Goal: Information Seeking & Learning: Learn about a topic

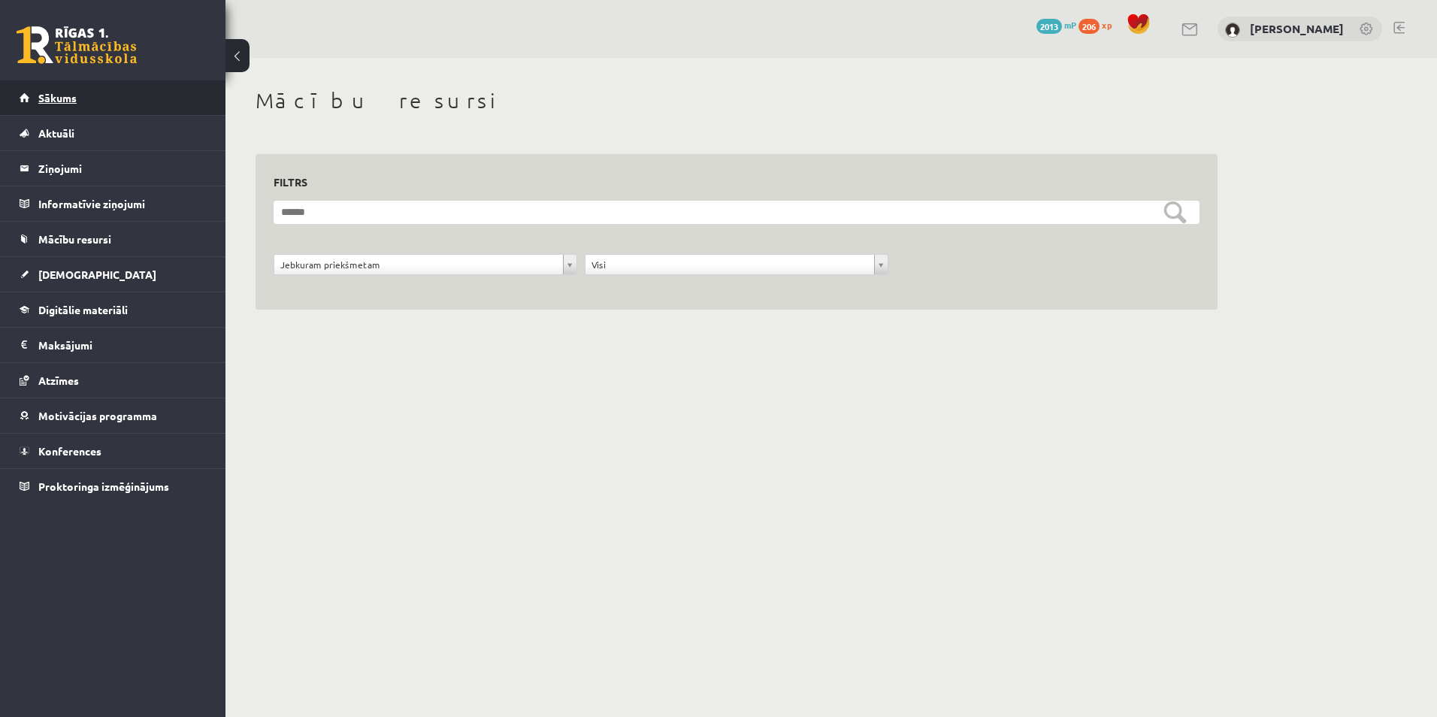
click at [102, 101] on link "Sākums" at bounding box center [113, 97] width 187 height 35
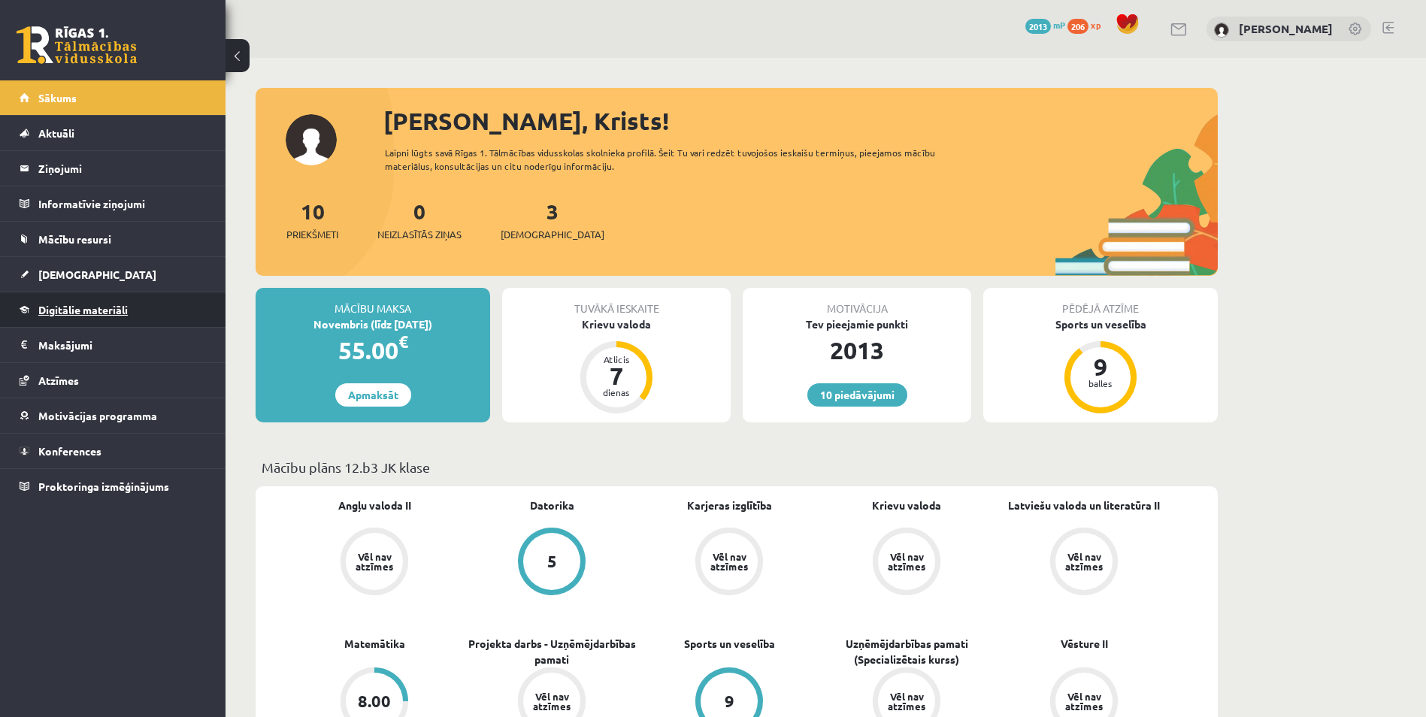
click at [96, 309] on span "Digitālie materiāli" at bounding box center [82, 310] width 89 height 14
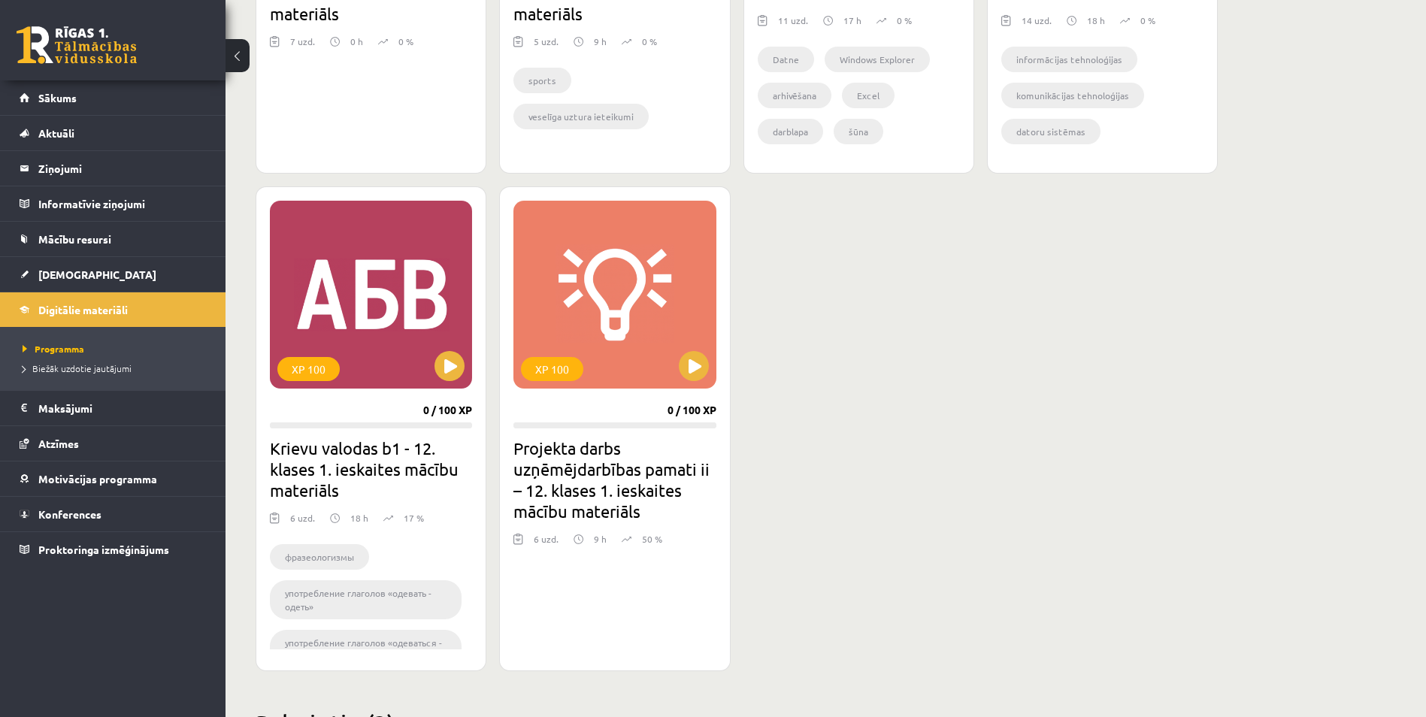
scroll to position [1203, 0]
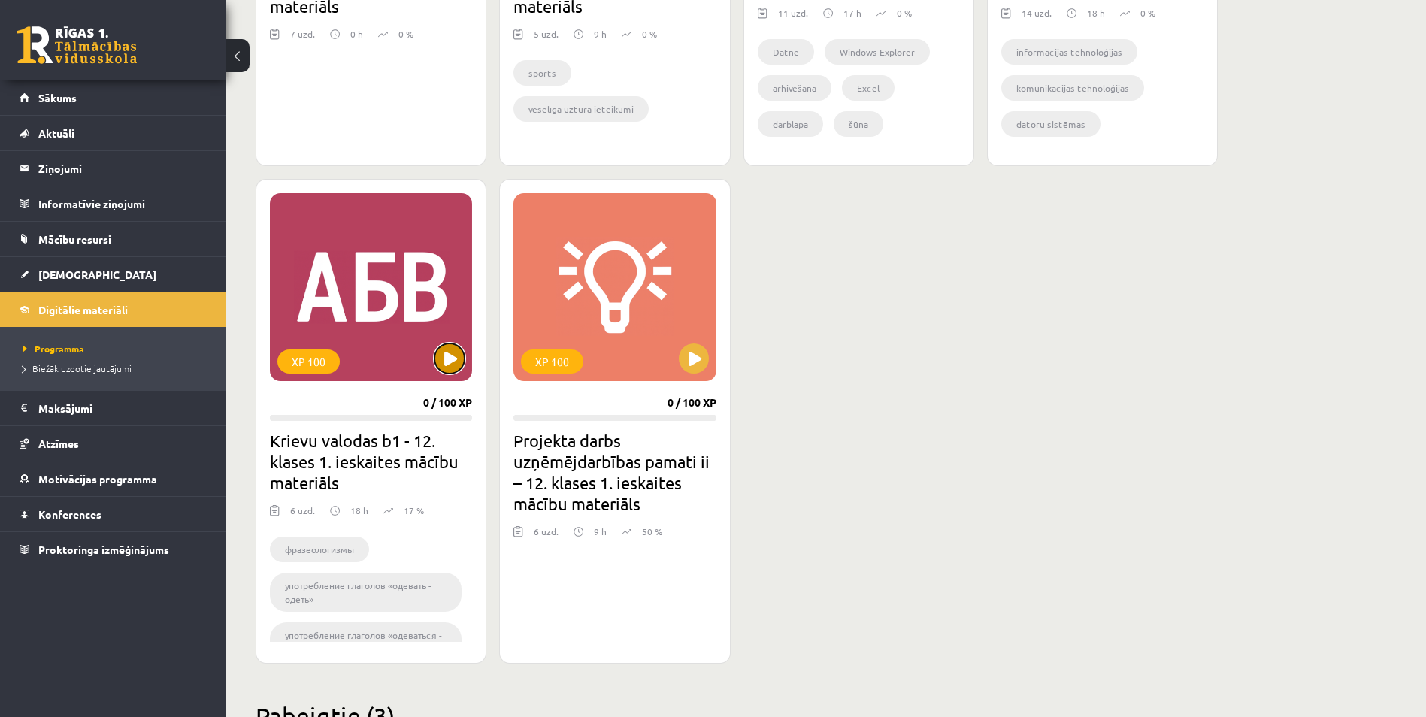
click at [442, 356] on button at bounding box center [449, 359] width 30 height 30
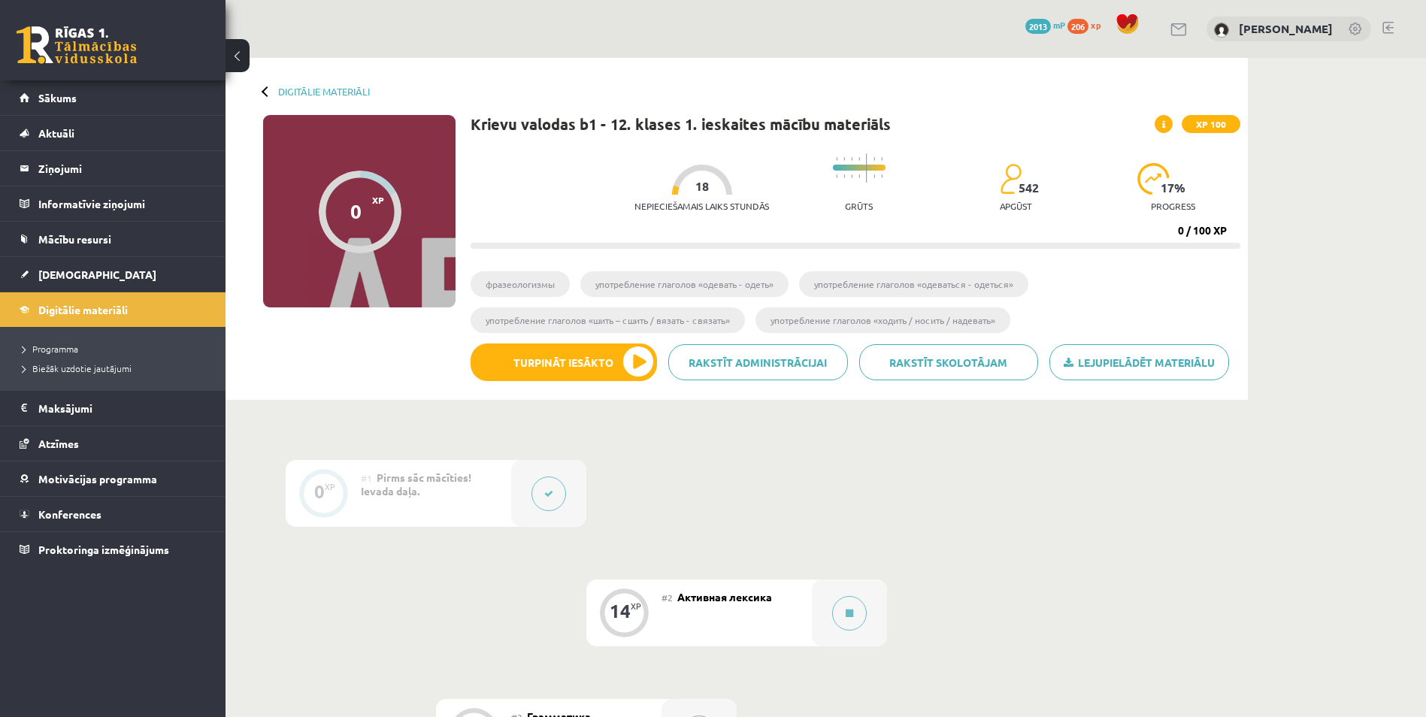
click at [804, 601] on div "#2 Активная лексика" at bounding box center [737, 613] width 150 height 67
click at [839, 610] on button at bounding box center [849, 613] width 35 height 35
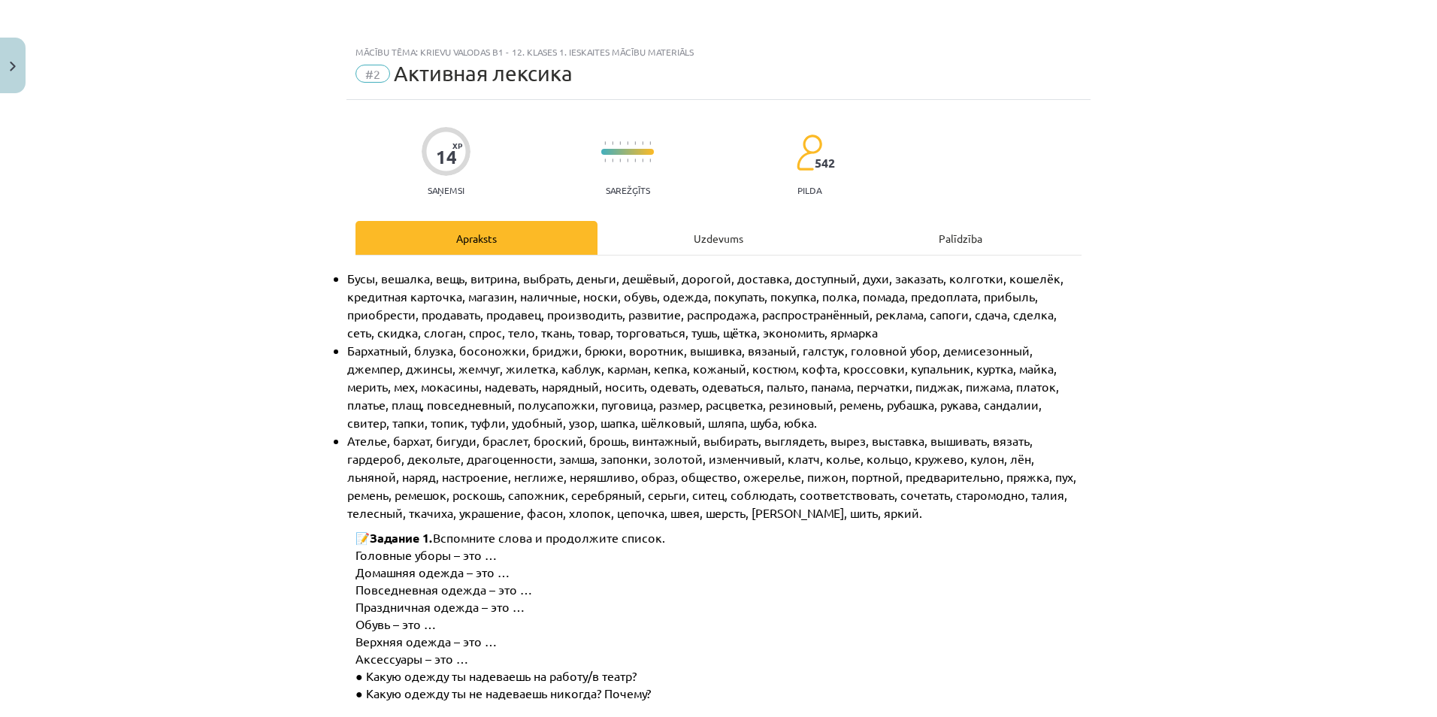
drag, startPoint x: 707, startPoint y: 260, endPoint x: 707, endPoint y: 237, distance: 23.3
click at [707, 237] on div "Uzdevums" at bounding box center [719, 238] width 242 height 34
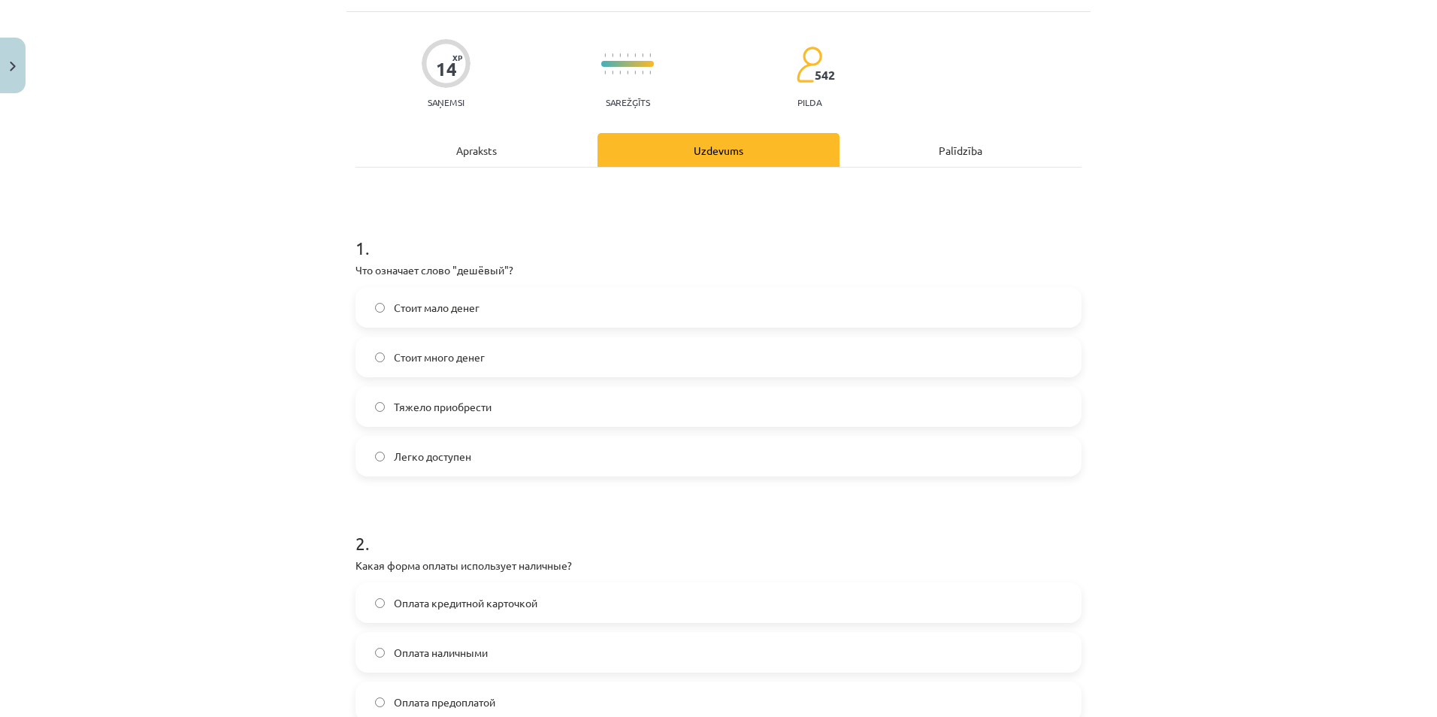
scroll to position [138, 0]
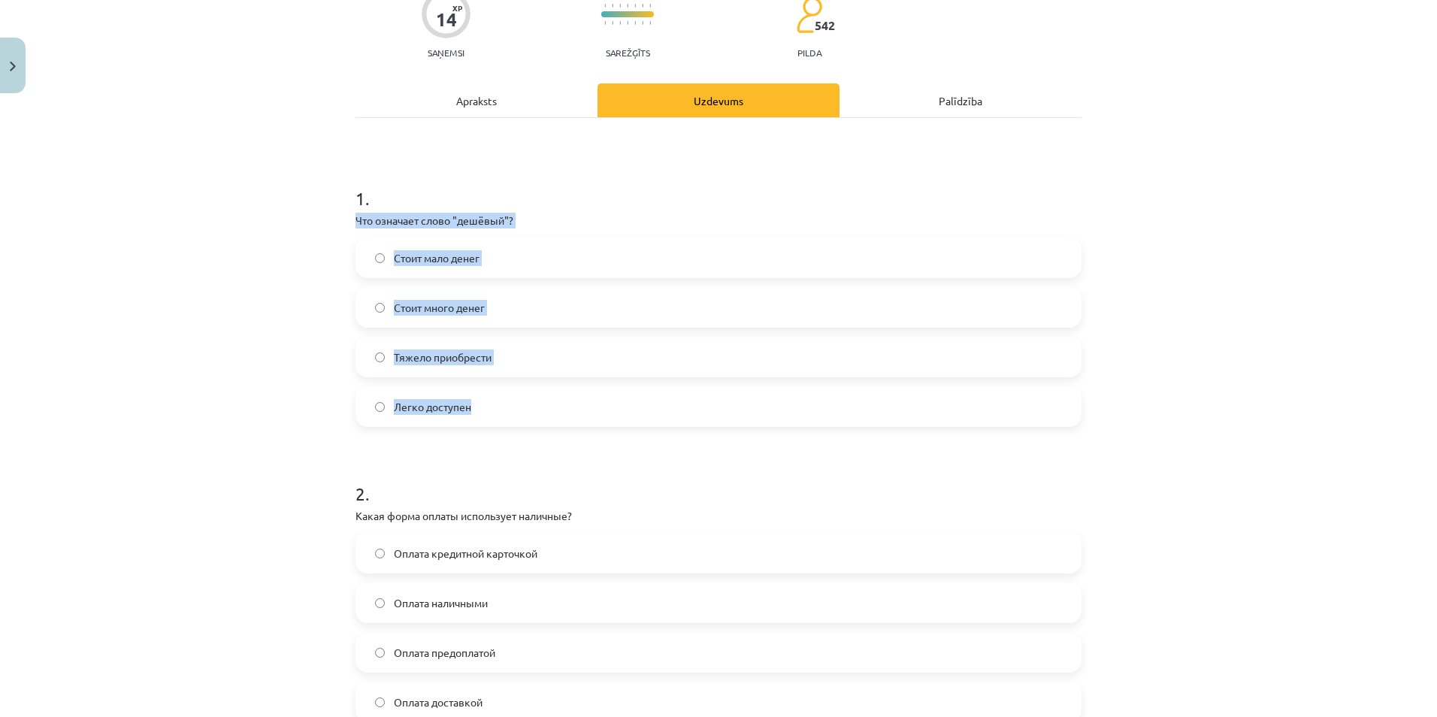
drag, startPoint x: 346, startPoint y: 219, endPoint x: 475, endPoint y: 408, distance: 229.4
click at [475, 408] on div "14 XP Saņemsi Sarežģīts 542 pilda Apraksts Uzdevums Palīdzība 1 . Что означает …" at bounding box center [719, 706] width 744 height 1488
copy div "Что означает слово "дешёвый"? Стоит мало денег [PERSON_NAME] много денег Тяжело…"
click at [502, 259] on label "Стоит мало денег" at bounding box center [718, 258] width 723 height 38
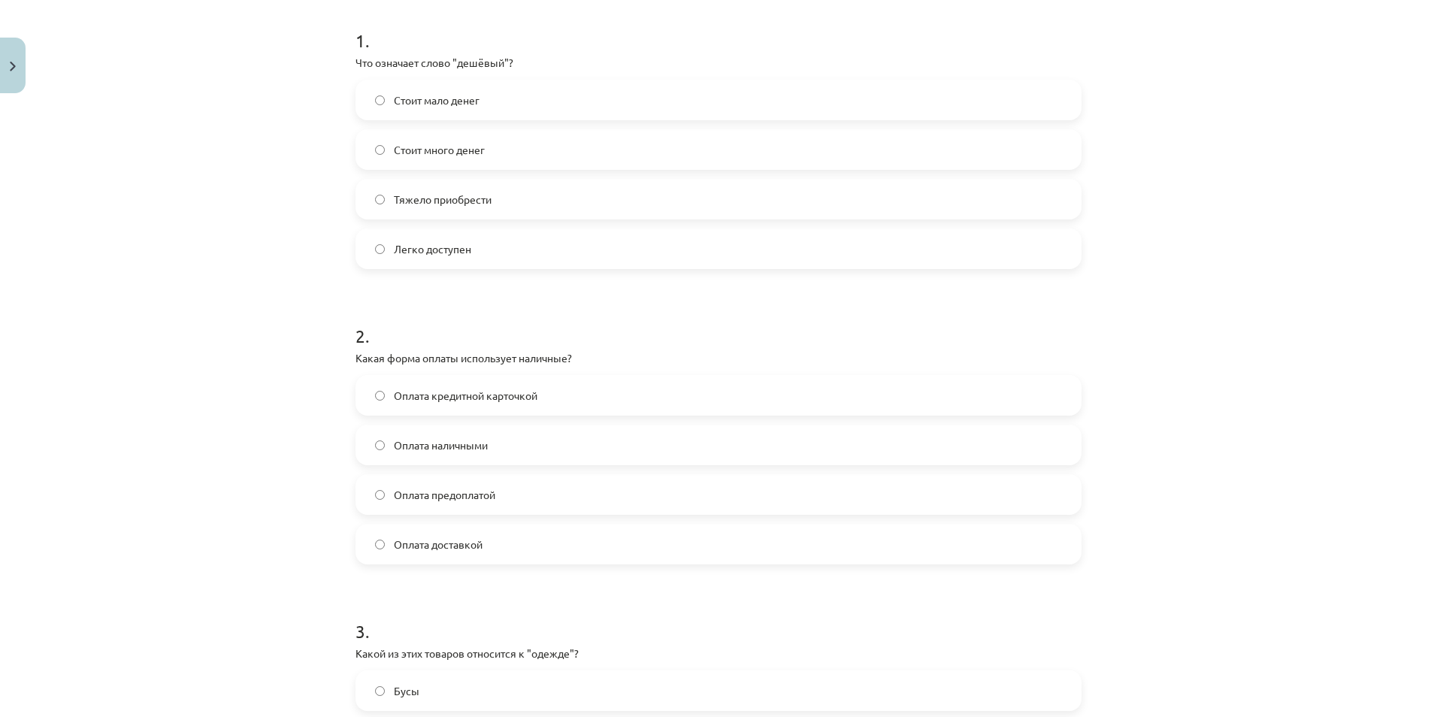
scroll to position [363, 0]
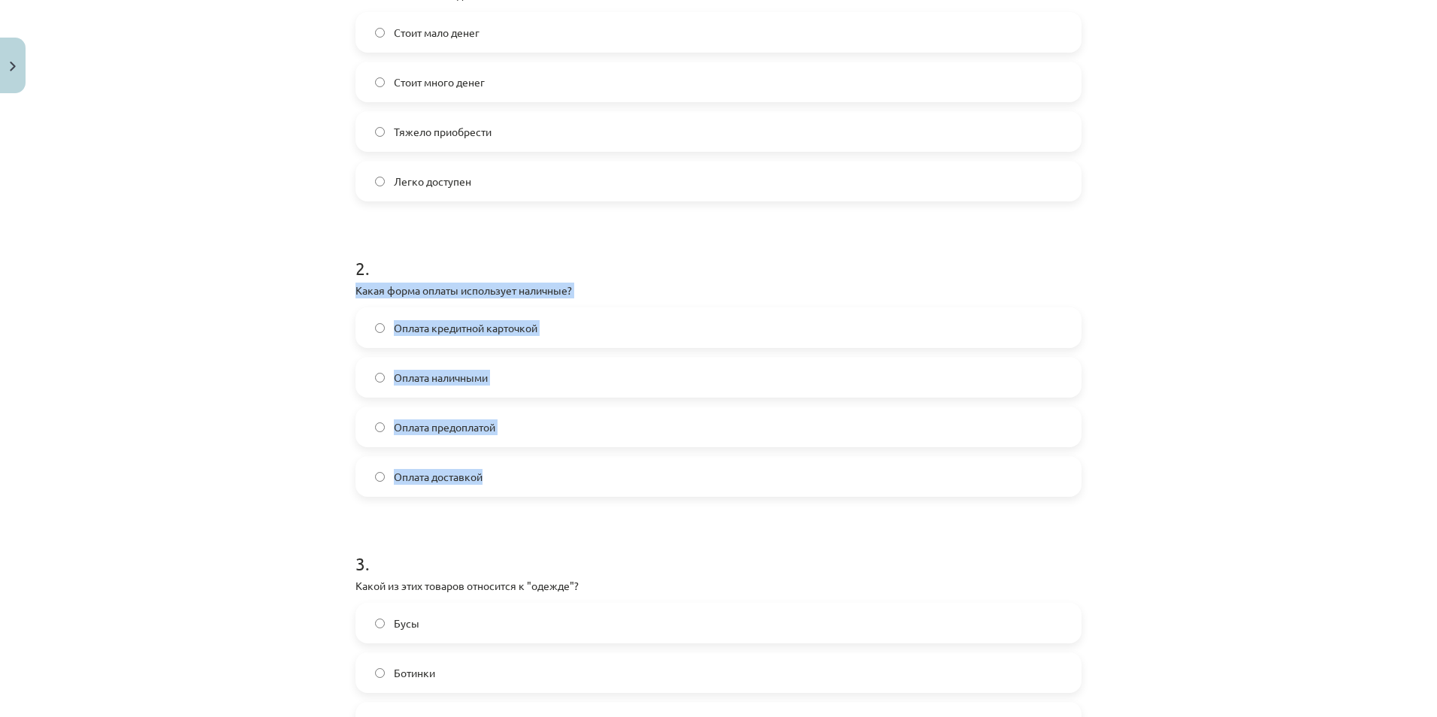
drag, startPoint x: 334, startPoint y: 283, endPoint x: 510, endPoint y: 471, distance: 257.9
click at [510, 471] on div "Mācību tēma: Krievu valodas b1 - 12. klases 1. ieskaites mācību materiāls #2 Ак…" at bounding box center [718, 358] width 1437 height 717
copy div "Какая форма оплаты использует наличные? Оплата кредитной карточкой Оплата налич…"
click at [520, 389] on label "Оплата наличными" at bounding box center [718, 378] width 723 height 38
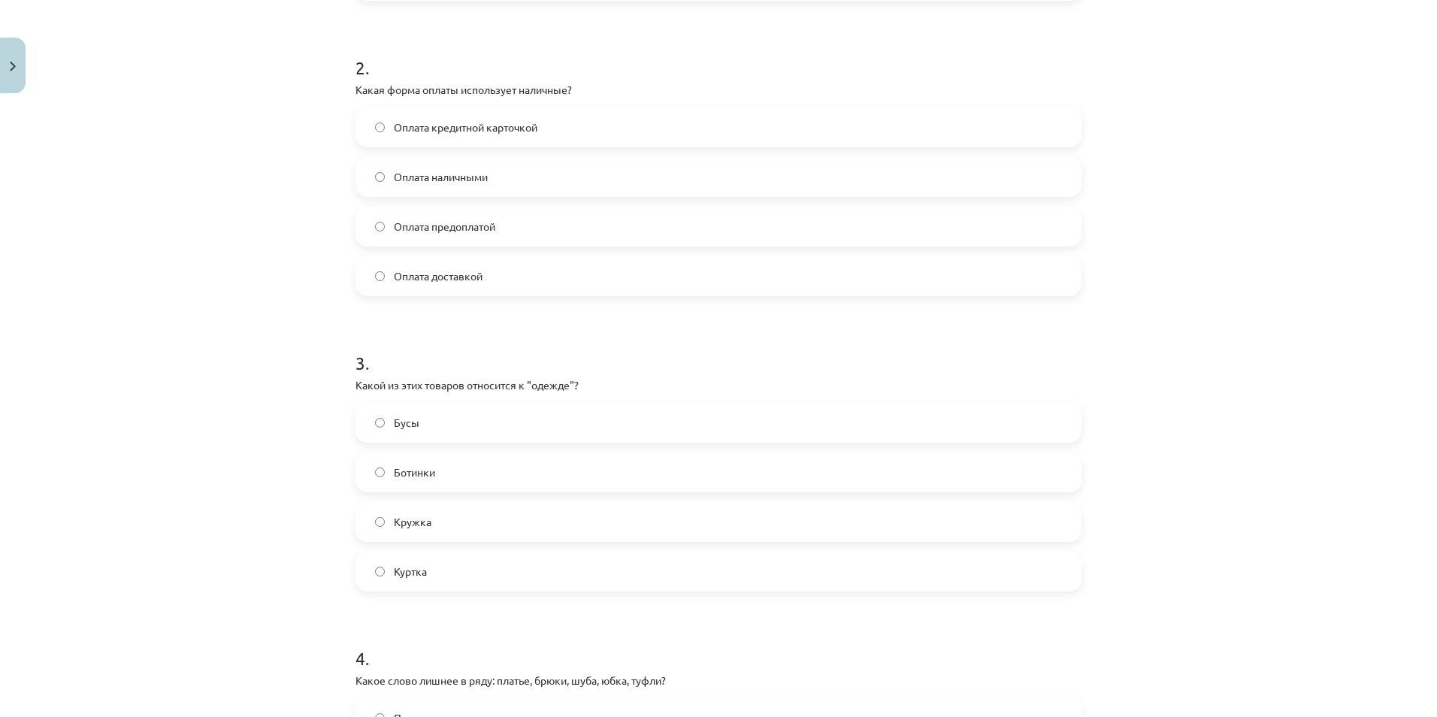
scroll to position [589, 0]
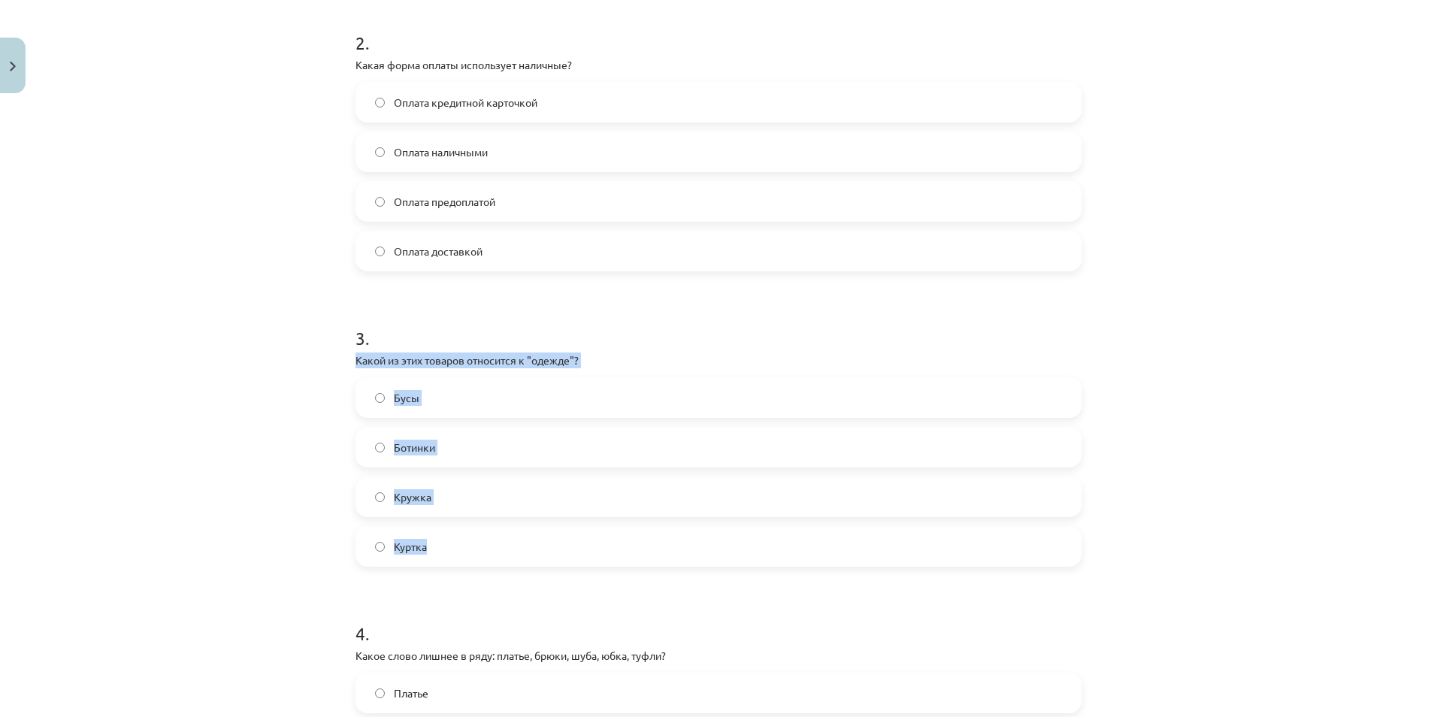
drag, startPoint x: 345, startPoint y: 361, endPoint x: 461, endPoint y: 537, distance: 211.2
click at [461, 537] on div "14 XP Saņemsi Sarežģīts 542 pilda Apraksts Uzdevums Palīdzība 1 . Что означает …" at bounding box center [719, 255] width 744 height 1488
copy div "Какой из этих товаров относится к "одежде"? Бусы Ботинки Кружка Куртка"
click at [435, 546] on label "Куртка" at bounding box center [718, 547] width 723 height 38
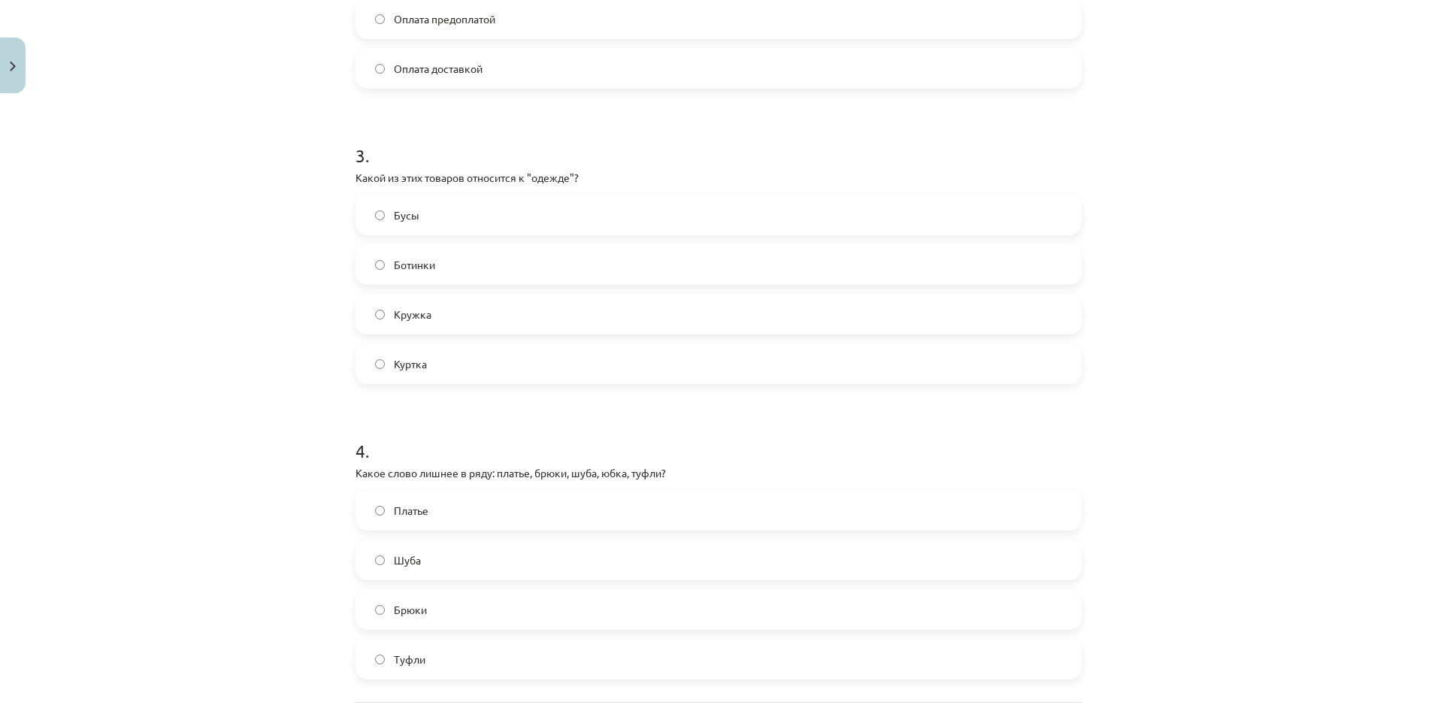
scroll to position [789, 0]
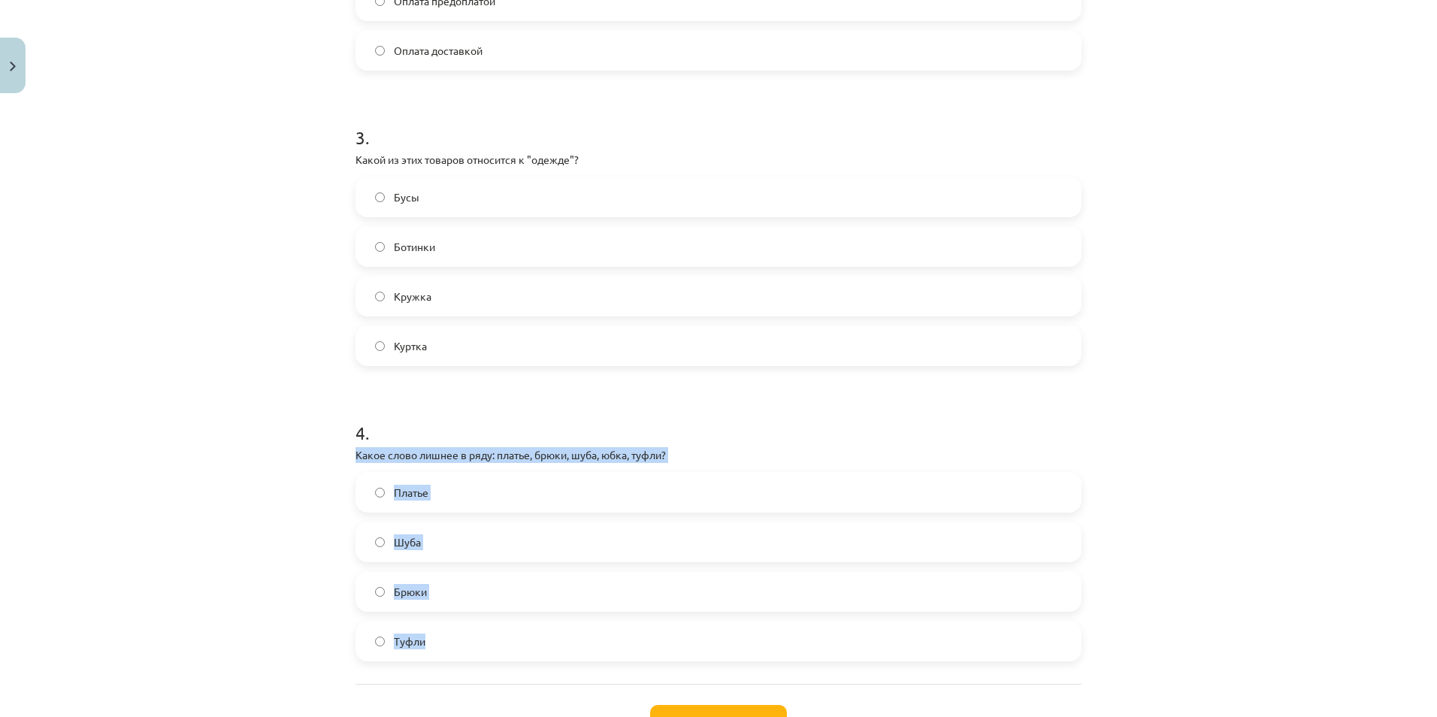
drag, startPoint x: 342, startPoint y: 453, endPoint x: 442, endPoint y: 655, distance: 225.6
click at [442, 655] on div "14 XP Saņemsi Sarežģīts 542 pilda Apraksts Uzdevums Palīdzība 1 . Что означает …" at bounding box center [719, 55] width 744 height 1488
copy div "Какое слово лишнее в ряду: платье, брюки, шуба, юбка, туфли? [PERSON_NAME]"
click at [449, 648] on label "Туфли" at bounding box center [718, 641] width 723 height 38
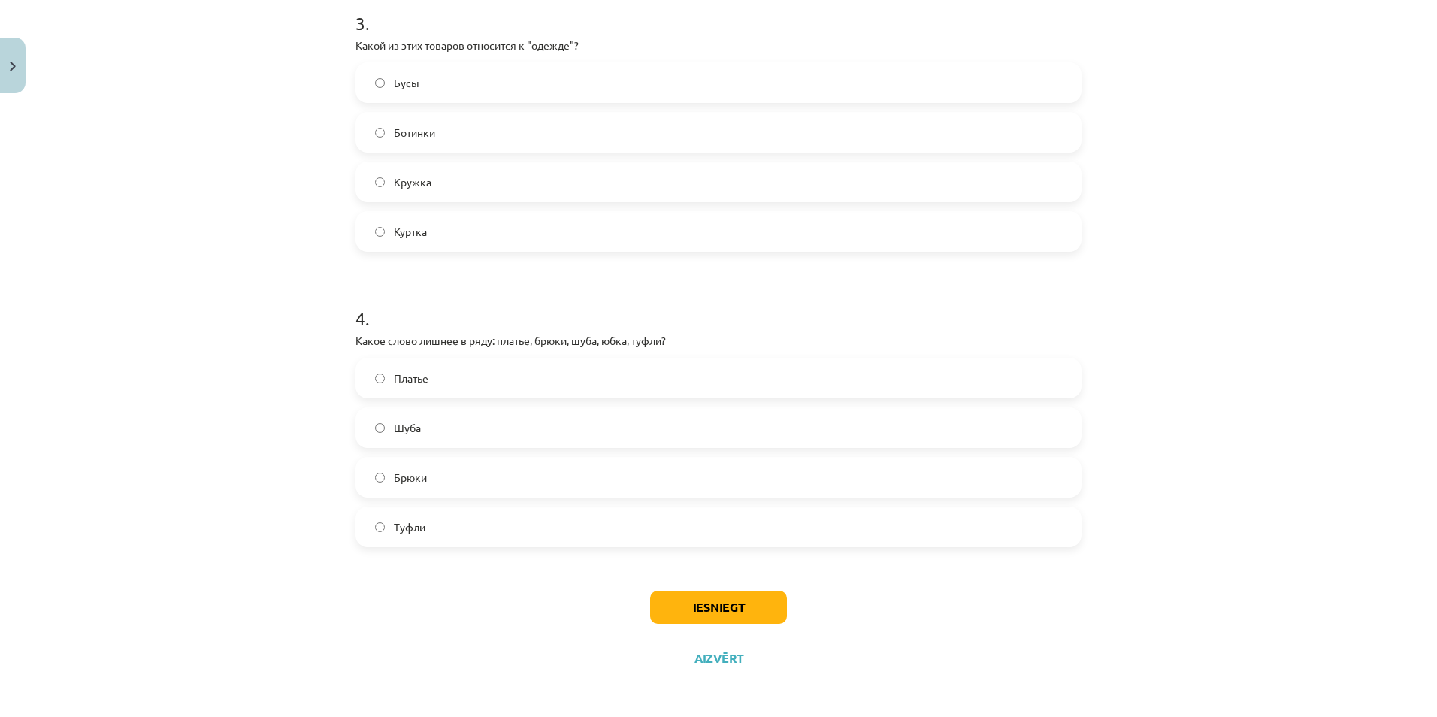
scroll to position [908, 0]
click at [725, 593] on button "Iesniegt" at bounding box center [718, 602] width 137 height 33
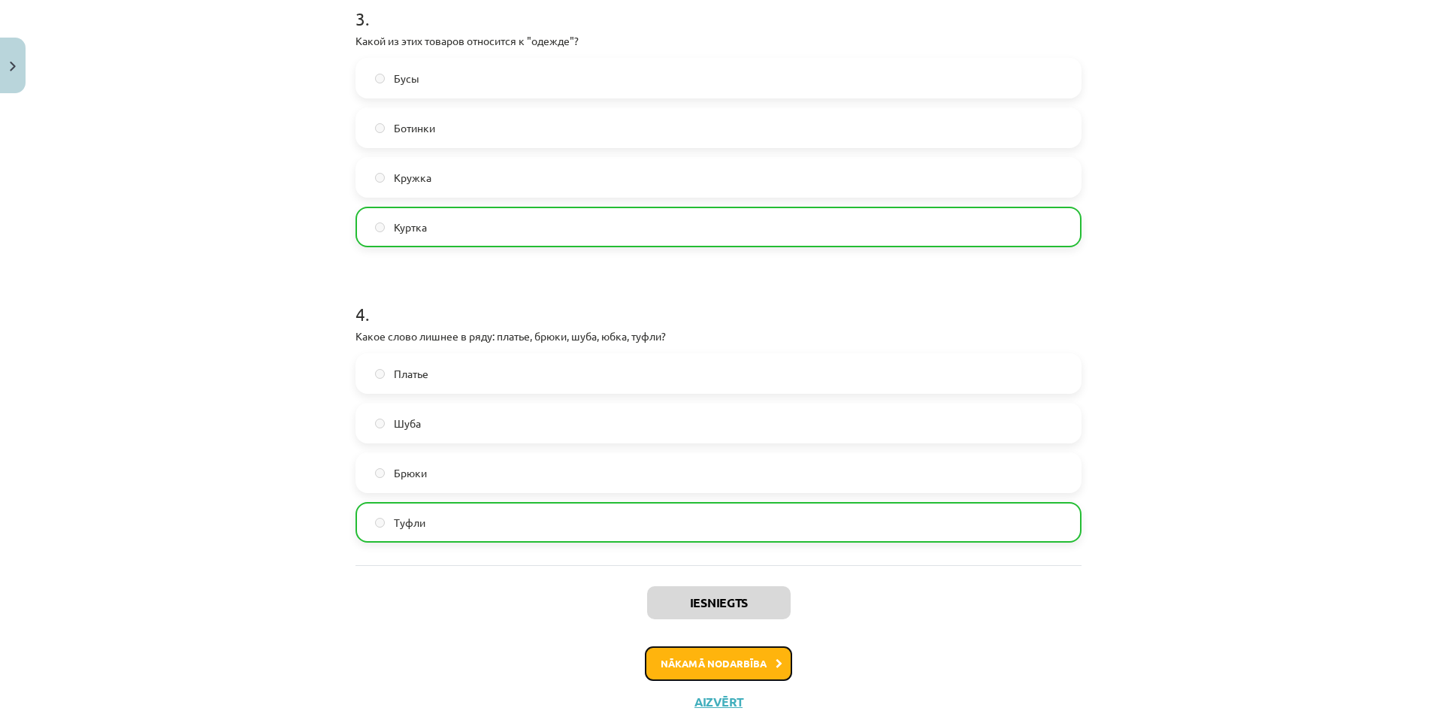
click at [738, 668] on button "Nākamā nodarbība" at bounding box center [718, 663] width 147 height 35
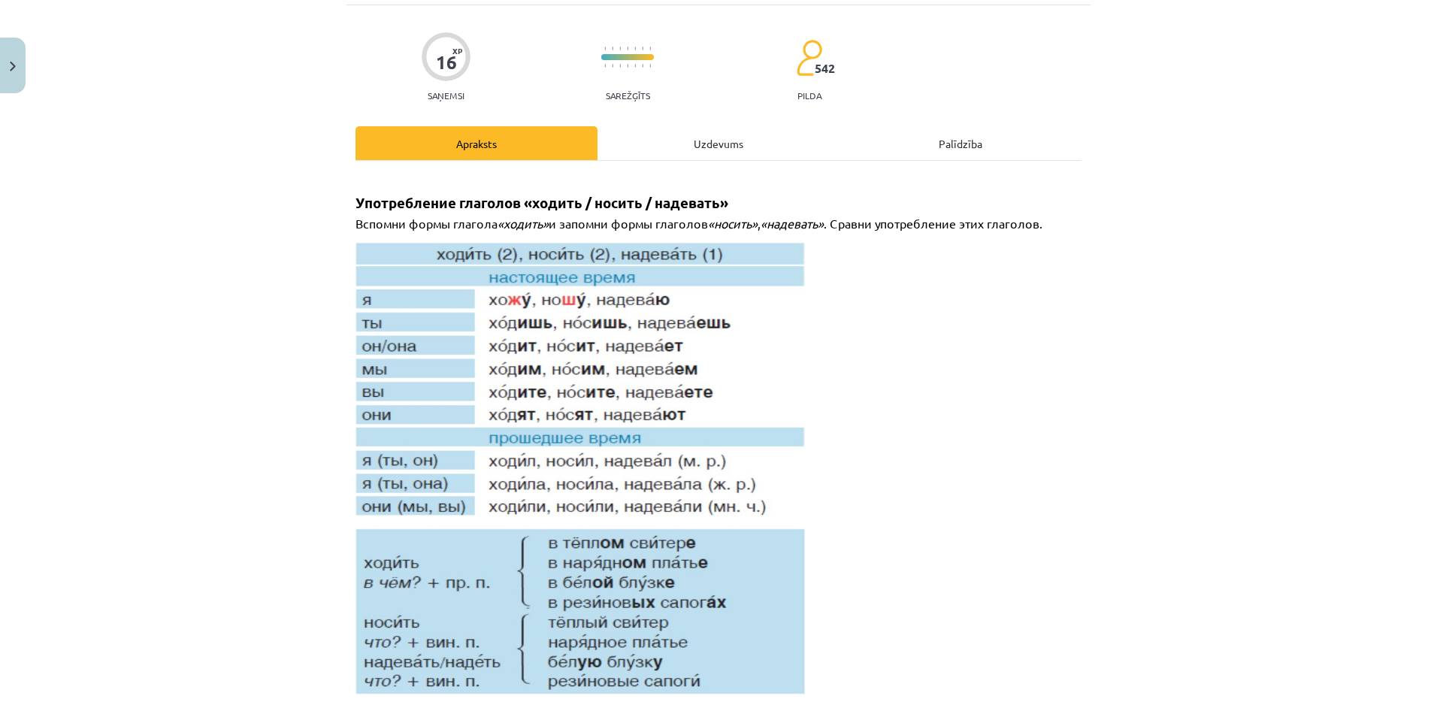
scroll to position [38, 0]
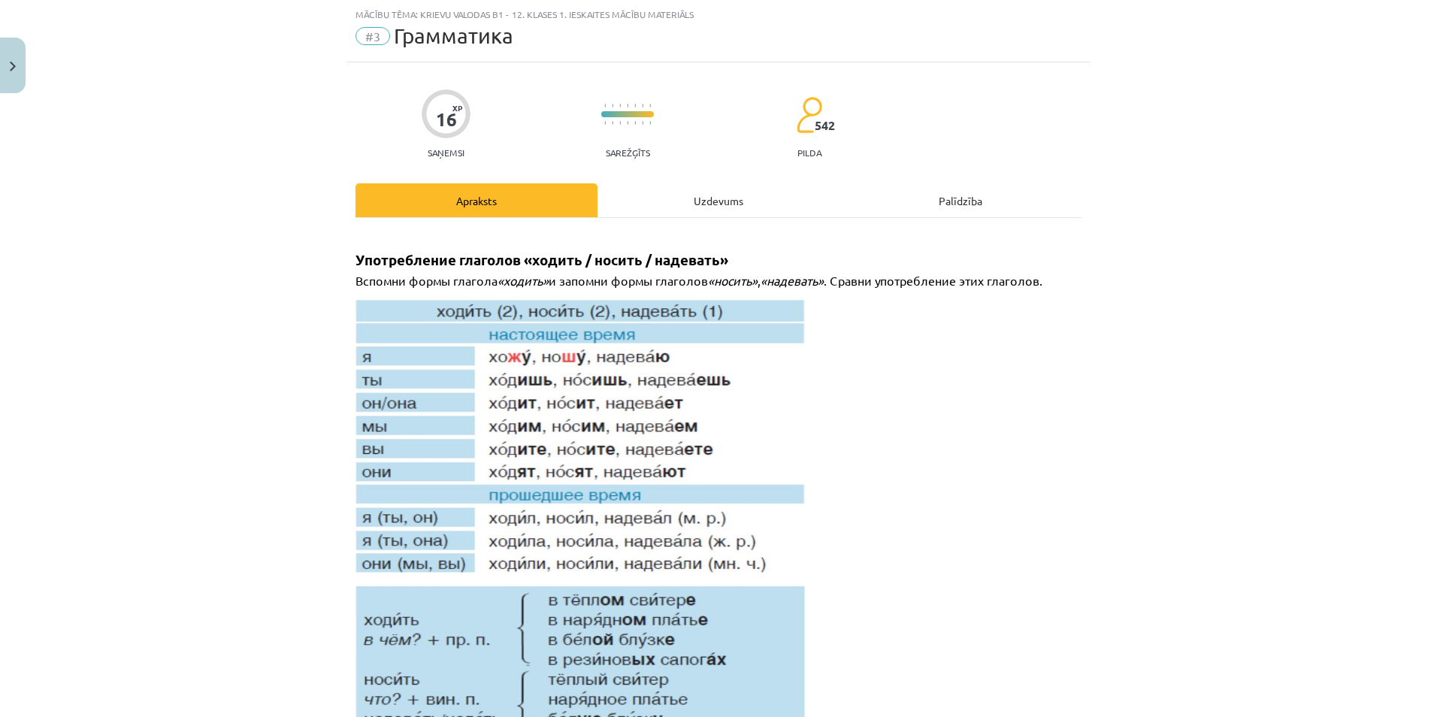
click at [675, 204] on div "Uzdevums" at bounding box center [719, 200] width 242 height 34
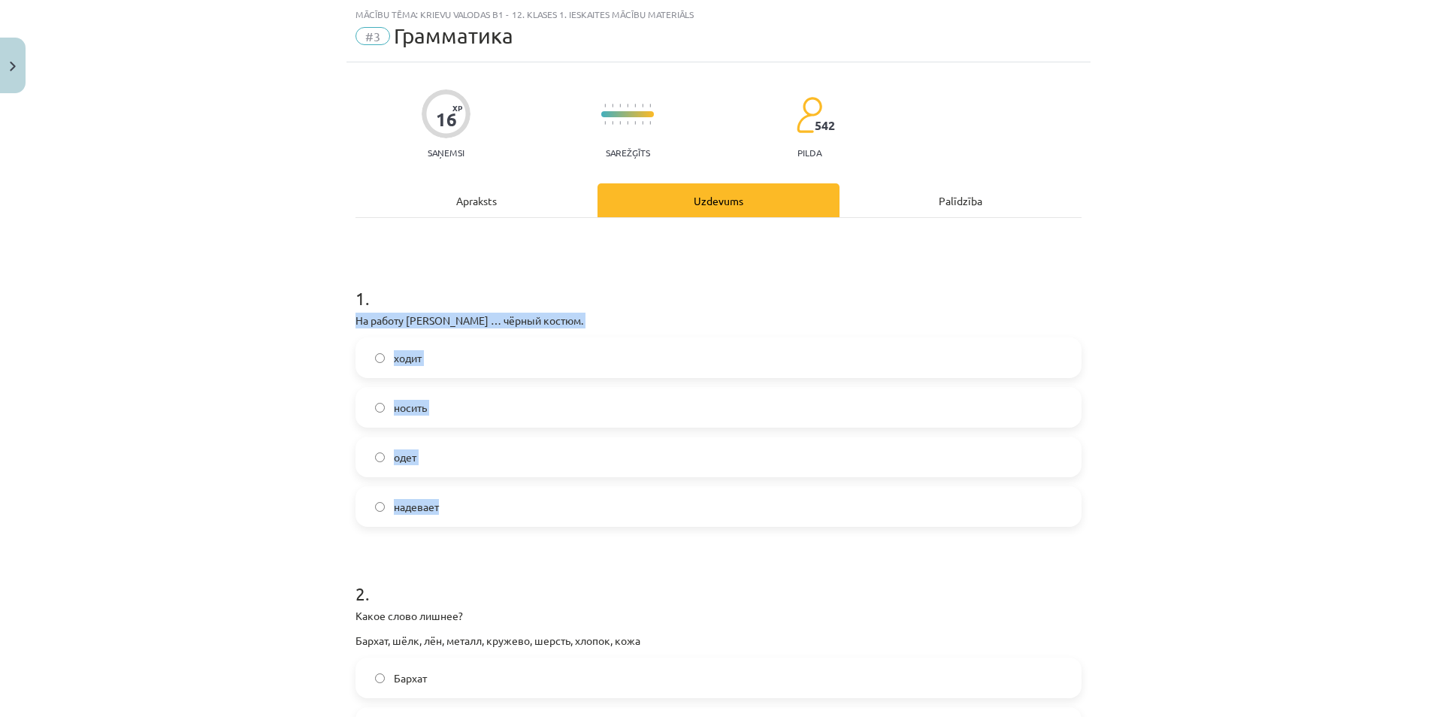
drag, startPoint x: 343, startPoint y: 316, endPoint x: 450, endPoint y: 508, distance: 219.4
copy div "На работу [PERSON_NAME] … чёрный костюм. ходит носить одет надевает"
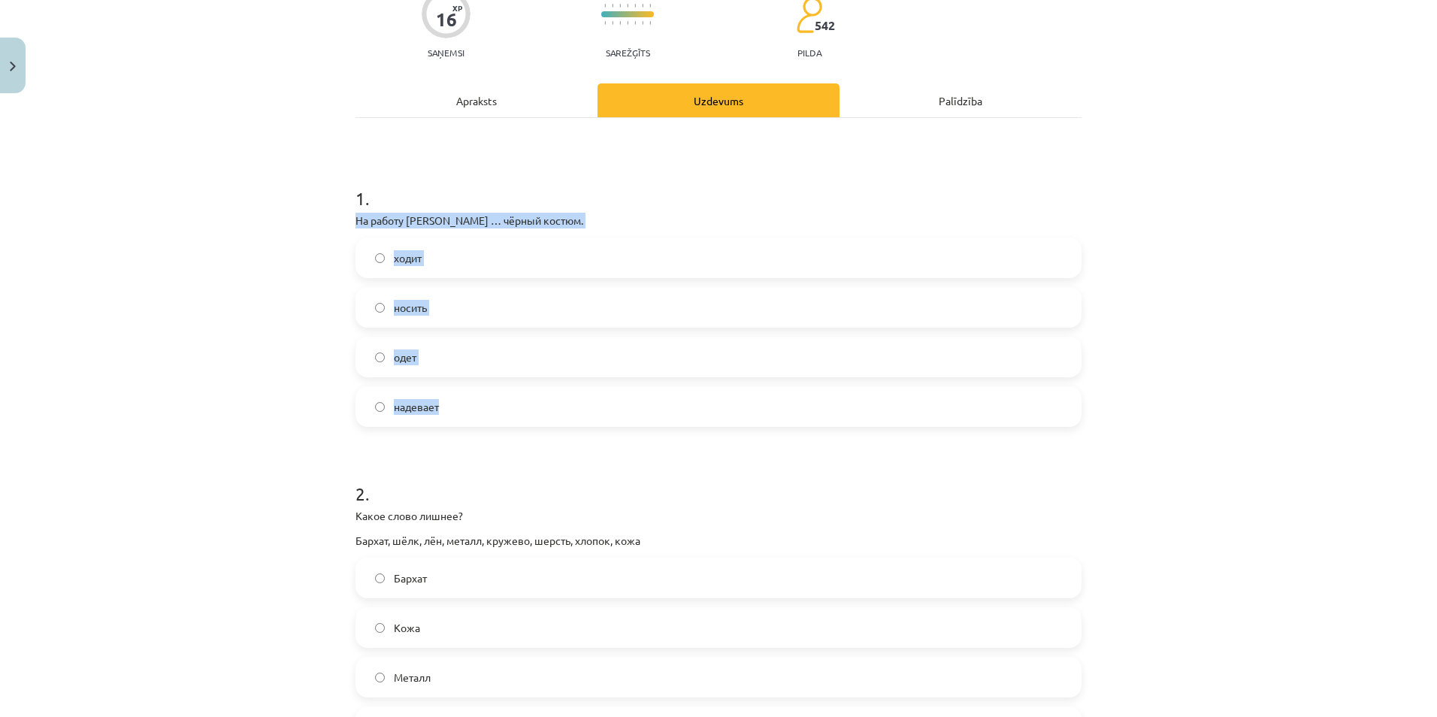
click at [500, 413] on label "надевает" at bounding box center [718, 407] width 723 height 38
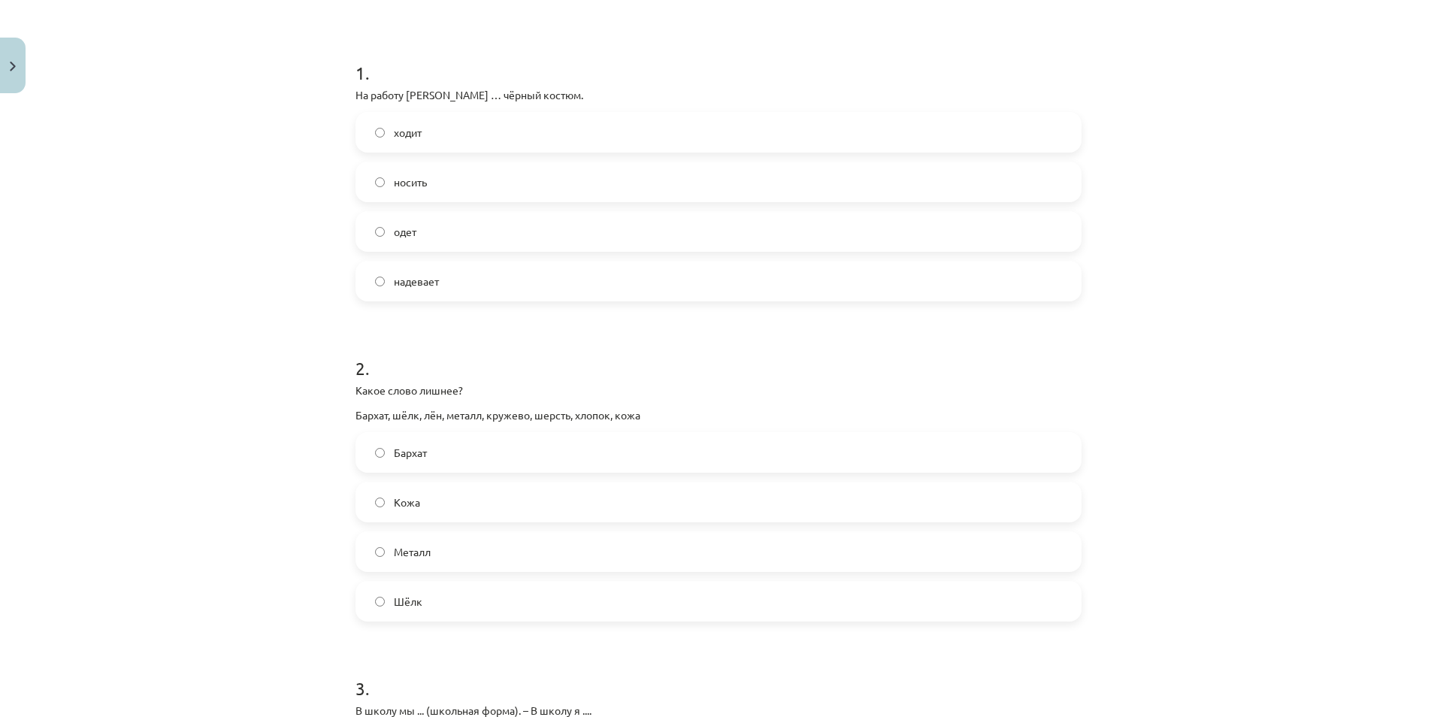
scroll to position [313, 0]
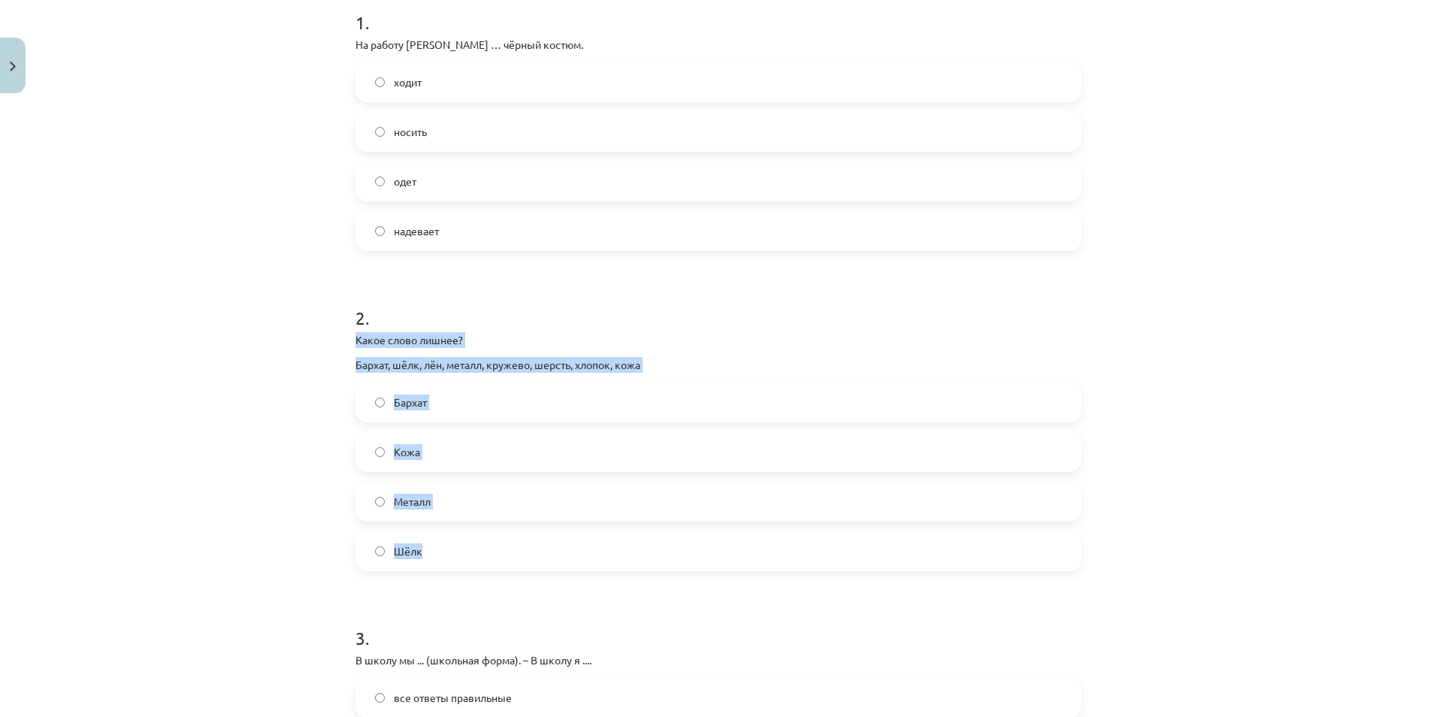
drag, startPoint x: 340, startPoint y: 343, endPoint x: 430, endPoint y: 545, distance: 221.4
click at [430, 545] on div "Mācību tēma: Krievu valodas b1 - 12. klases 1. ieskaites mācību materiāls #3 Гр…" at bounding box center [718, 358] width 1437 height 717
copy div "Какое слово лишнее? Бархат, шёлк, лён, металл, кружево, шерсть, хлопок, кожа Ба…"
click at [443, 512] on label "Металл" at bounding box center [718, 502] width 723 height 38
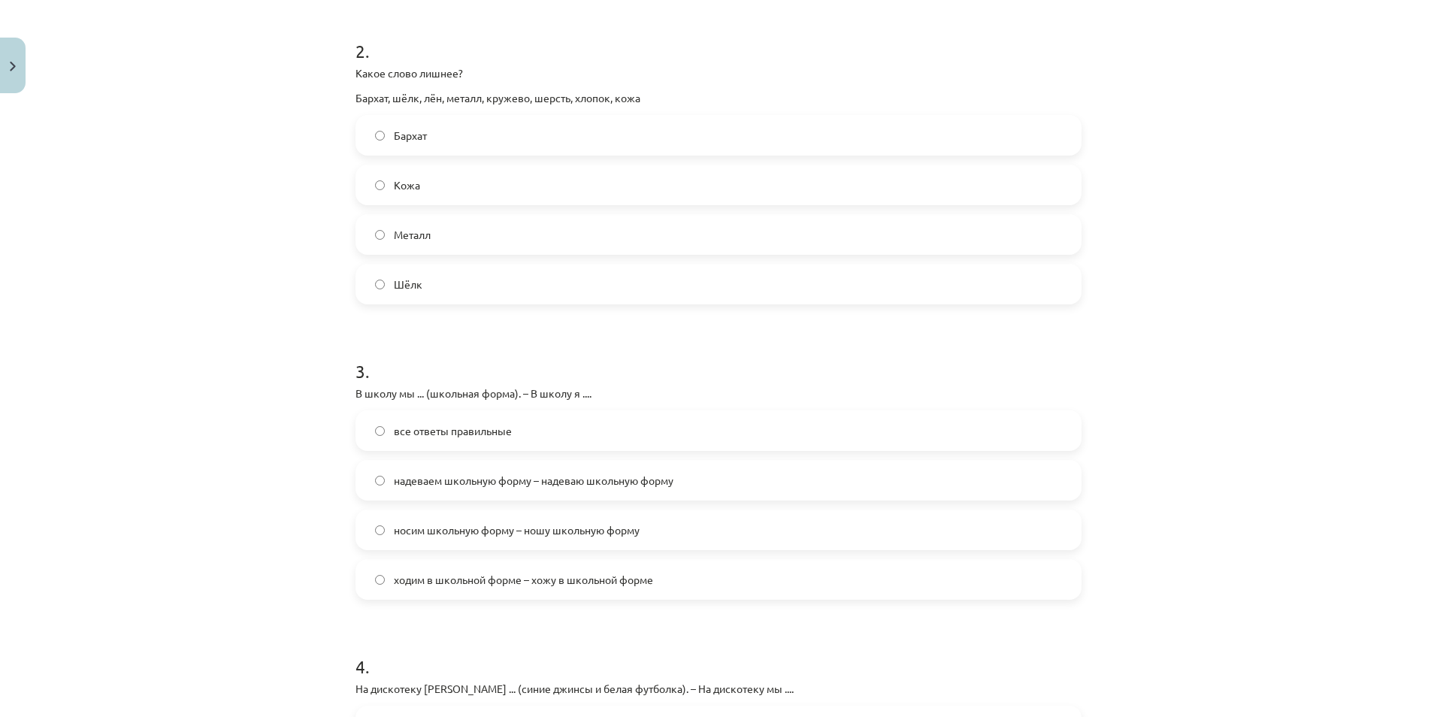
scroll to position [614, 0]
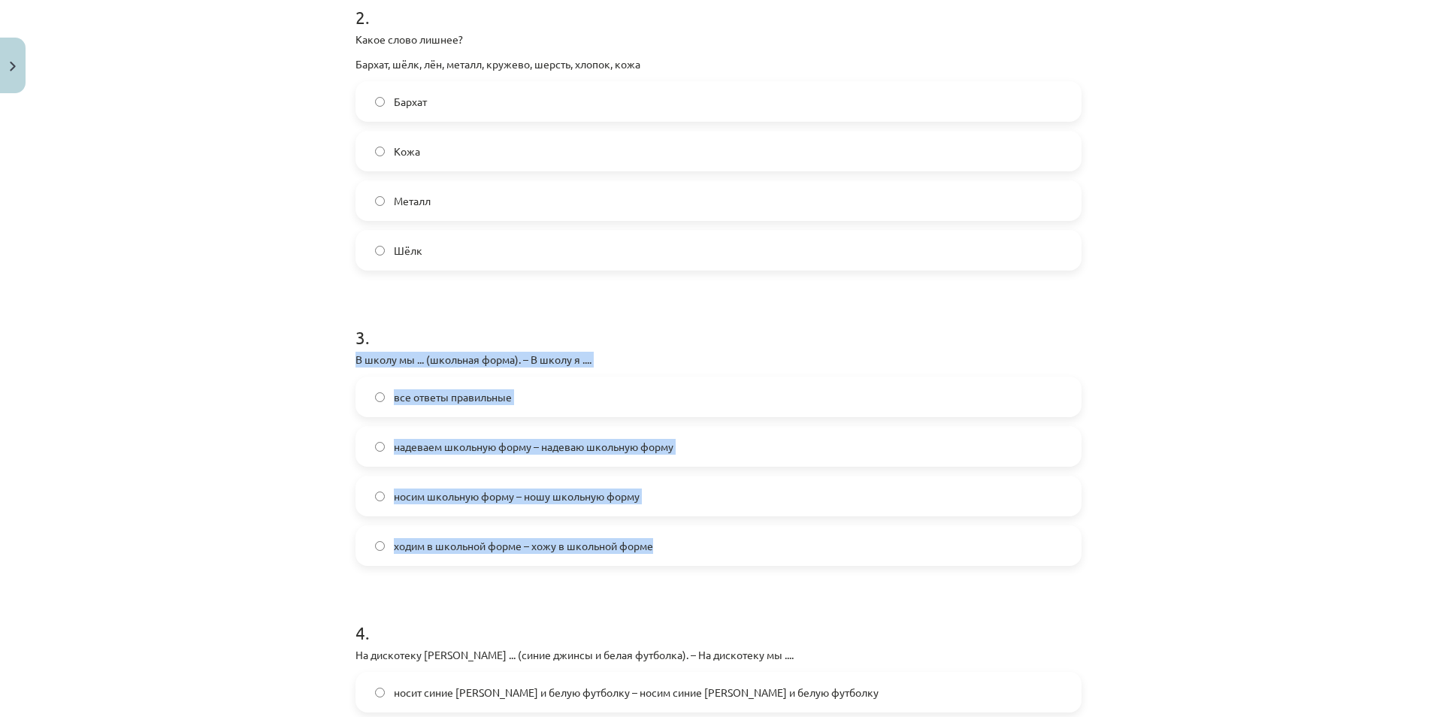
drag, startPoint x: 343, startPoint y: 354, endPoint x: 673, endPoint y: 563, distance: 390.6
click at [673, 563] on div "16 XP Saņemsi Sarežģīts 542 pilda Apraksts Uzdevums Palīdzība 1 . На работу [PE…" at bounding box center [719, 242] width 744 height 1512
copy div "В школу мы ... (школьная форма). – В школу я .... все ответы правильные надевае…"
click at [483, 443] on span "надеваем школьную форму – надеваю школьную форму" at bounding box center [534, 447] width 280 height 16
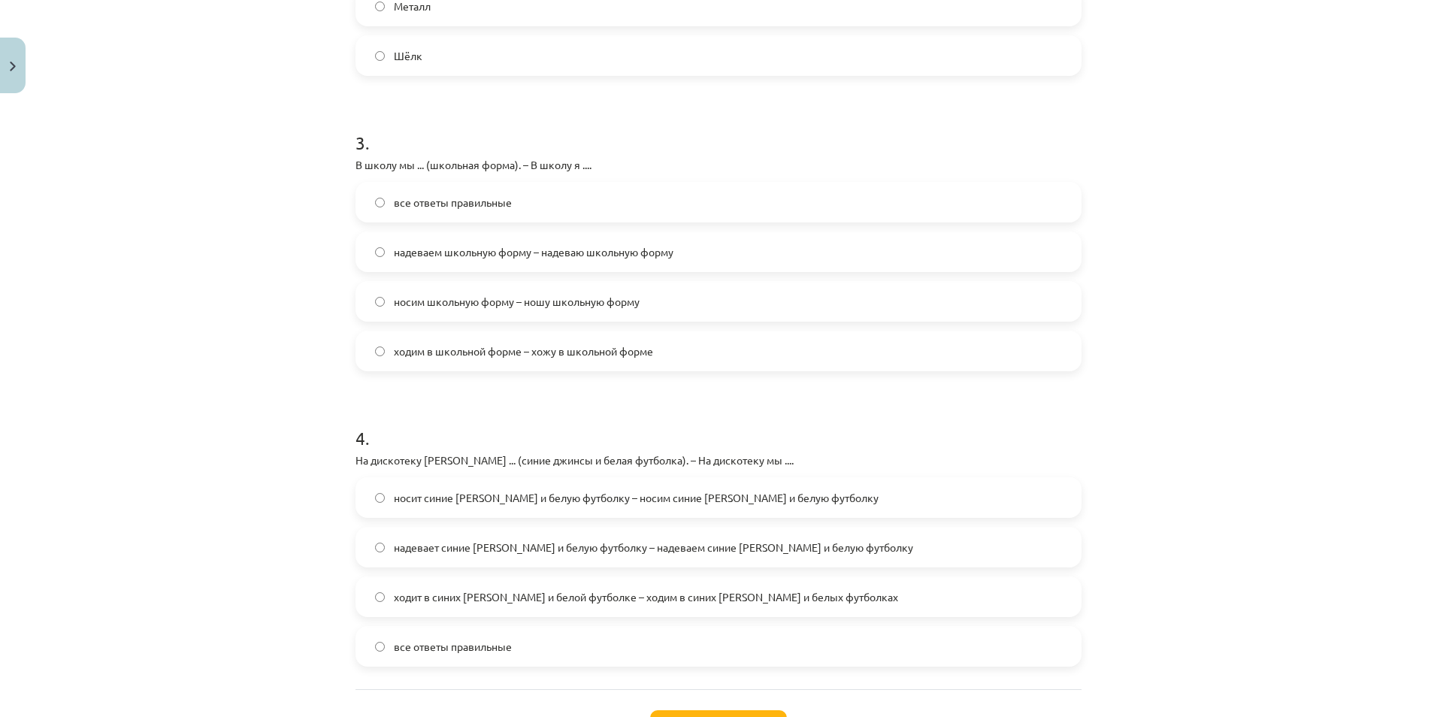
scroll to position [840, 0]
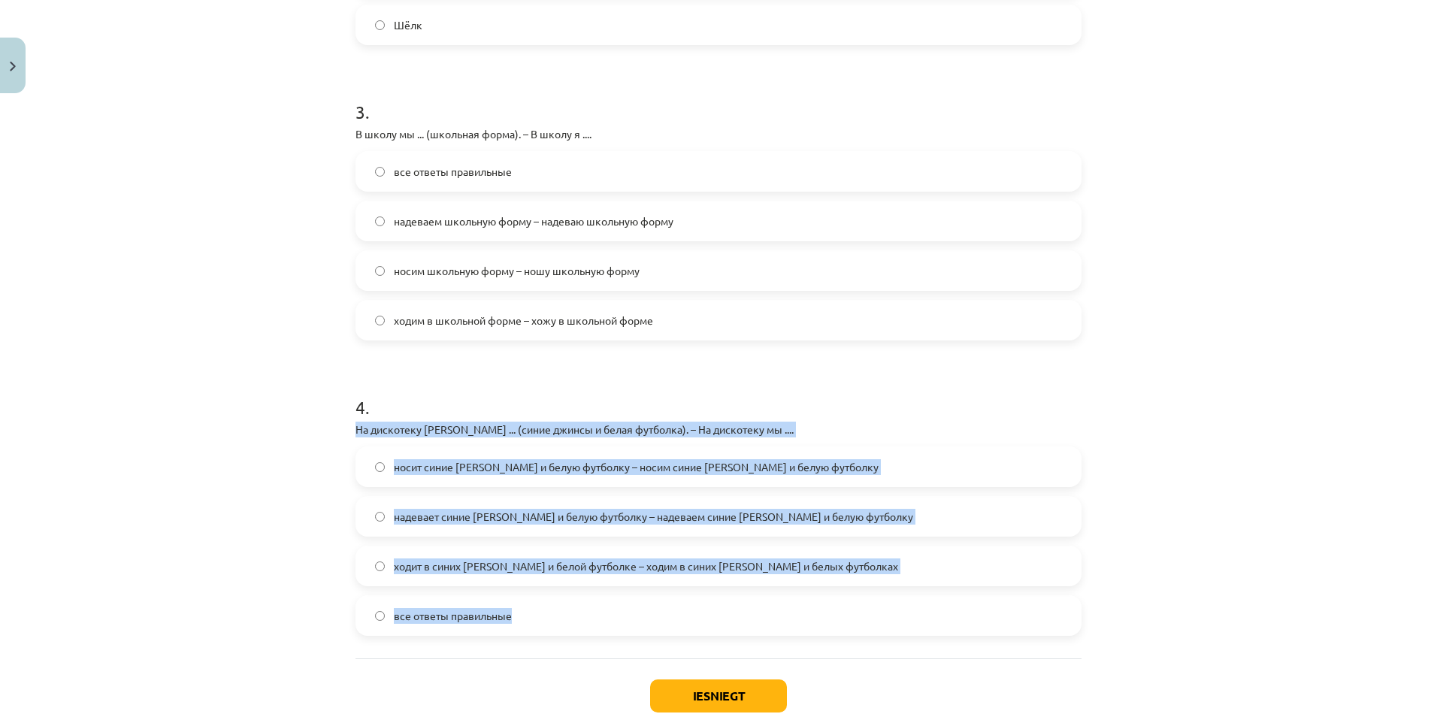
drag, startPoint x: 338, startPoint y: 422, endPoint x: 524, endPoint y: 631, distance: 279.0
click at [524, 631] on div "Mācību tēma: Krievu valodas b1 - 12. klases 1. ieskaites mācību materiāls #3 Гр…" at bounding box center [718, 358] width 1437 height 717
copy div "На дискотеку [PERSON_NAME] ... (синие джинсы и белая футболка). – На дискотеку …"
click at [524, 622] on label "все ответы правильные" at bounding box center [718, 616] width 723 height 38
click at [717, 700] on button "Iesniegt" at bounding box center [718, 696] width 137 height 33
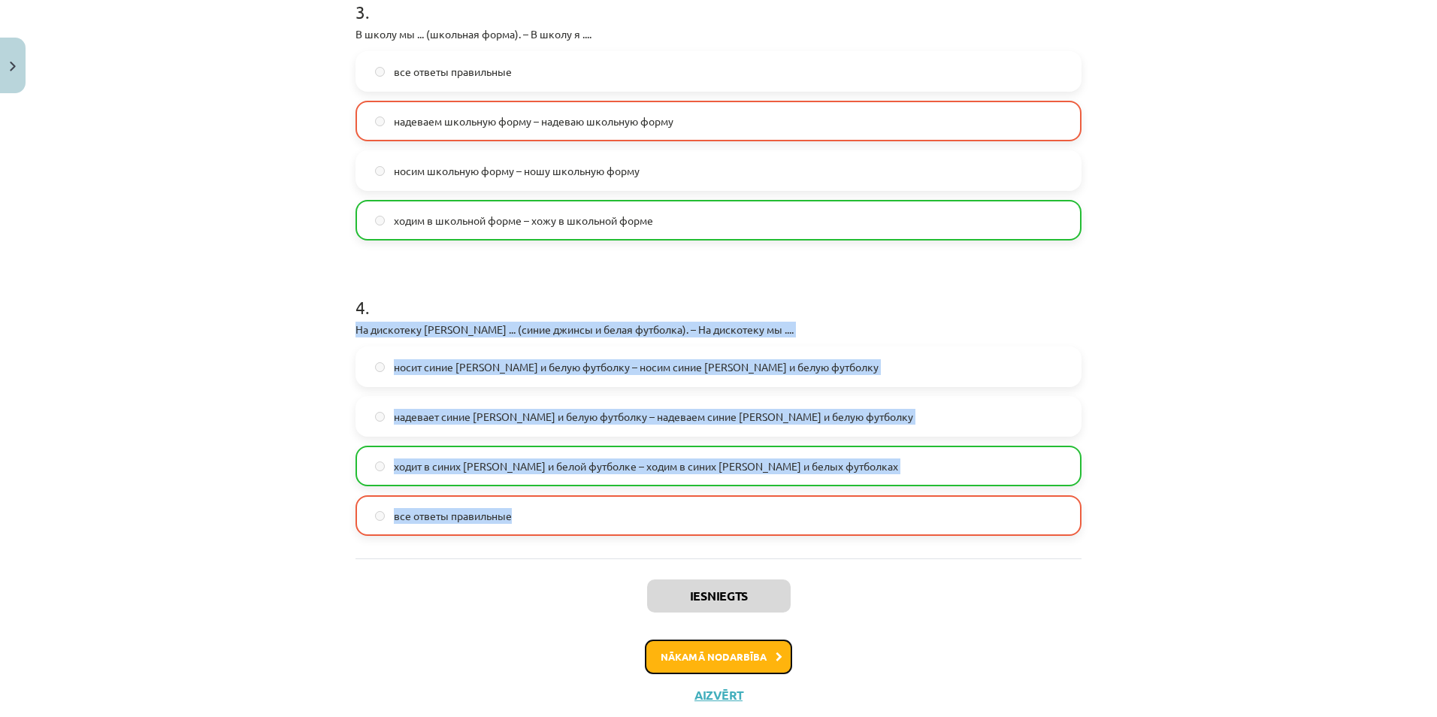
click at [738, 657] on button "Nākamā nodarbība" at bounding box center [718, 657] width 147 height 35
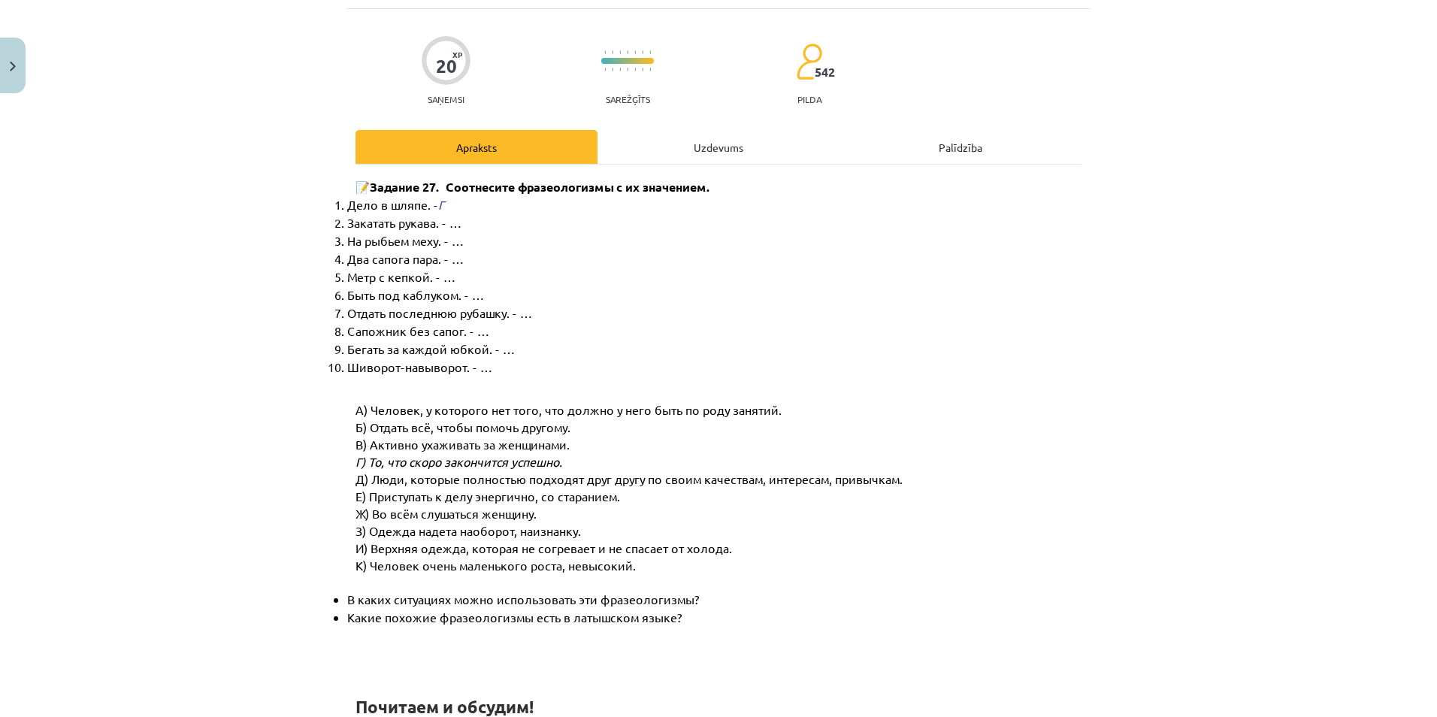
scroll to position [38, 0]
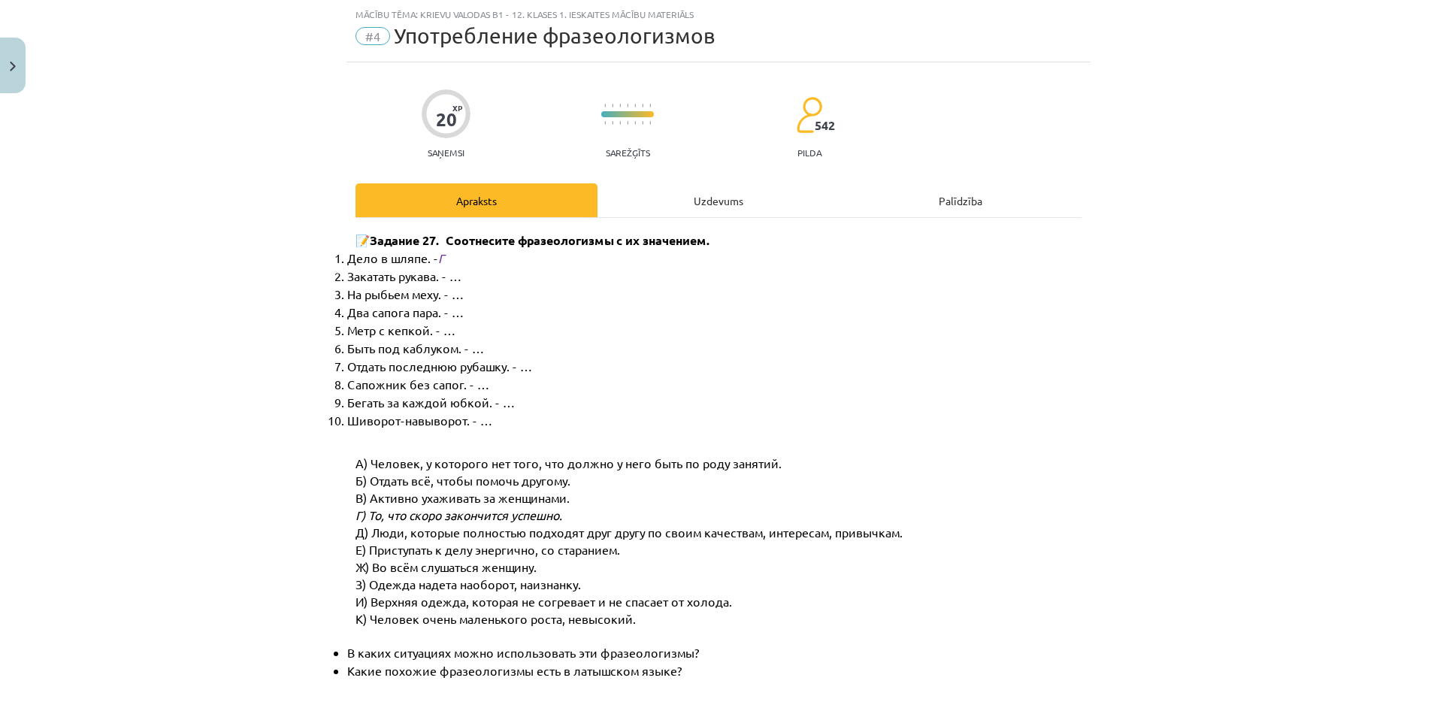
click at [705, 201] on div "Uzdevums" at bounding box center [719, 200] width 242 height 34
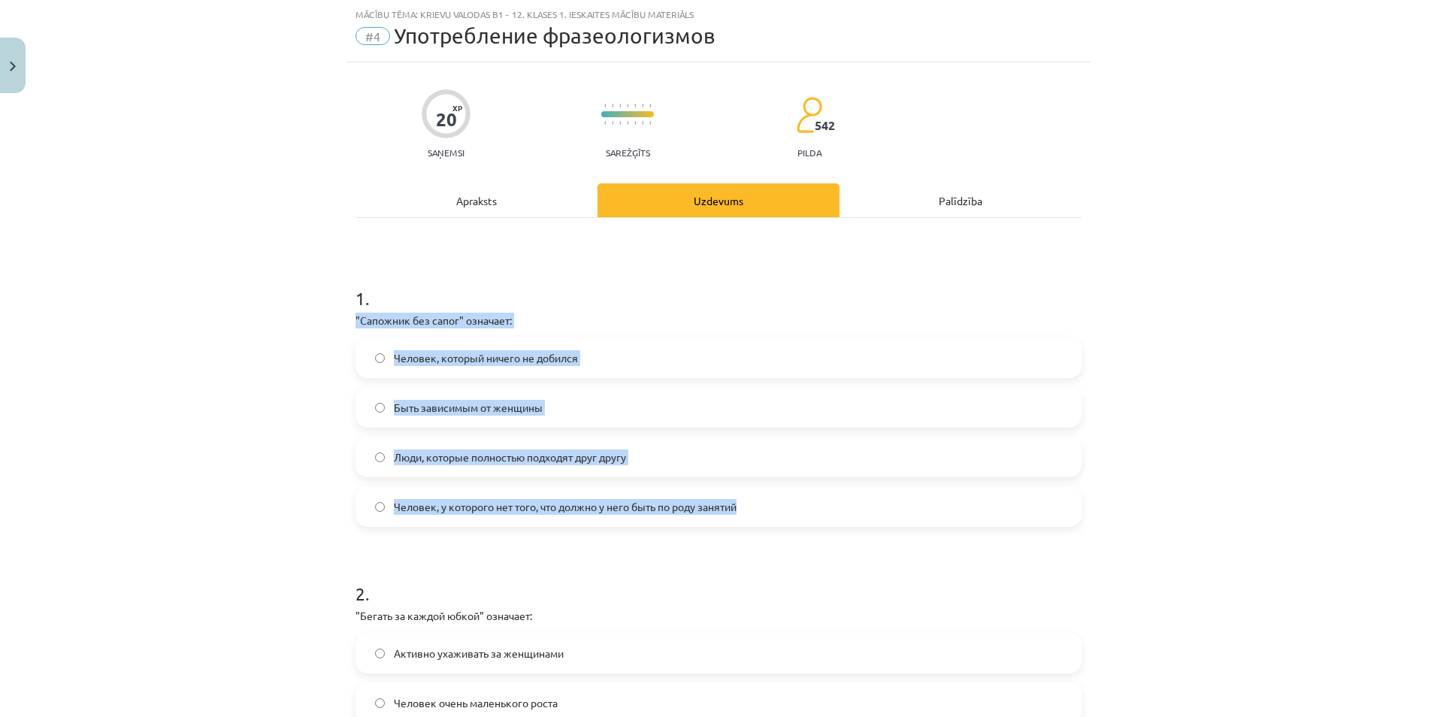
drag, startPoint x: 336, startPoint y: 313, endPoint x: 759, endPoint y: 507, distance: 465.2
click at [759, 507] on div "Mācību tēma: Krievu valodas b1 - 12. klases 1. ieskaites mācību materiāls #4 Уп…" at bounding box center [718, 358] width 1437 height 717
copy div ""Сапожник без сапог" означает: Человек, который ничего не добился Быть зависимы…"
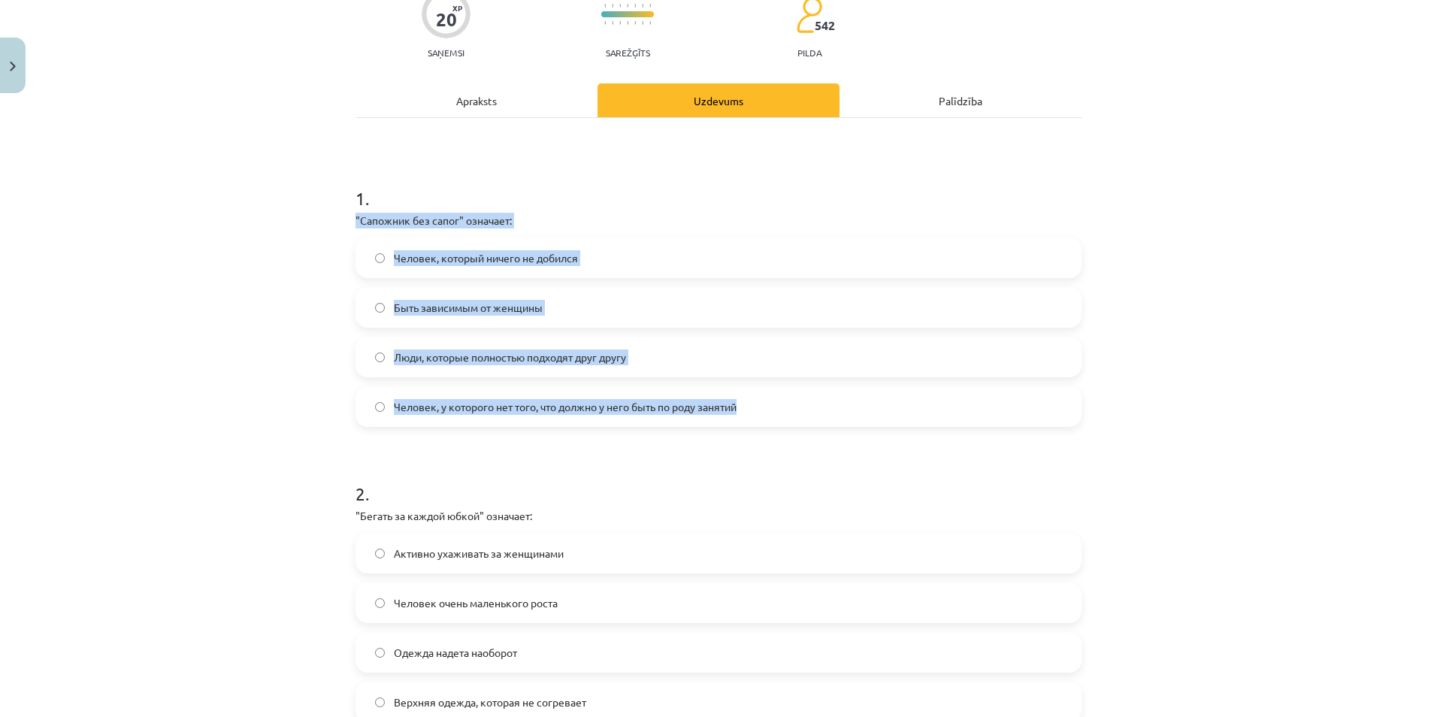
click at [396, 413] on span "Человек, у которого нет того, что должно у него быть по роду занятий" at bounding box center [565, 407] width 343 height 16
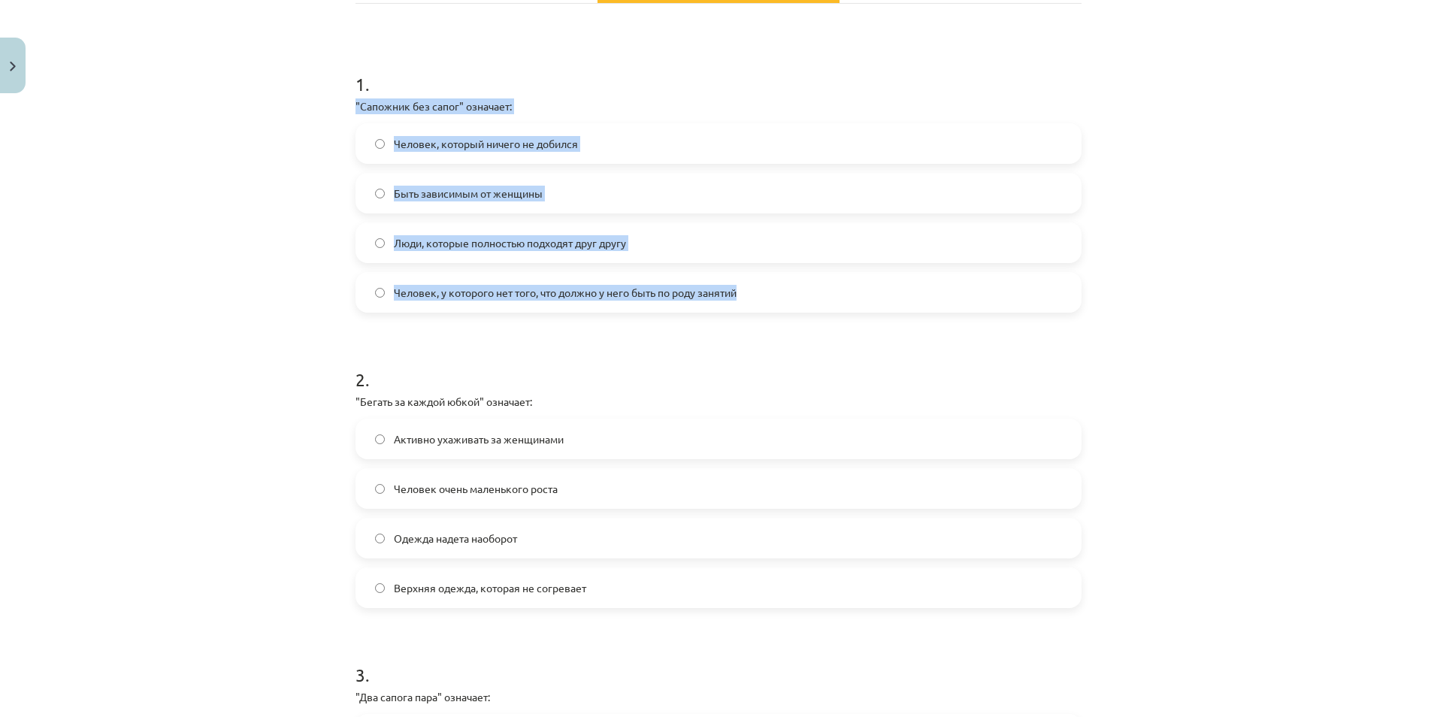
scroll to position [263, 0]
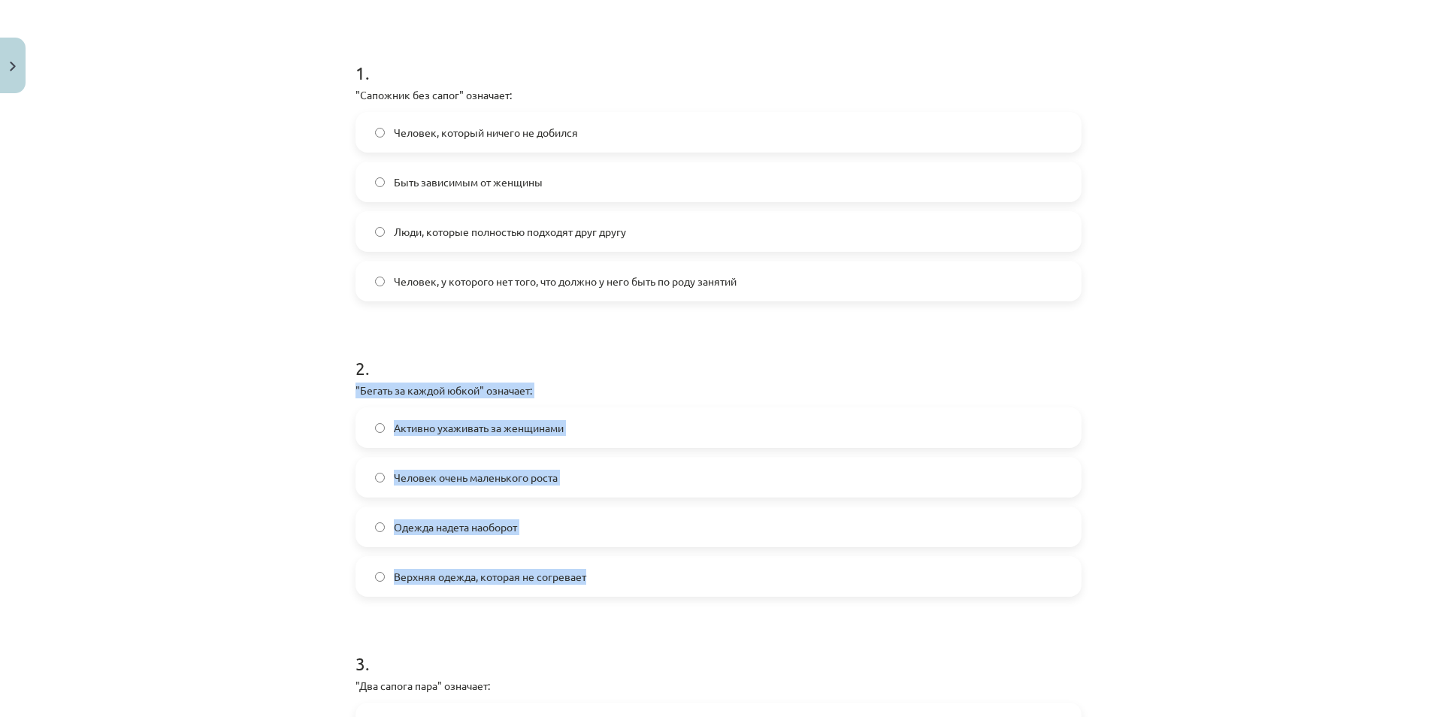
drag, startPoint x: 348, startPoint y: 386, endPoint x: 609, endPoint y: 579, distance: 324.2
click at [609, 579] on div "20 XP Saņemsi Sarežģīts 542 pilda Apraksts Uzdevums Palīdzība 1 . "Сапожник без…" at bounding box center [719, 581] width 744 height 1488
copy div ""Бегать за каждой юбкой" означает: Активно ухаживать за женщинами Человек очень…"
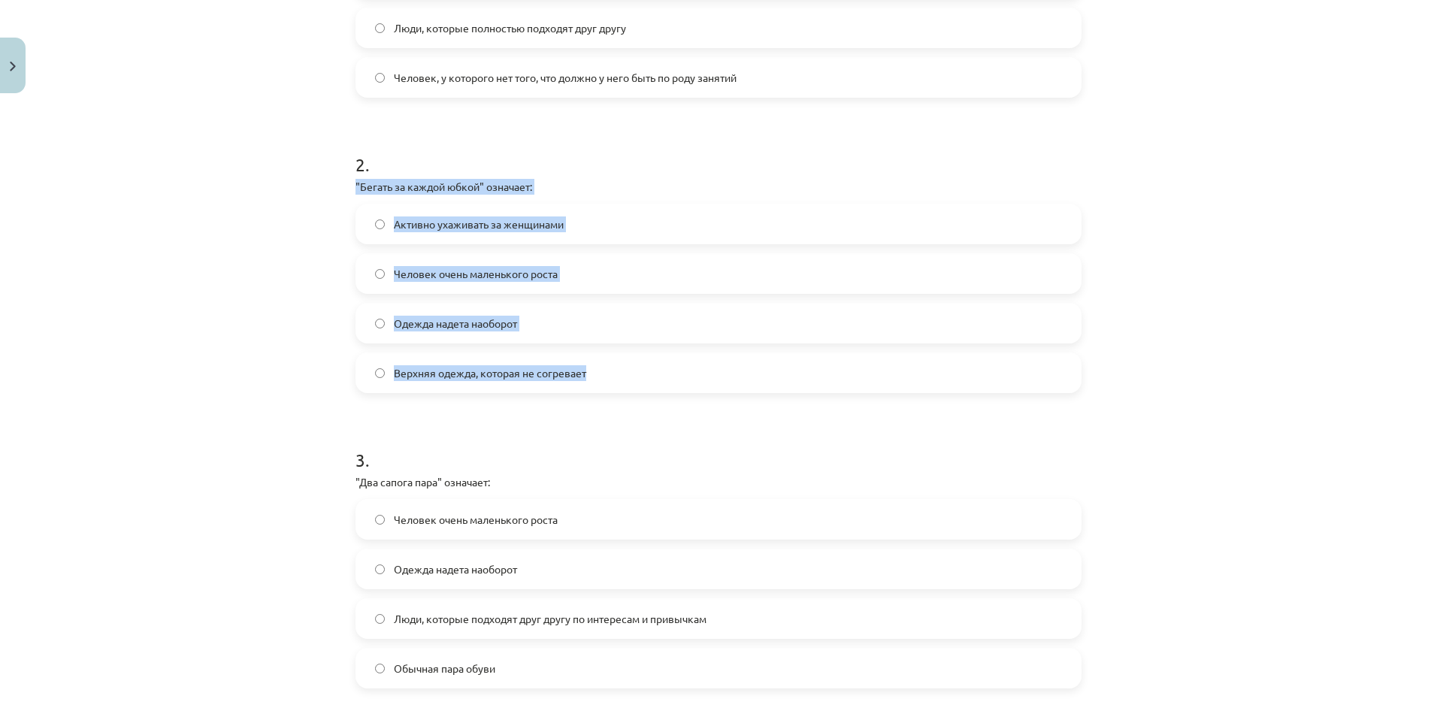
scroll to position [489, 0]
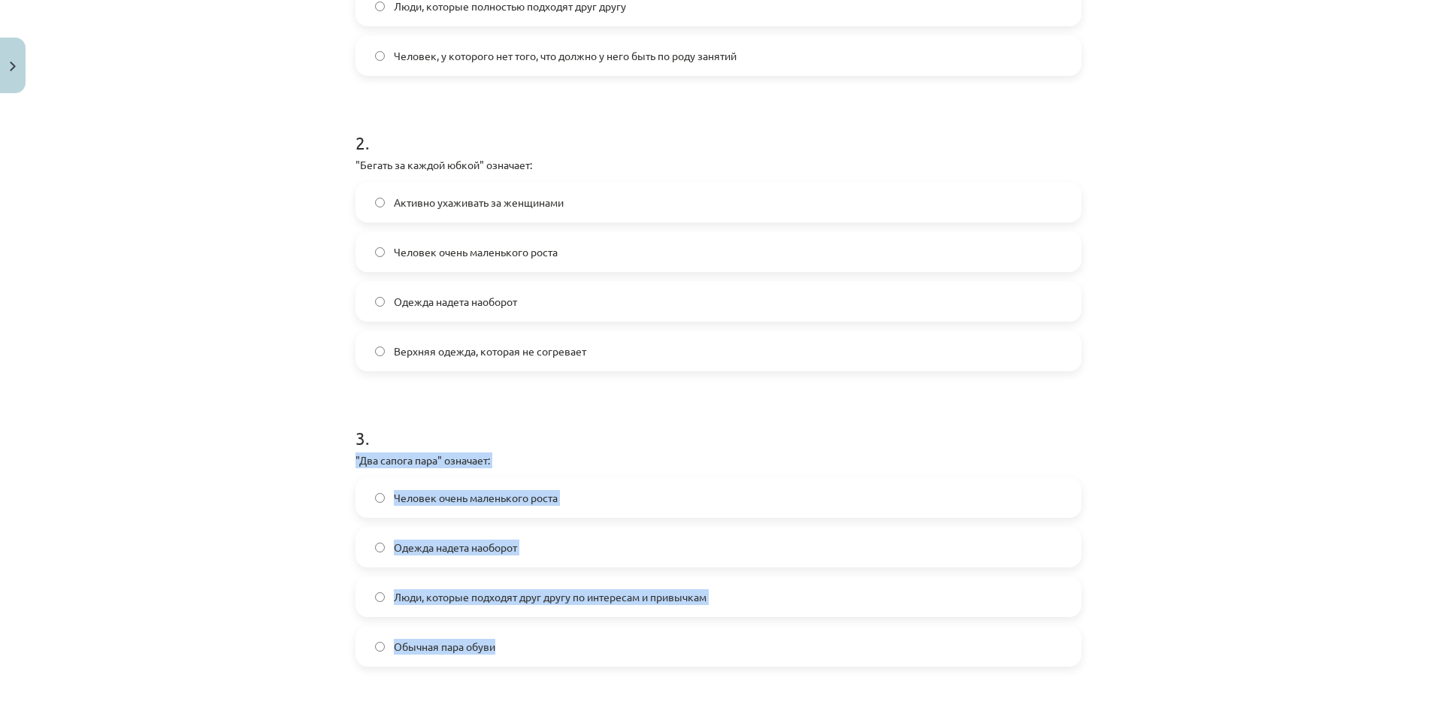
drag, startPoint x: 341, startPoint y: 459, endPoint x: 519, endPoint y: 652, distance: 262.3
click at [519, 652] on div "20 XP Saņemsi Sarežģīts 542 pilda Apraksts Uzdevums Palīdzība 1 . "Сапожник без…" at bounding box center [719, 355] width 744 height 1488
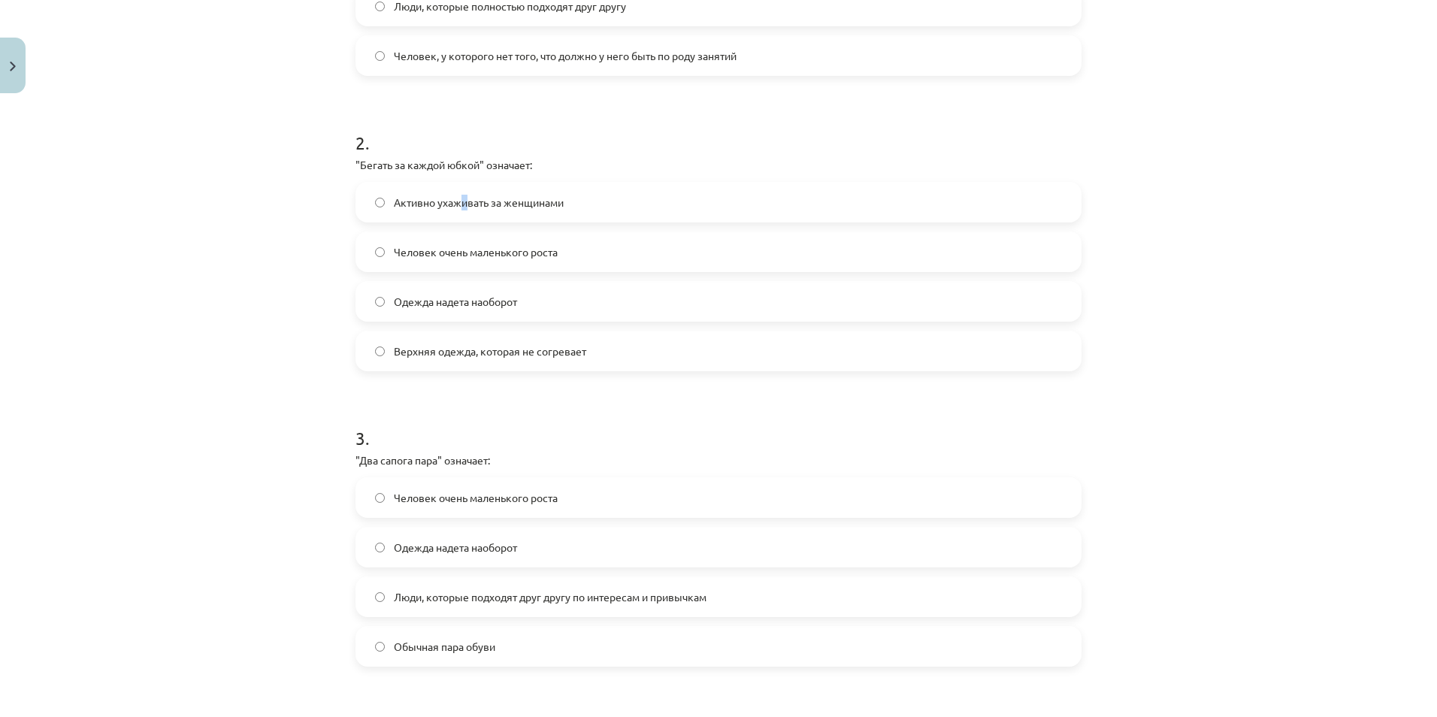
click at [459, 207] on span "Активно ухаживать за женщинами" at bounding box center [479, 203] width 170 height 16
click at [698, 208] on label "Активно ухаживать за женщинами" at bounding box center [718, 202] width 723 height 38
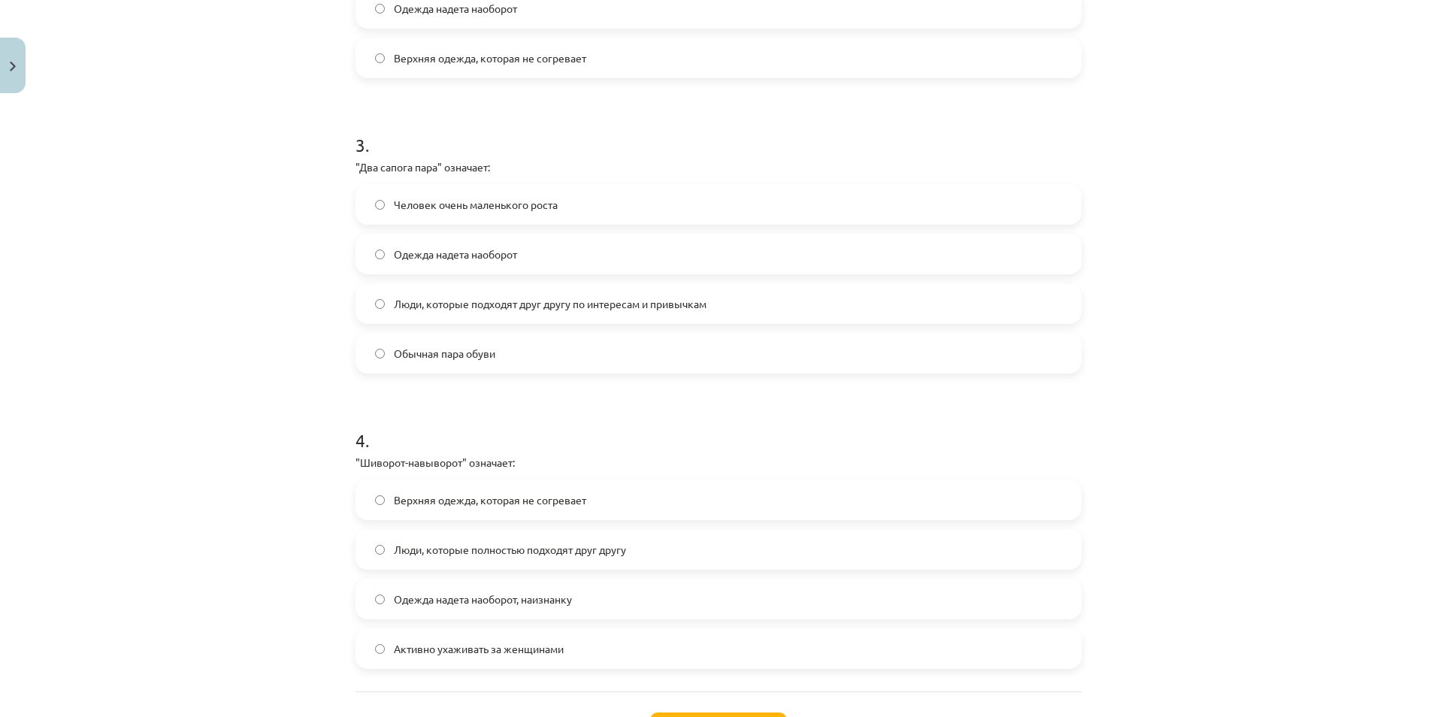
scroll to position [840, 0]
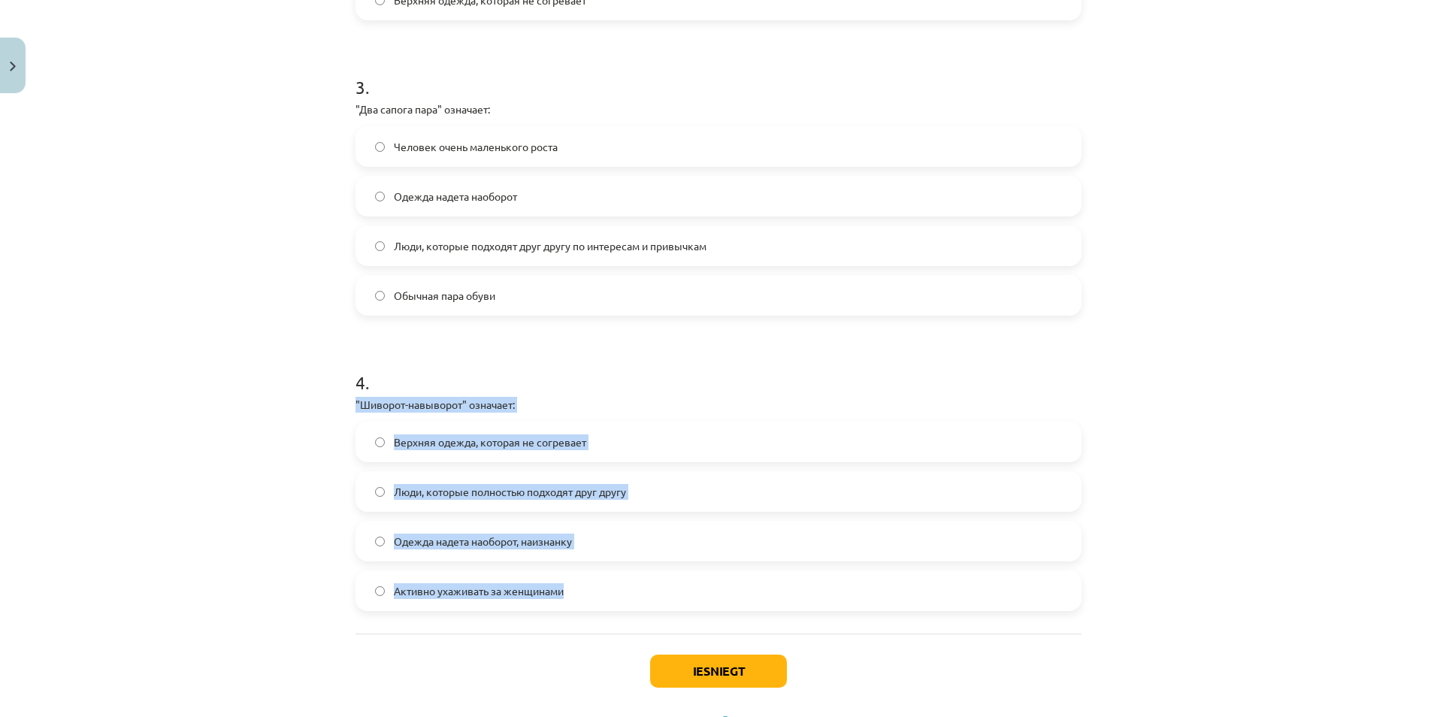
drag, startPoint x: 338, startPoint y: 404, endPoint x: 612, endPoint y: 590, distance: 331.3
click at [612, 590] on div "Mācību tēma: Krievu valodas b1 - 12. klases 1. ieskaites mācību materiāls #4 Уп…" at bounding box center [718, 358] width 1437 height 717
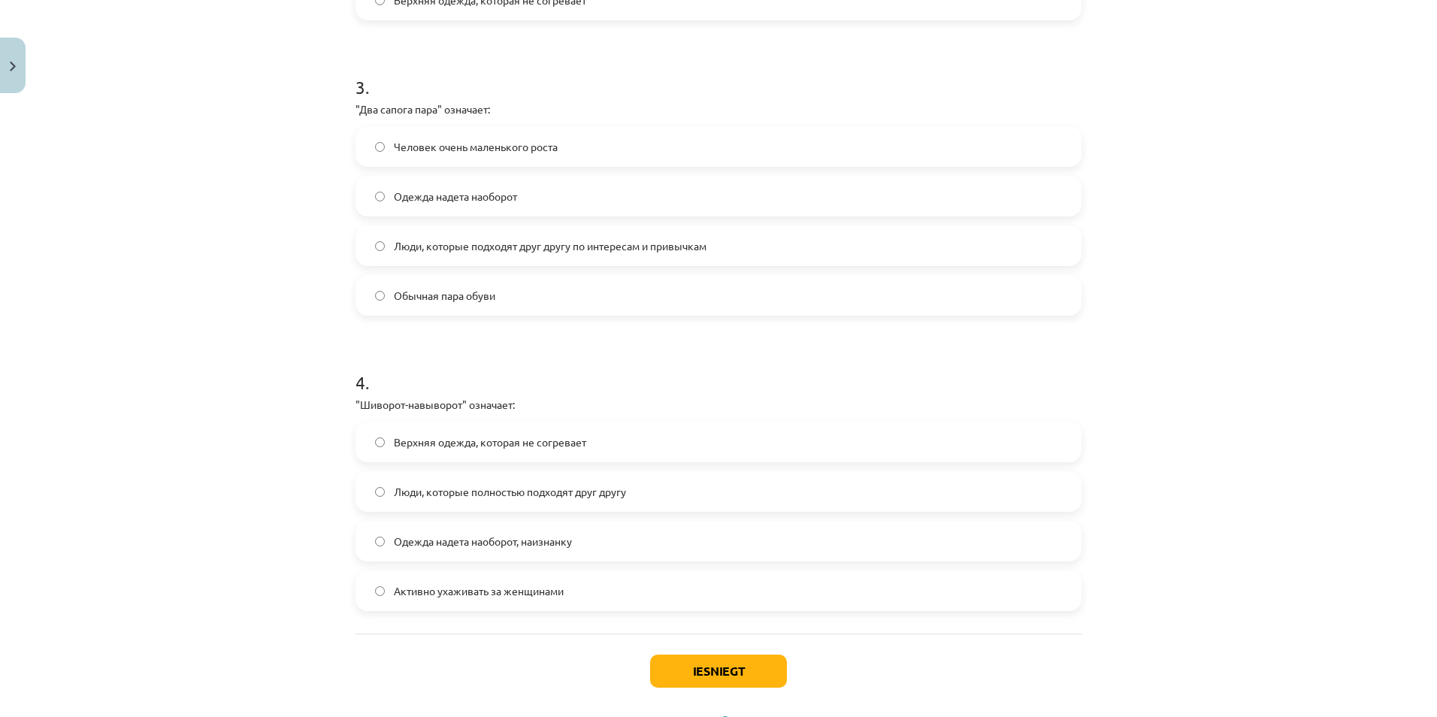
click at [443, 243] on span "Люди, которые подходят друг другу по интересам и привычкам" at bounding box center [550, 246] width 313 height 16
drag, startPoint x: 447, startPoint y: 528, endPoint x: 484, endPoint y: 568, distance: 54.8
click at [447, 529] on label "Одежда надета наоборот, наизнанку" at bounding box center [718, 541] width 723 height 38
click at [748, 682] on button "Iesniegt" at bounding box center [718, 671] width 137 height 33
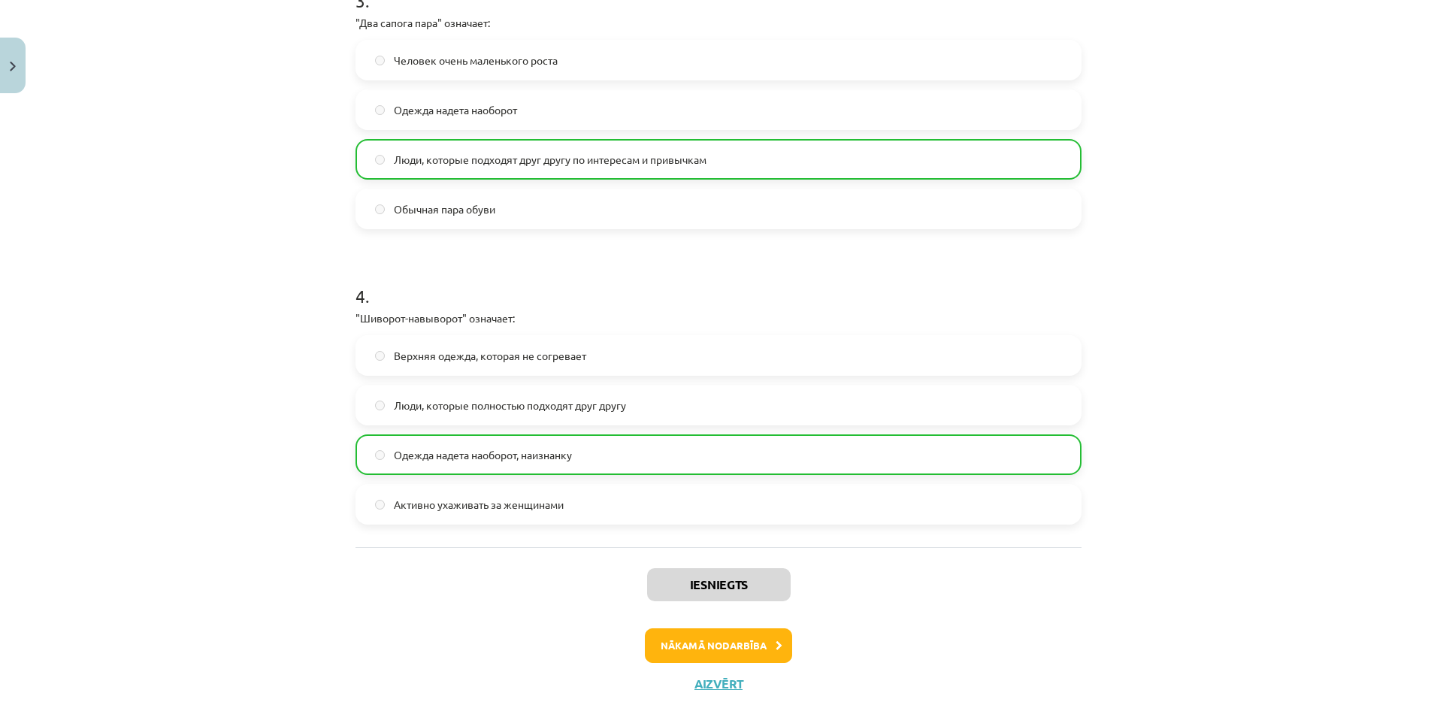
scroll to position [956, 0]
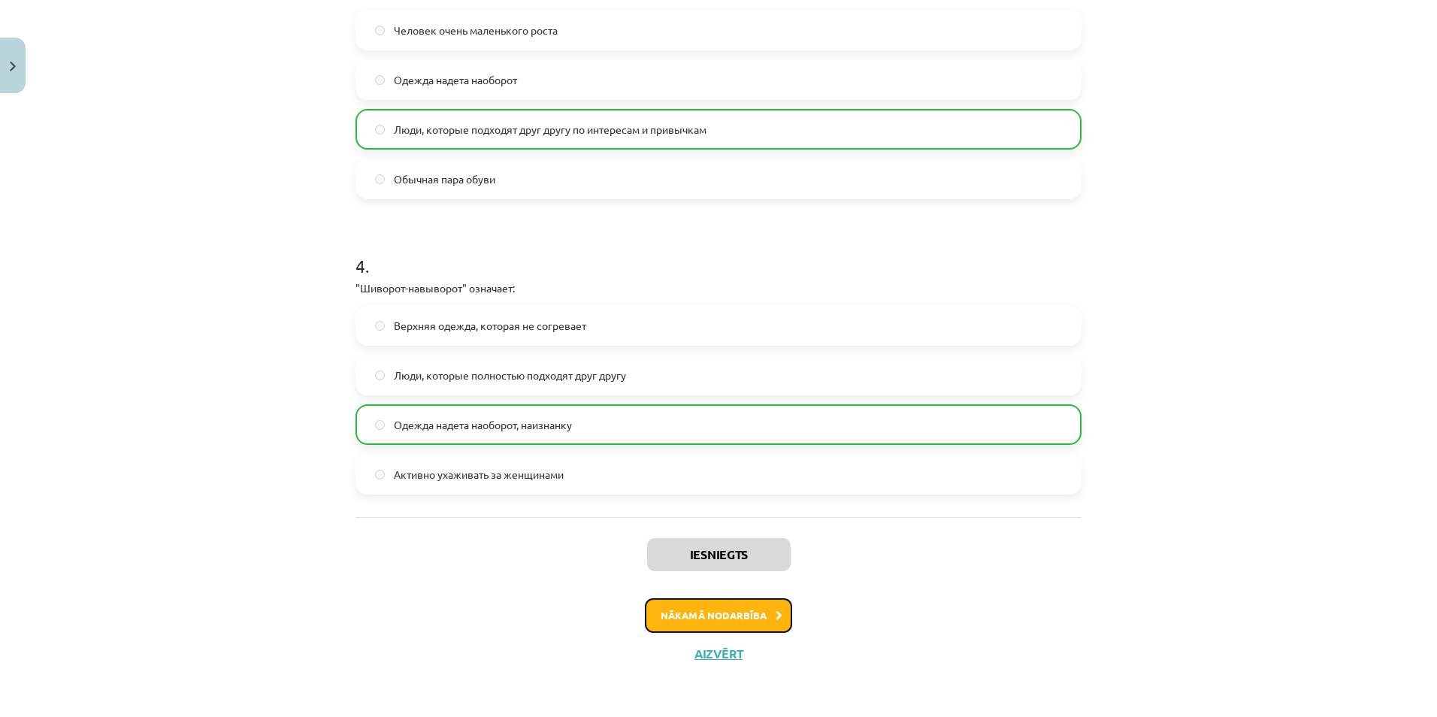
click at [704, 605] on button "Nākamā nodarbība" at bounding box center [718, 615] width 147 height 35
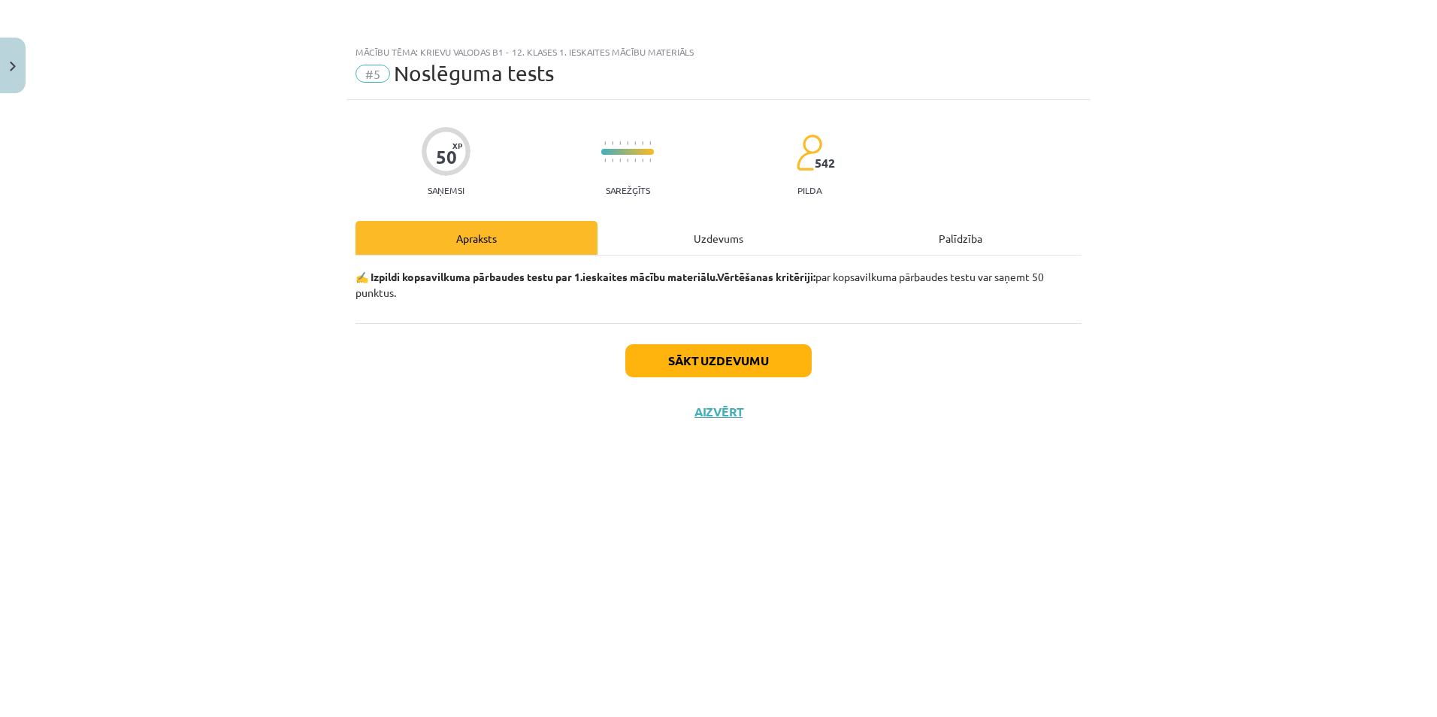
click at [699, 235] on div "Uzdevums" at bounding box center [719, 238] width 242 height 34
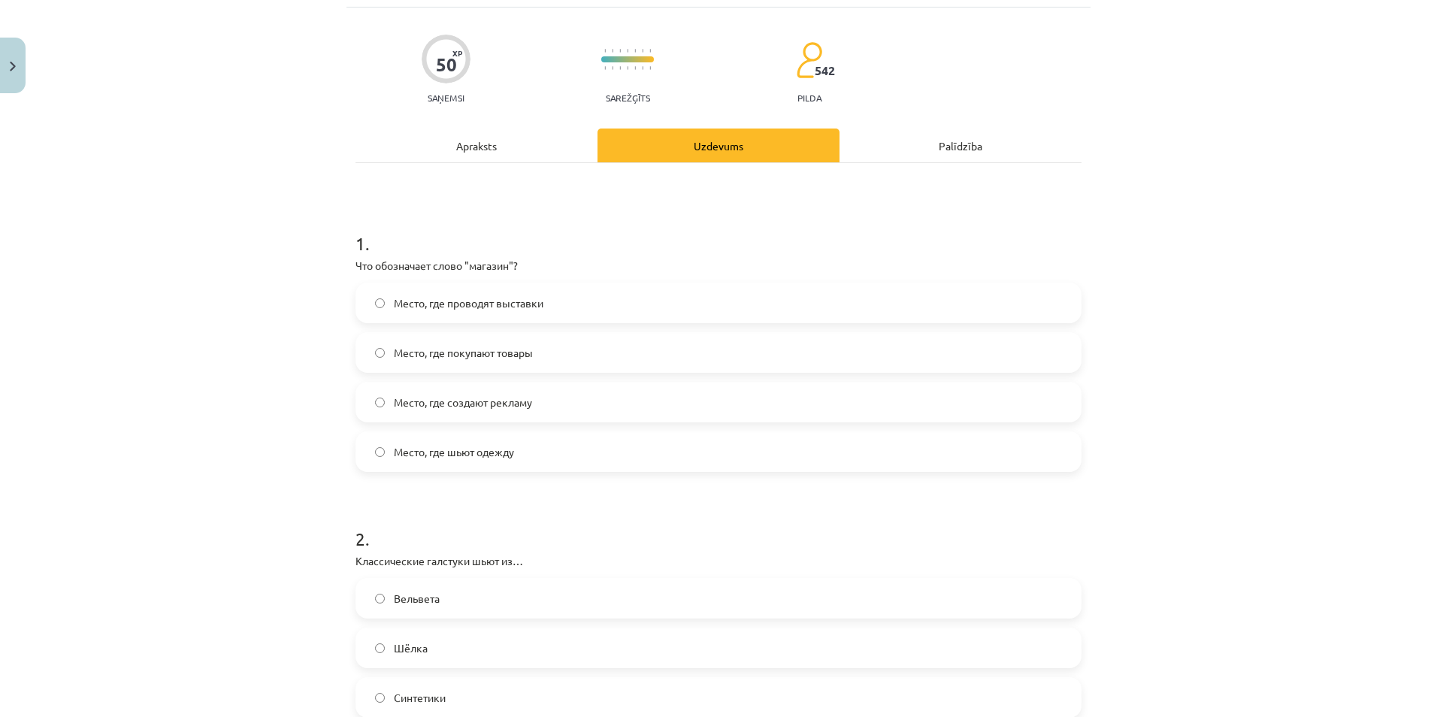
scroll to position [100, 0]
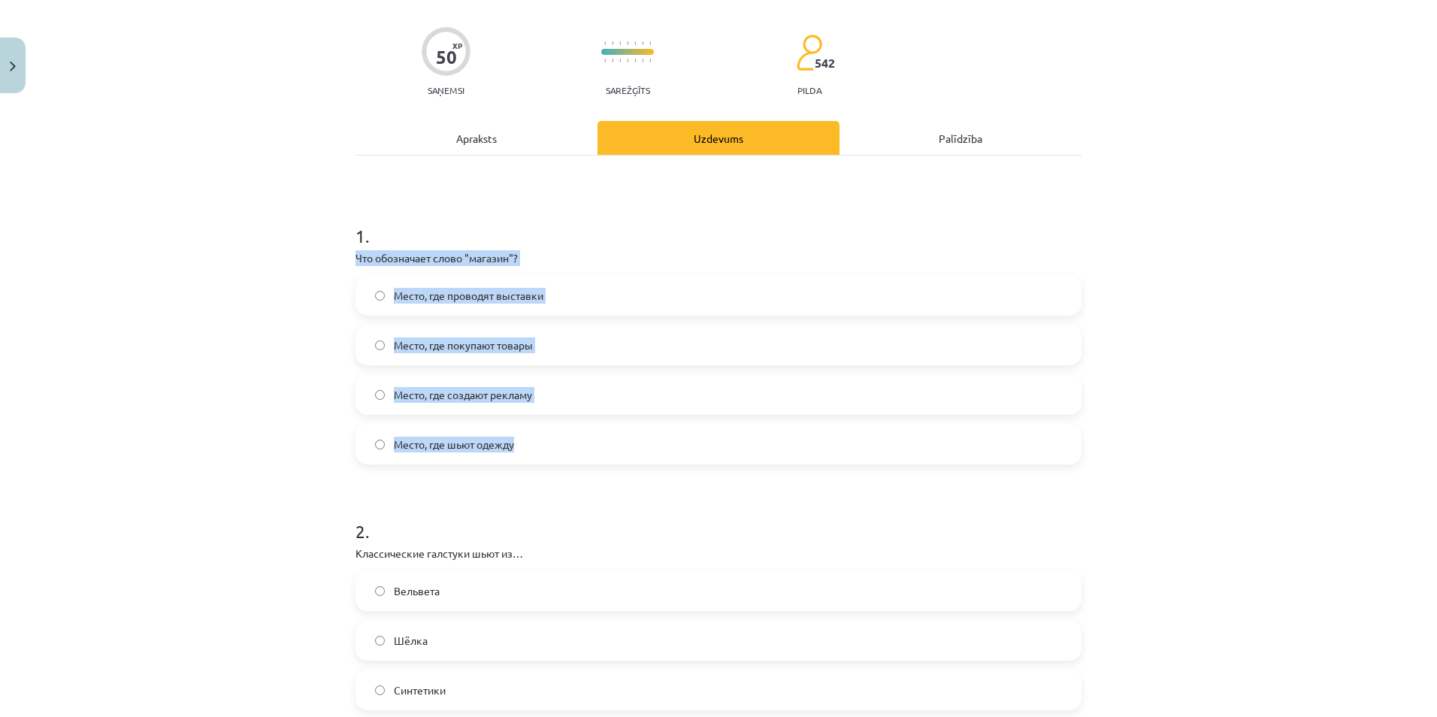
drag, startPoint x: 340, startPoint y: 253, endPoint x: 540, endPoint y: 444, distance: 276.0
click at [540, 444] on div "Mācību tēma: Krievu valodas b1 - 12. klases 1. ieskaites mācību materiāls #5 No…" at bounding box center [718, 358] width 1437 height 717
click at [431, 347] on span "Место, где покупают товары" at bounding box center [463, 346] width 139 height 16
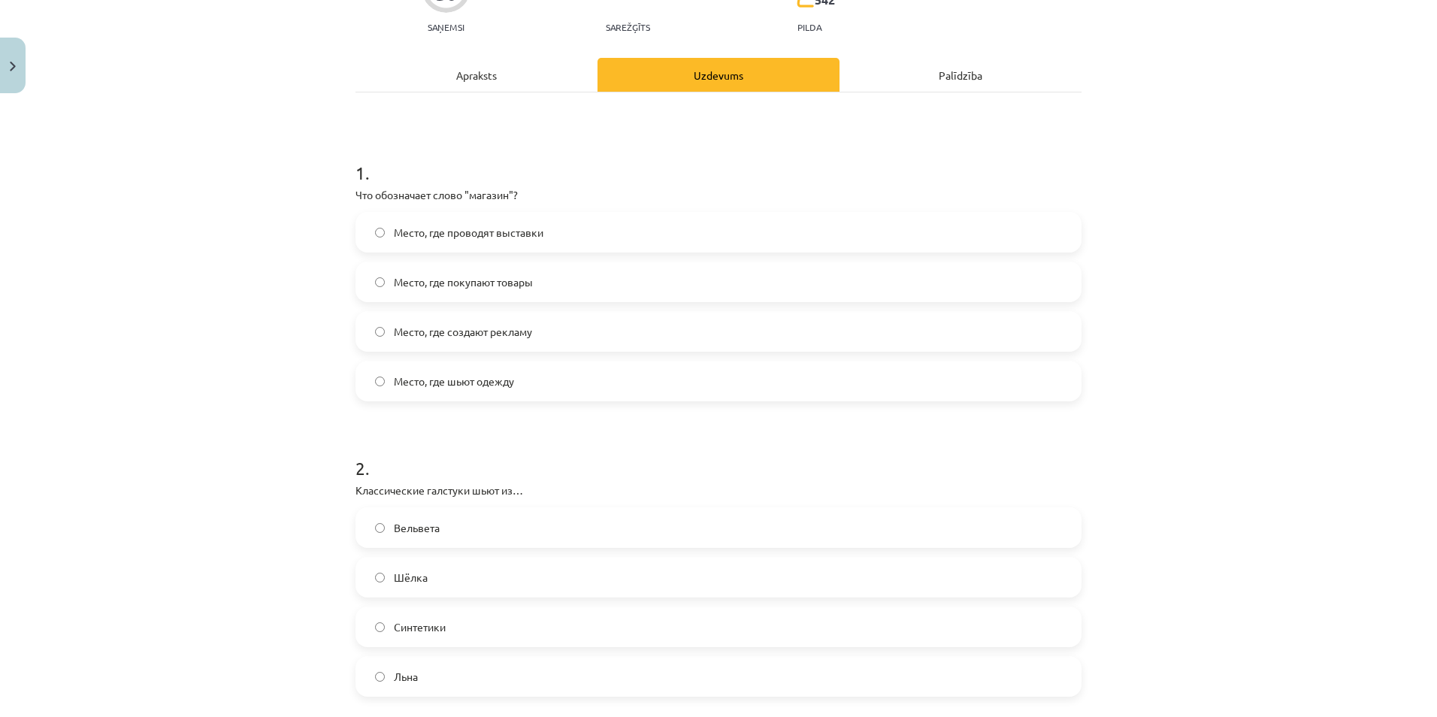
scroll to position [201, 0]
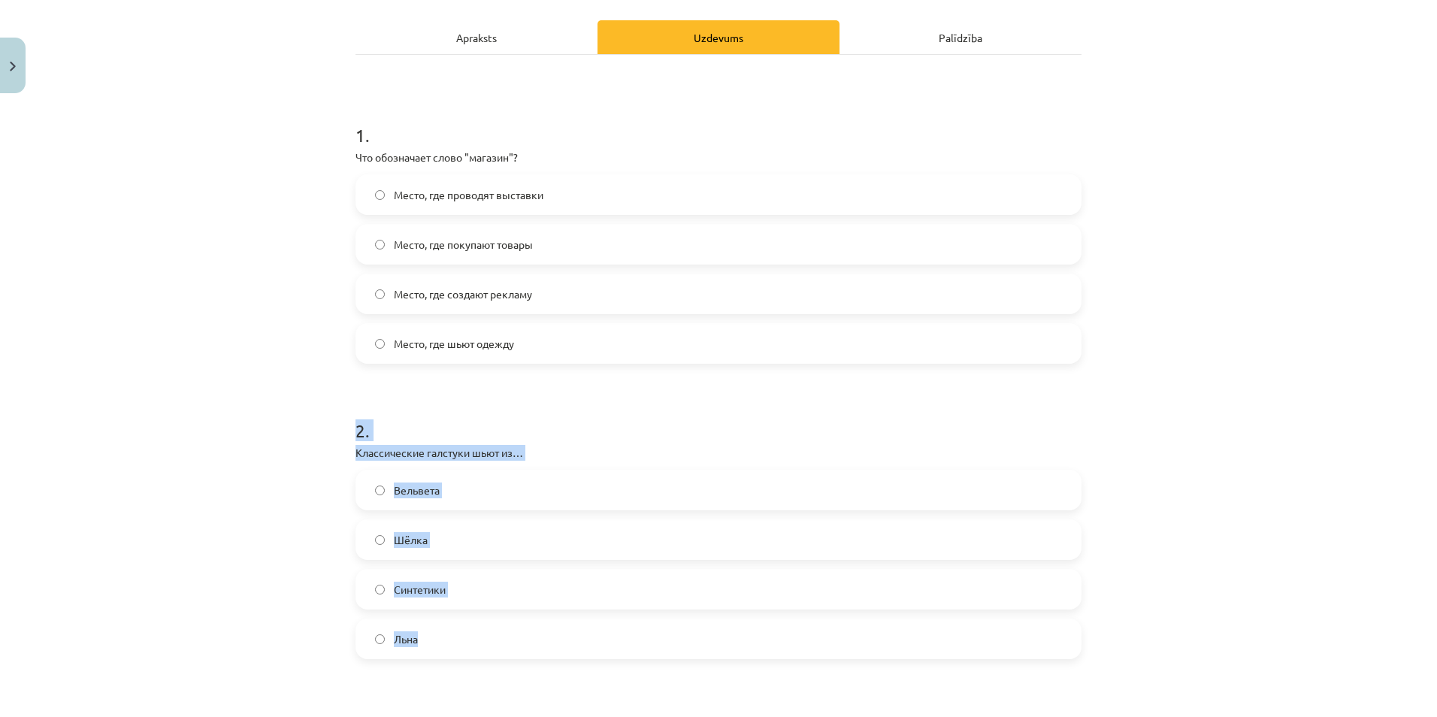
drag, startPoint x: 366, startPoint y: 498, endPoint x: 427, endPoint y: 633, distance: 148.4
click at [427, 633] on div "Mācību tēma: Krievu valodas b1 - 12. klases 1. ieskaites mācību materiāls #5 No…" at bounding box center [718, 358] width 1437 height 717
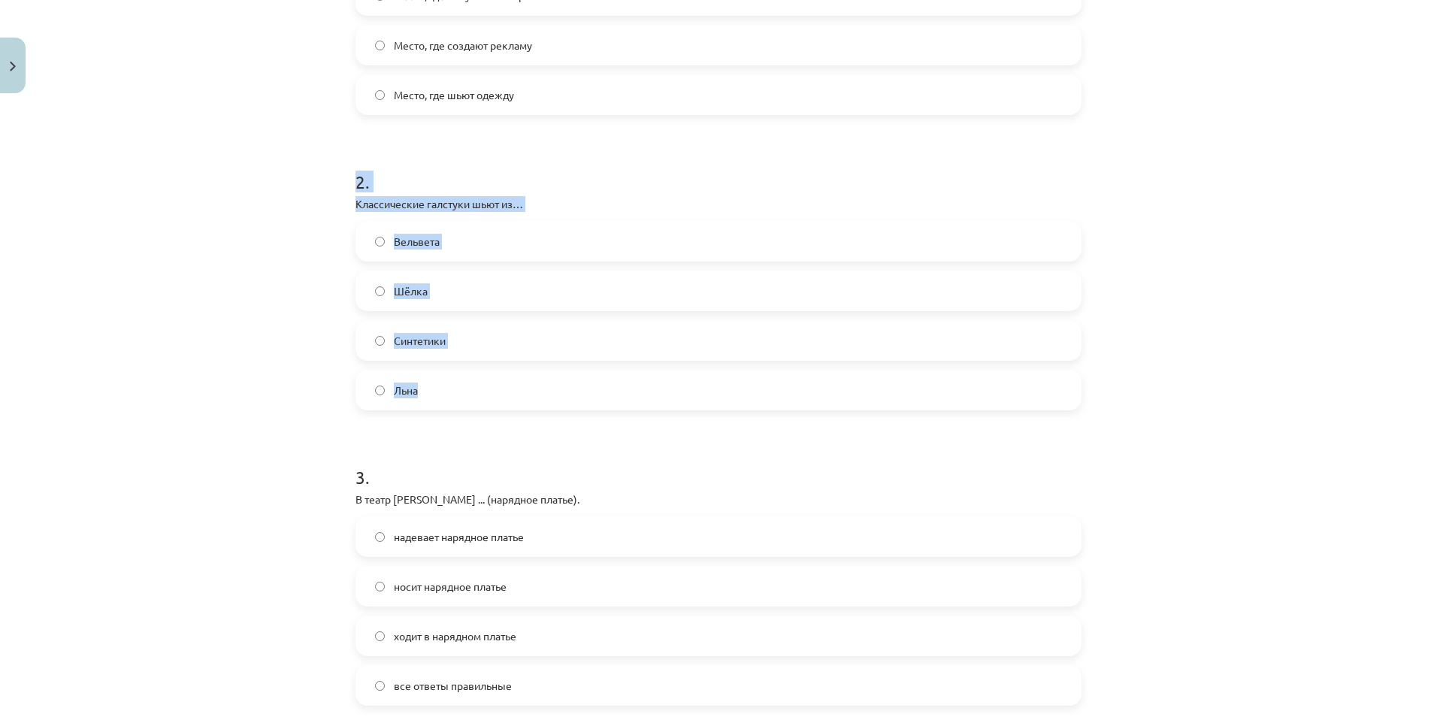
scroll to position [526, 0]
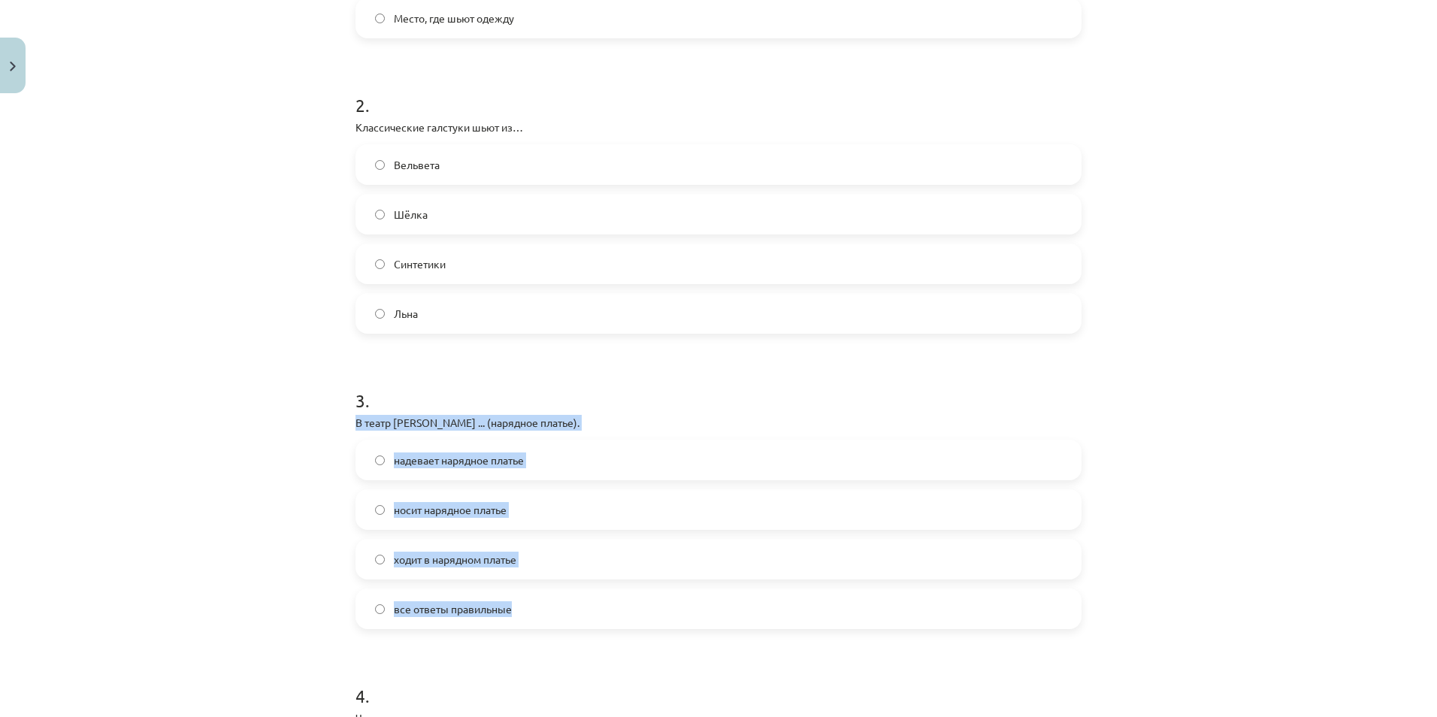
drag, startPoint x: 340, startPoint y: 421, endPoint x: 536, endPoint y: 609, distance: 271.7
click at [536, 609] on div "Mācību tēma: Krievu valodas b1 - 12. klases 1. ieskaites mācību materiāls #5 No…" at bounding box center [718, 358] width 1437 height 717
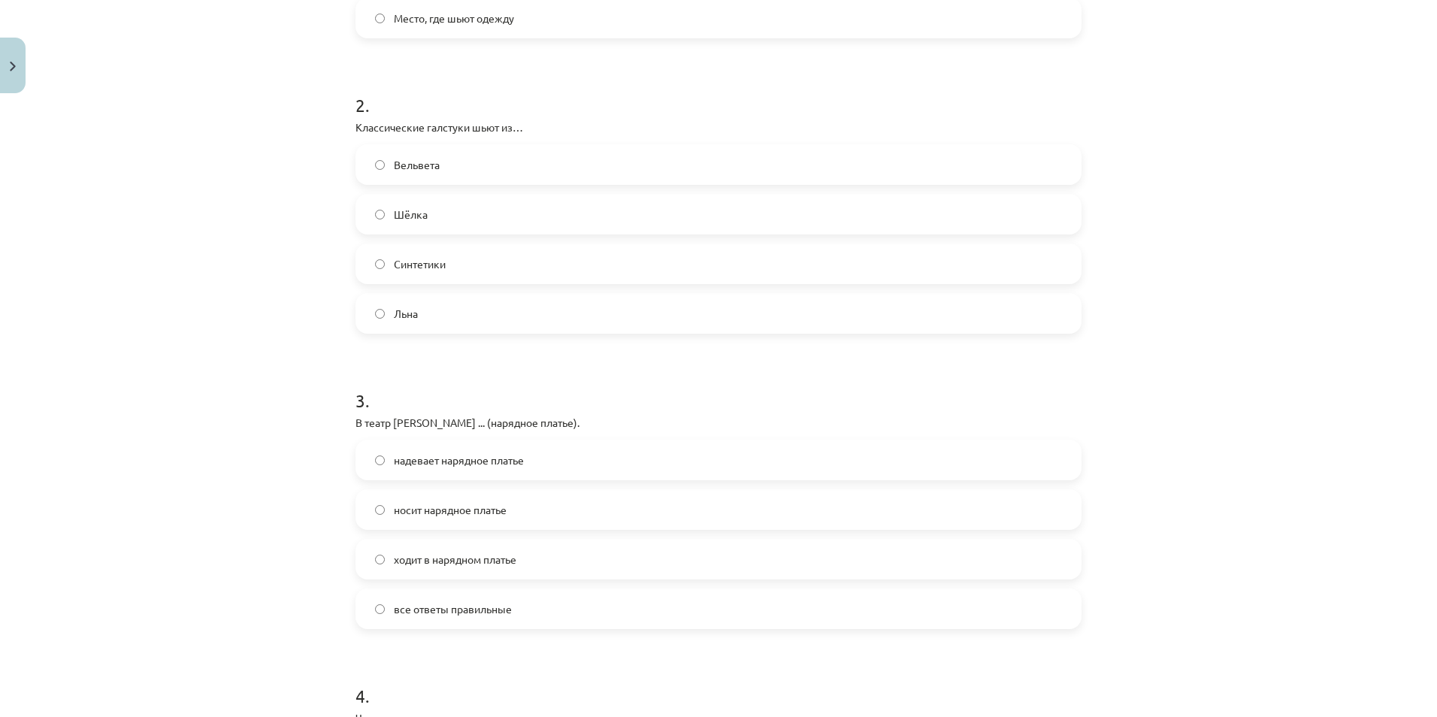
click at [426, 221] on label "Шёлка" at bounding box center [718, 214] width 723 height 38
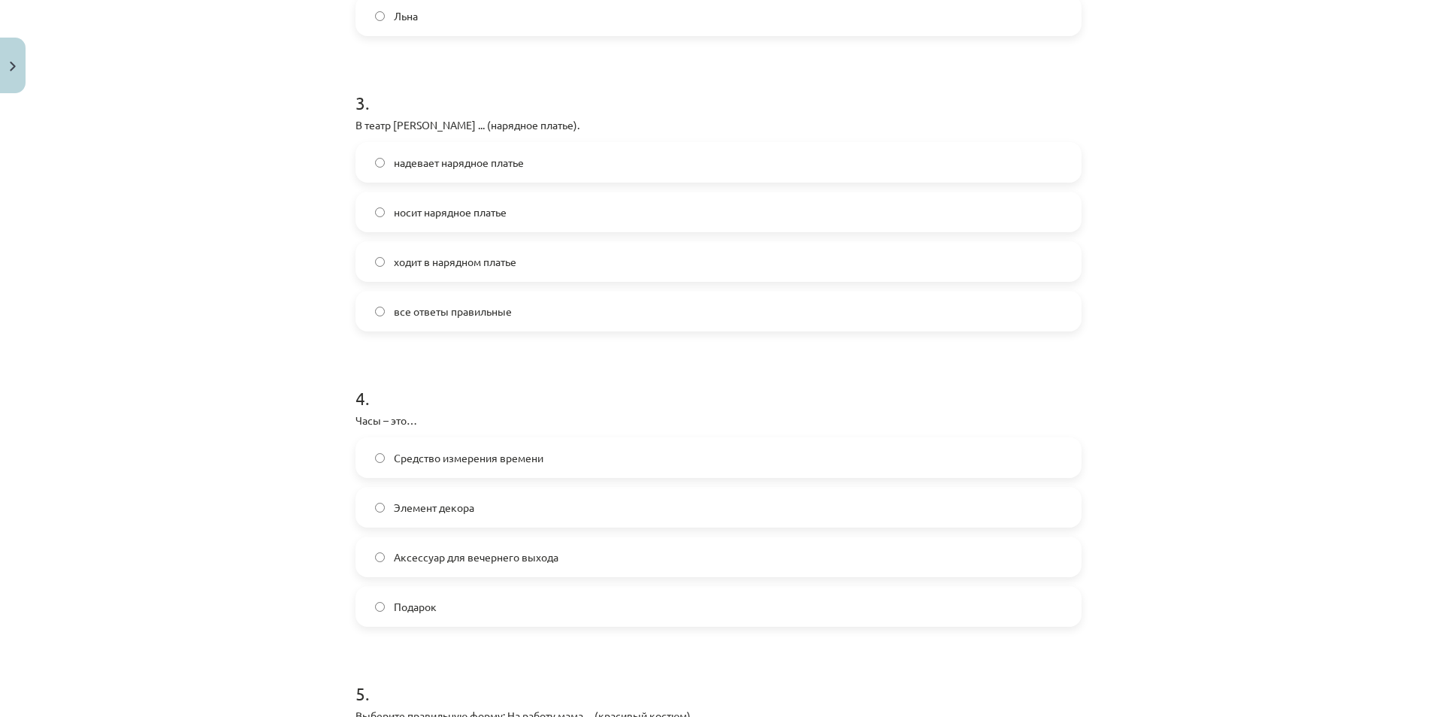
scroll to position [852, 0]
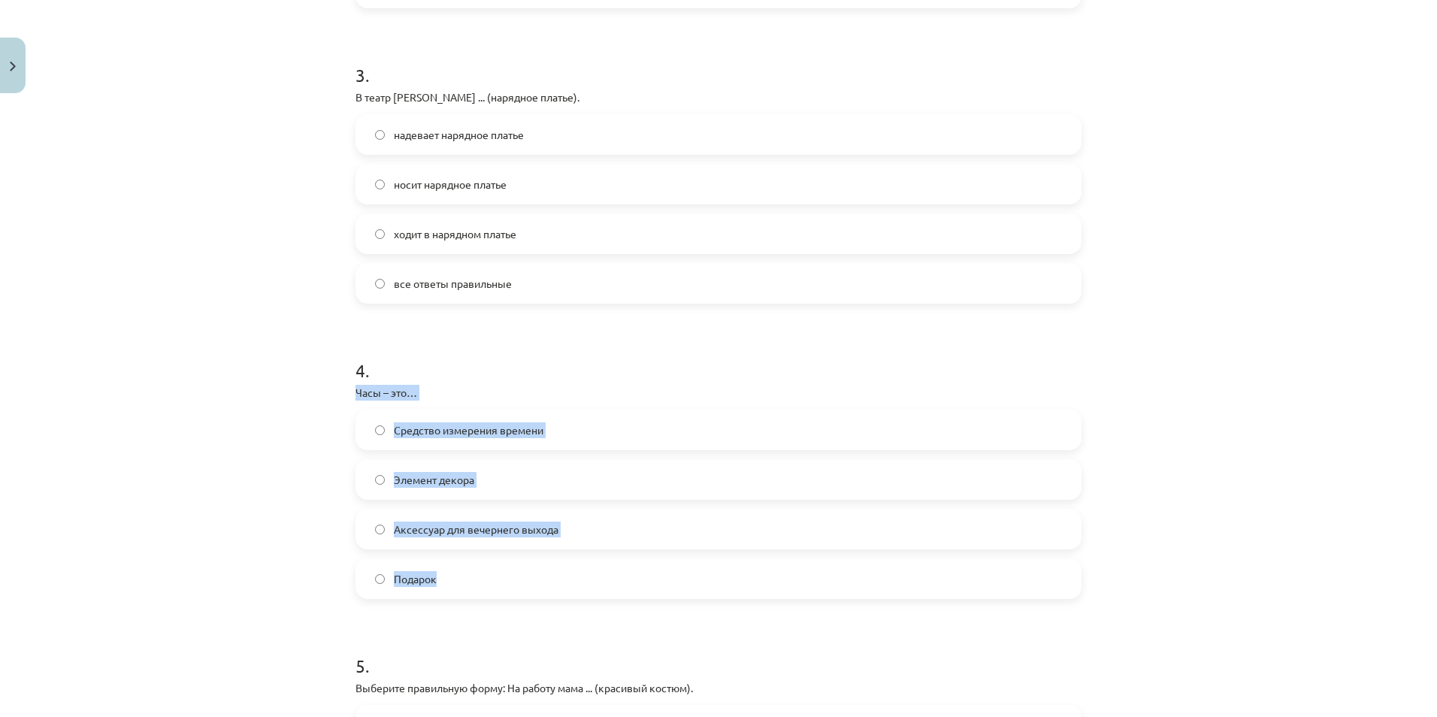
drag, startPoint x: 340, startPoint y: 388, endPoint x: 463, endPoint y: 586, distance: 233.6
click at [463, 586] on div "Mācību tēma: Krievu valodas b1 - 12. klases 1. ieskaites mācību materiāls #5 No…" at bounding box center [718, 358] width 1437 height 717
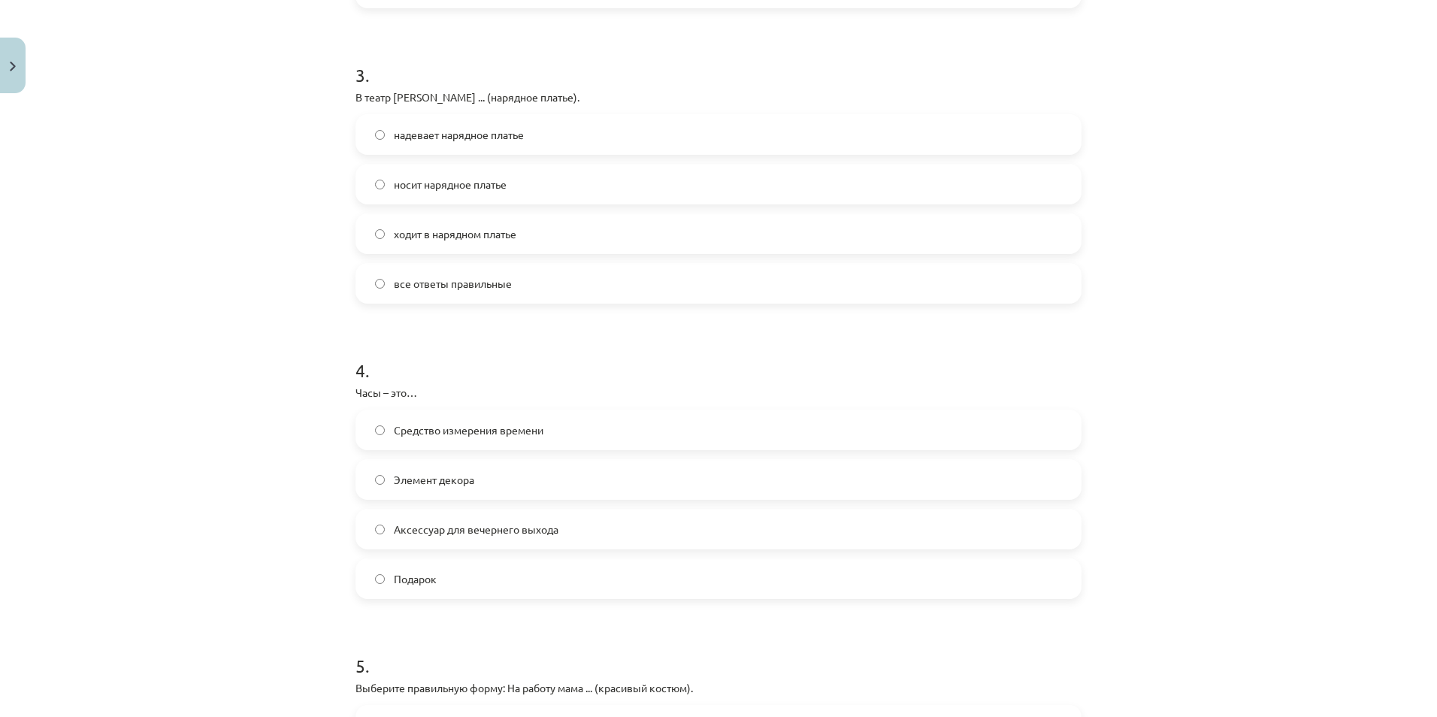
click at [458, 131] on span "надевает нарядное платье" at bounding box center [459, 135] width 130 height 16
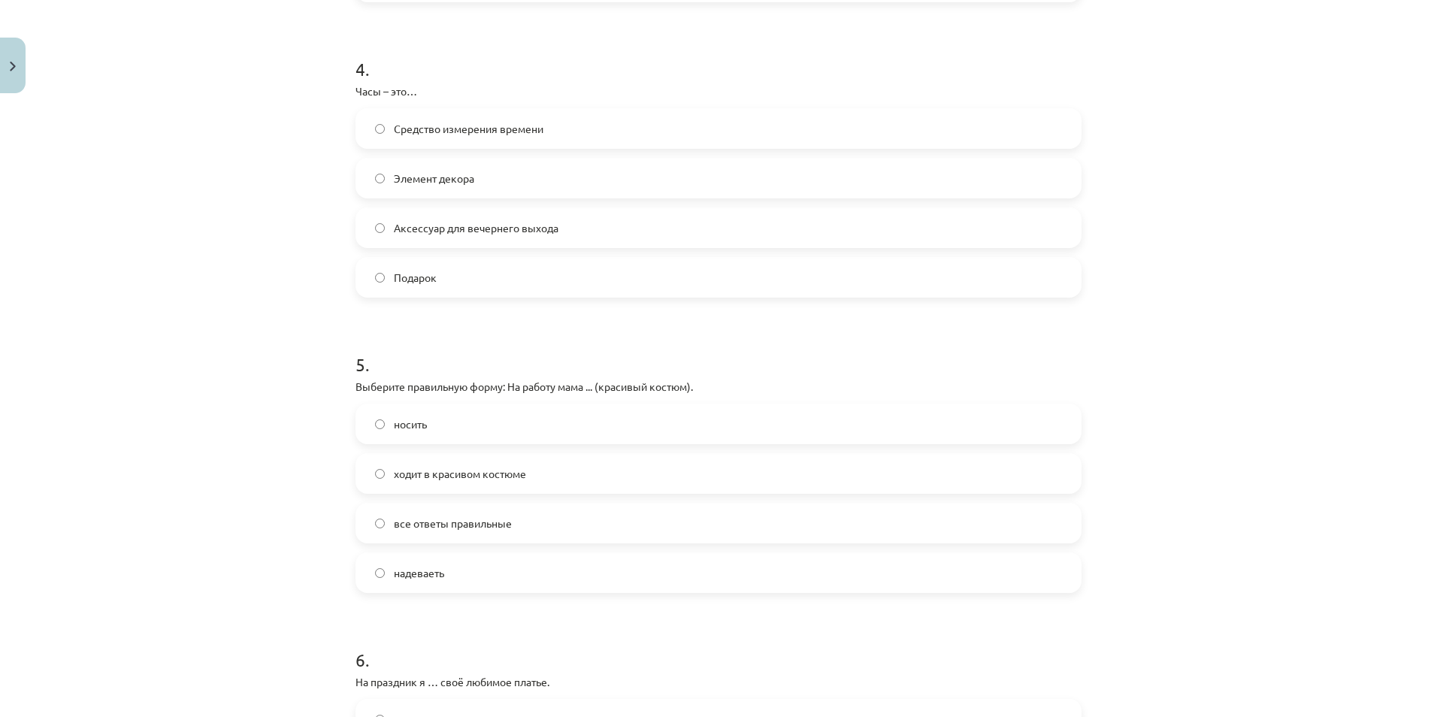
scroll to position [1228, 0]
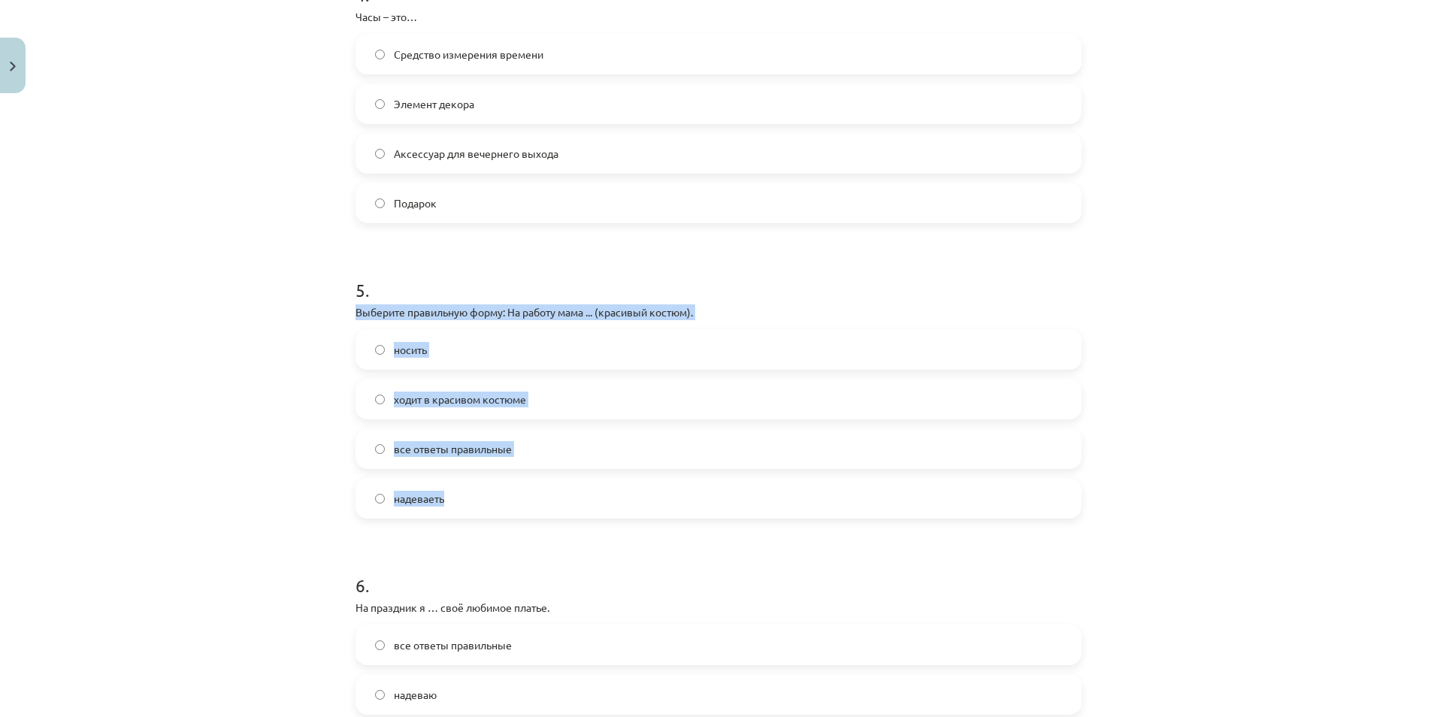
drag, startPoint x: 330, startPoint y: 305, endPoint x: 459, endPoint y: 495, distance: 229.6
click at [459, 495] on div "Mācību tēma: Krievu valodas b1 - 12. klases 1. ieskaites mācību materiāls #5 No…" at bounding box center [718, 358] width 1437 height 717
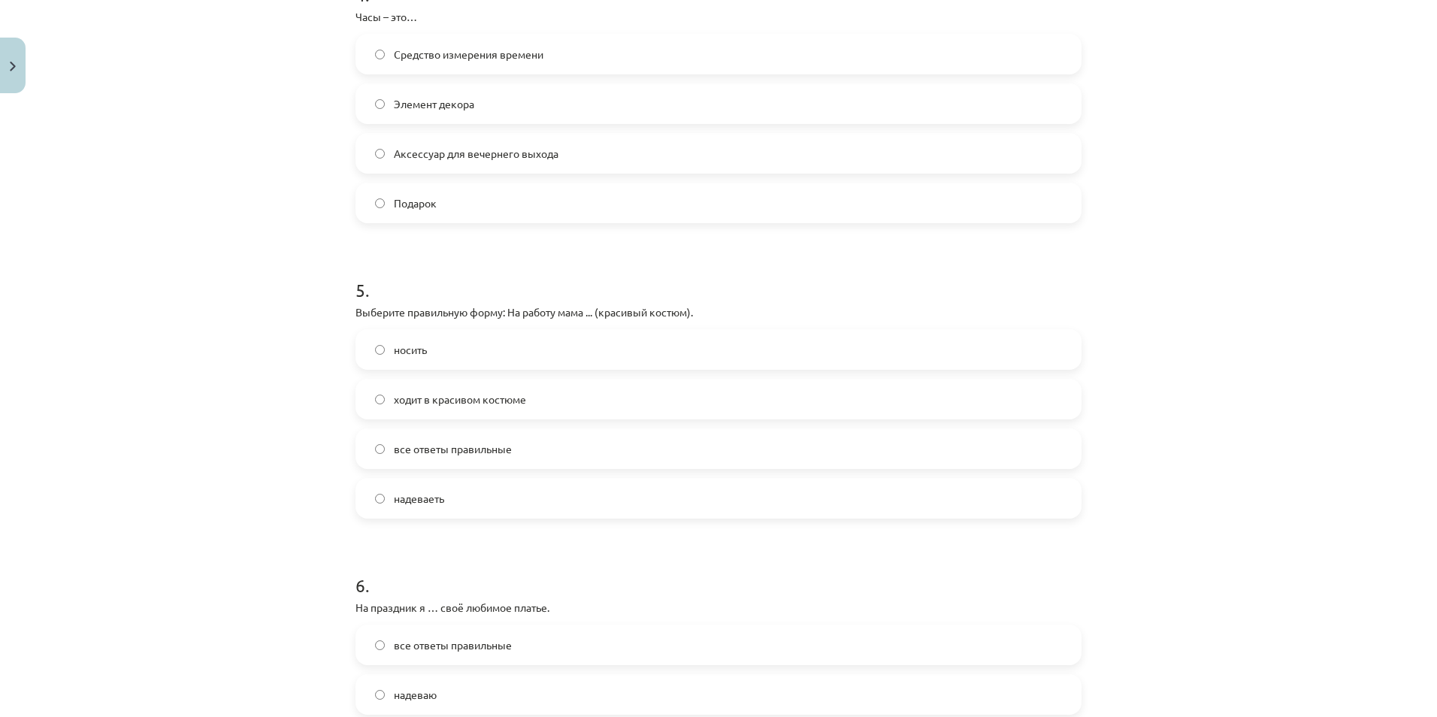
click at [433, 57] on span "Средство измерения времени" at bounding box center [469, 55] width 150 height 16
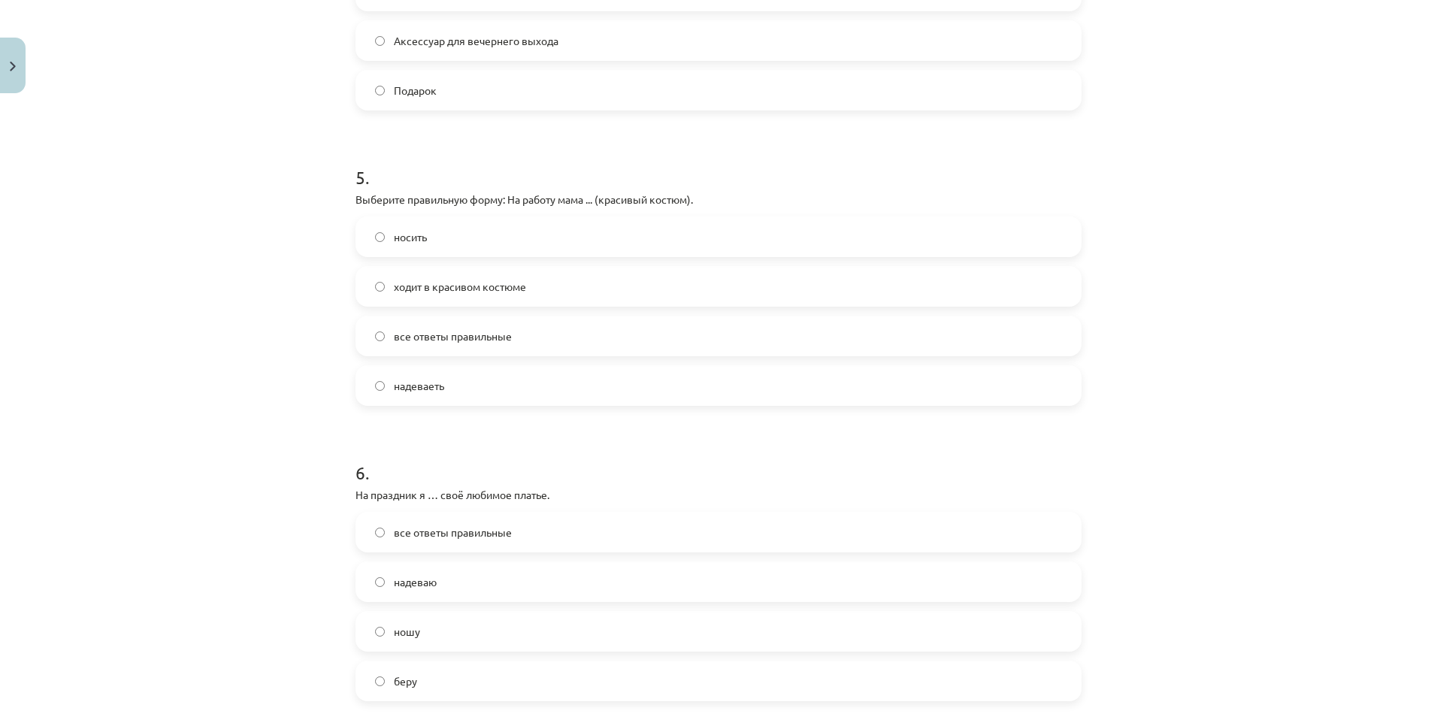
scroll to position [1403, 0]
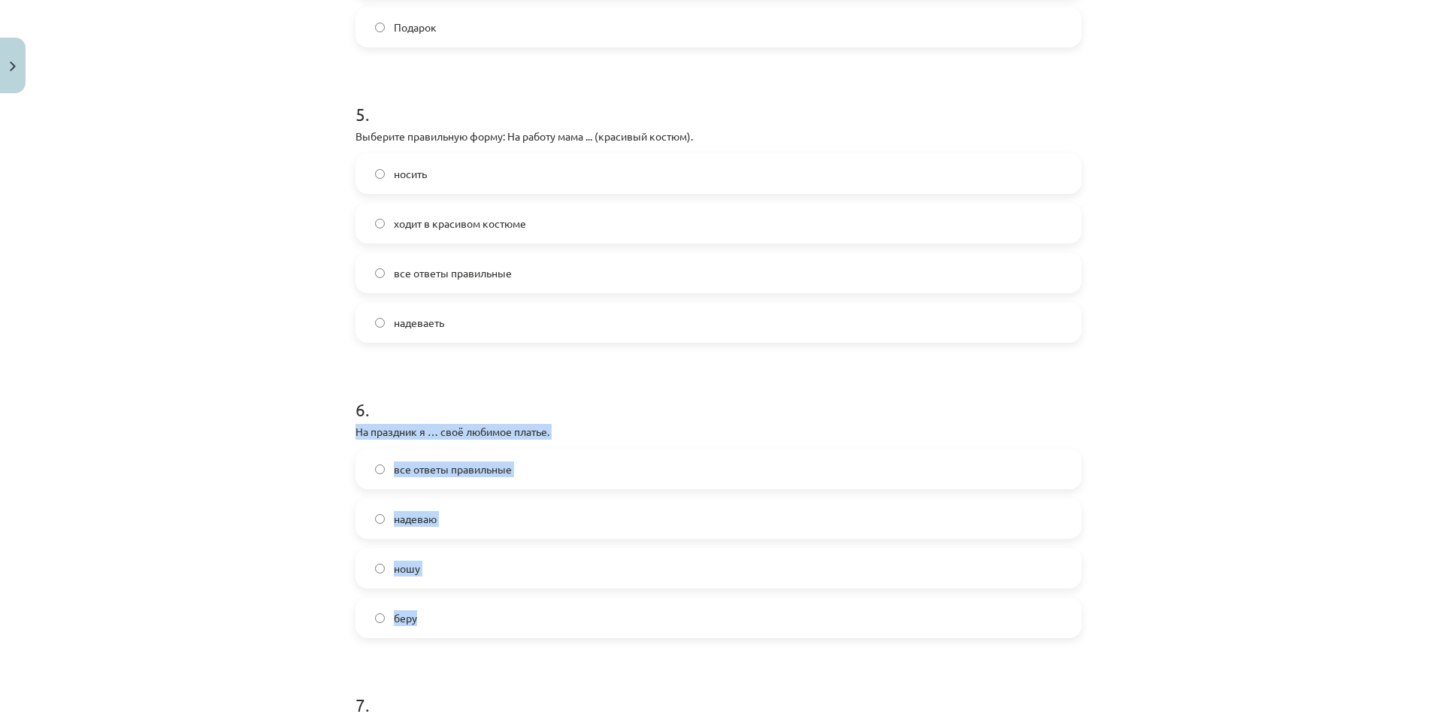
drag, startPoint x: 341, startPoint y: 422, endPoint x: 447, endPoint y: 625, distance: 228.0
click at [447, 625] on div "50 XP Saņemsi Sarežģīts 542 pilda Apraksts Uzdevums Palīdzība 1 . Что обозначае…" at bounding box center [719, 327] width 744 height 3260
click at [447, 234] on label "ходит в красивом костюме" at bounding box center [718, 223] width 723 height 38
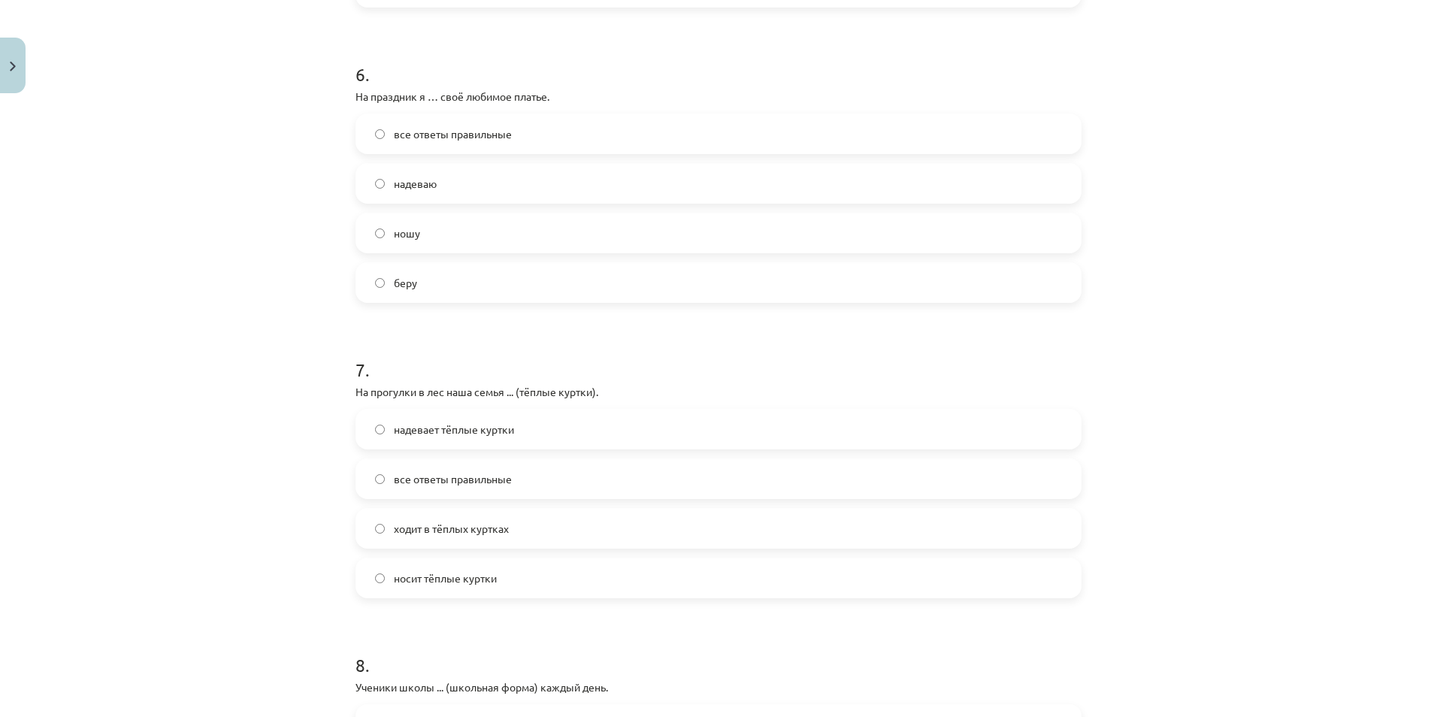
scroll to position [1754, 0]
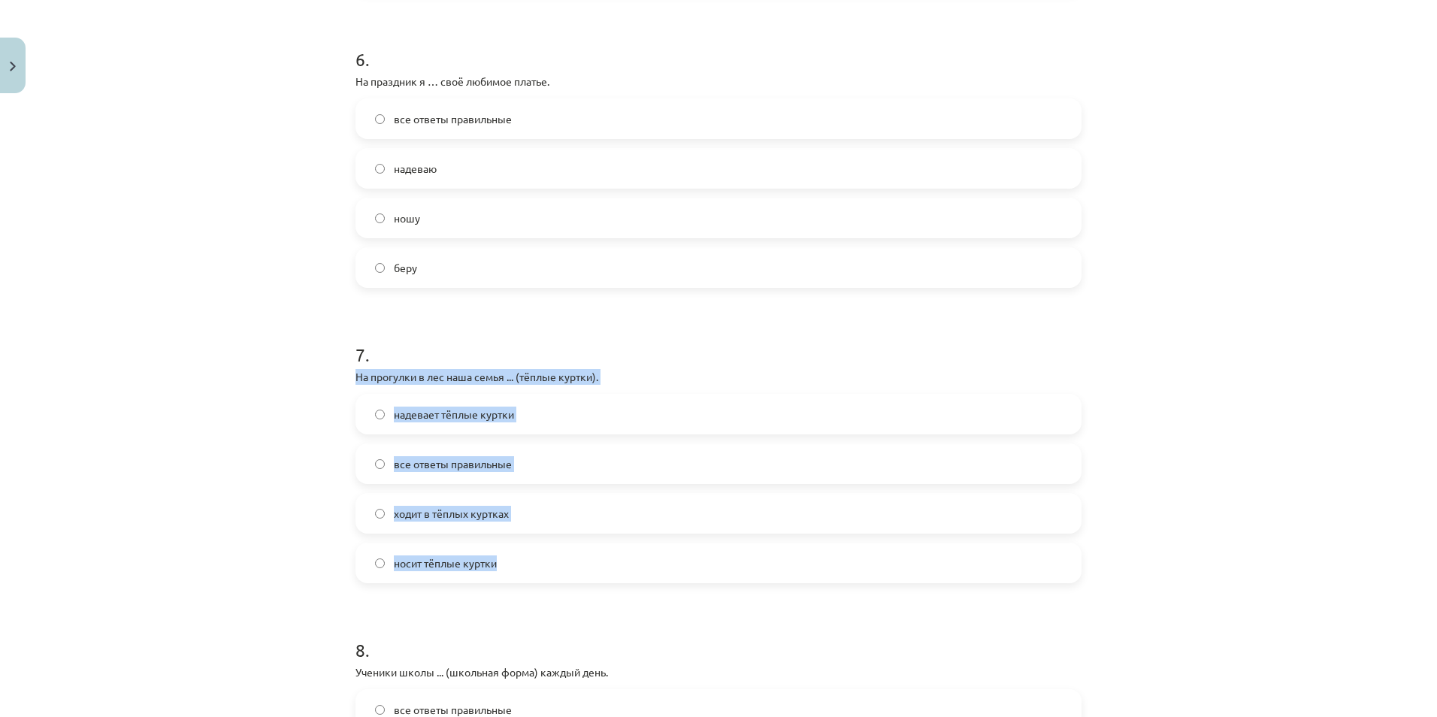
drag, startPoint x: 344, startPoint y: 374, endPoint x: 507, endPoint y: 572, distance: 256.3
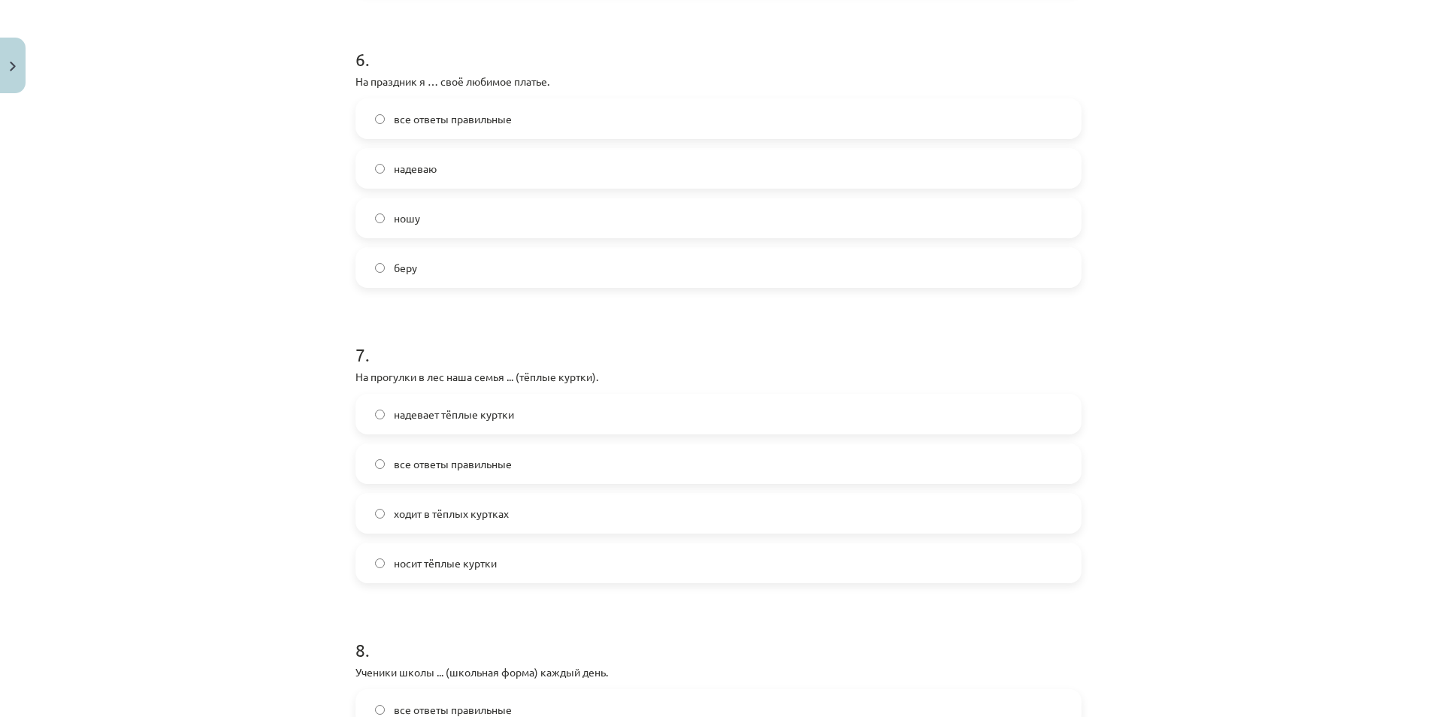
click at [400, 174] on span "надеваю" at bounding box center [415, 169] width 43 height 16
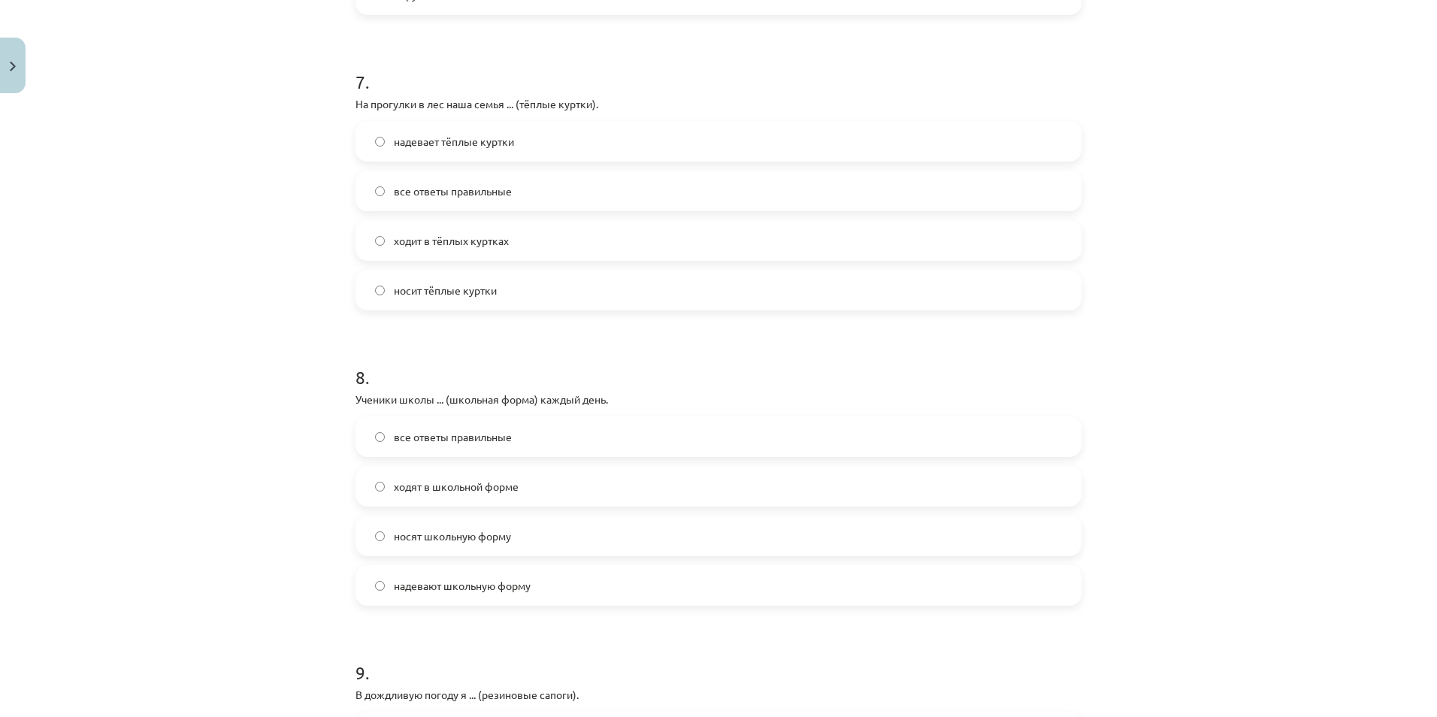
scroll to position [2030, 0]
drag, startPoint x: 344, startPoint y: 391, endPoint x: 559, endPoint y: 589, distance: 292.1
click at [424, 129] on label "надевает тёплые куртки" at bounding box center [718, 139] width 723 height 38
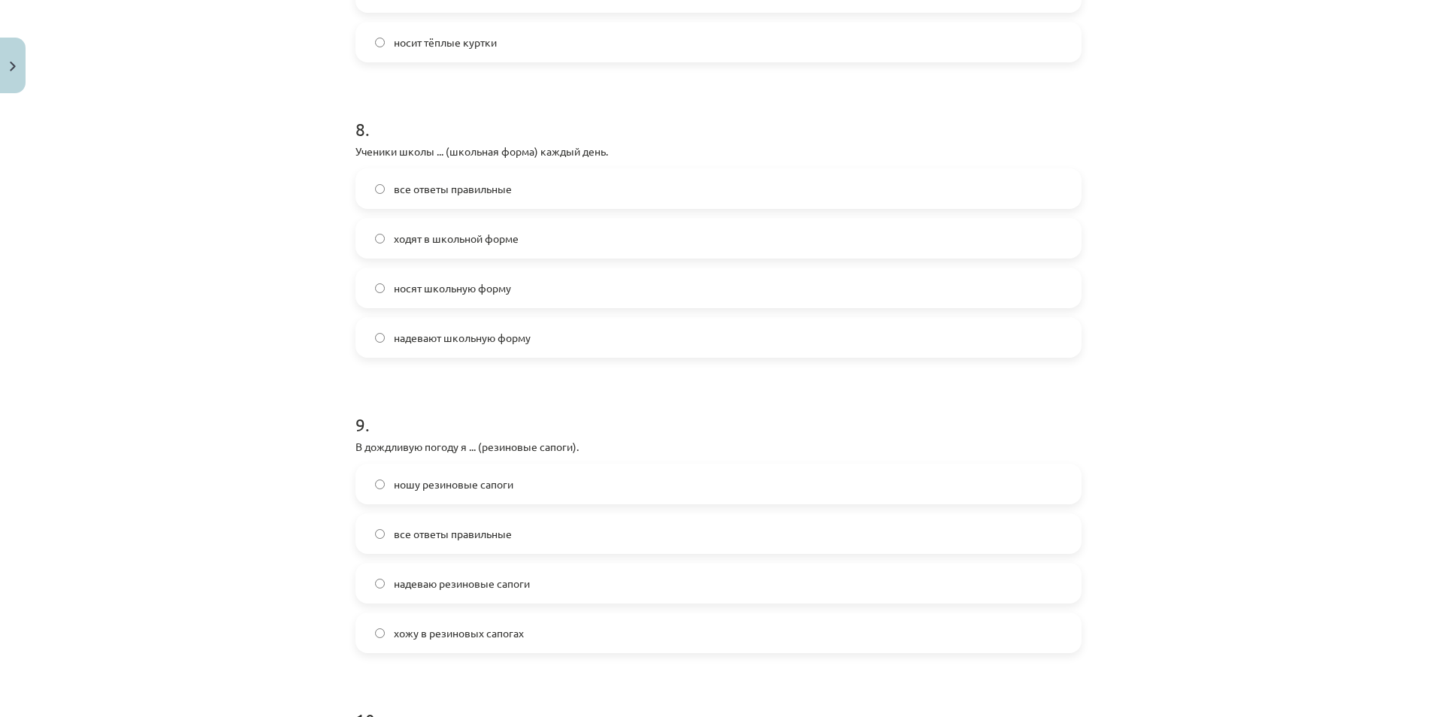
scroll to position [2355, 0]
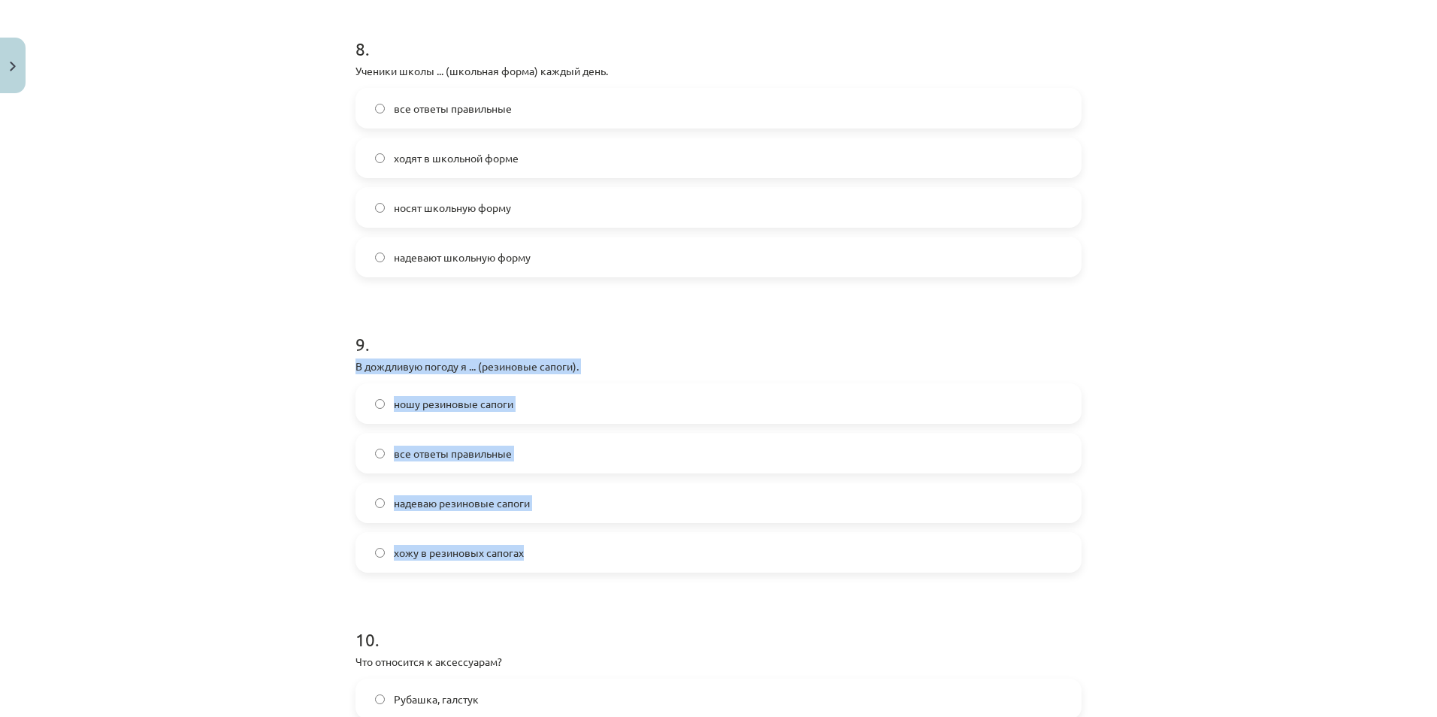
drag, startPoint x: 337, startPoint y: 357, endPoint x: 551, endPoint y: 559, distance: 294.1
click at [551, 559] on div "Mācību tēma: Krievu valodas b1 - 12. klases 1. ieskaites mācību materiāls #5 No…" at bounding box center [718, 358] width 1437 height 717
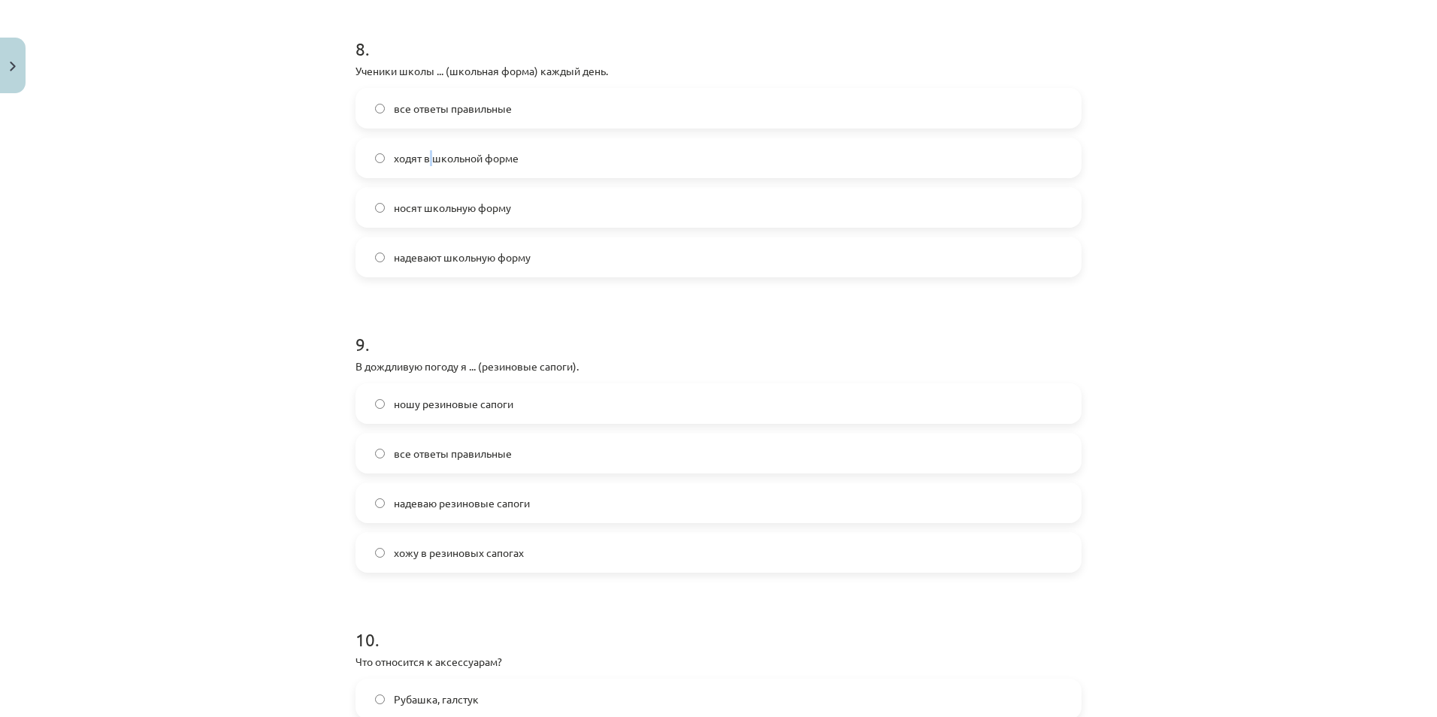
click at [425, 153] on span "ходят в школьной форме" at bounding box center [456, 158] width 125 height 16
click at [435, 458] on span "все ответы правильные" at bounding box center [453, 454] width 118 height 16
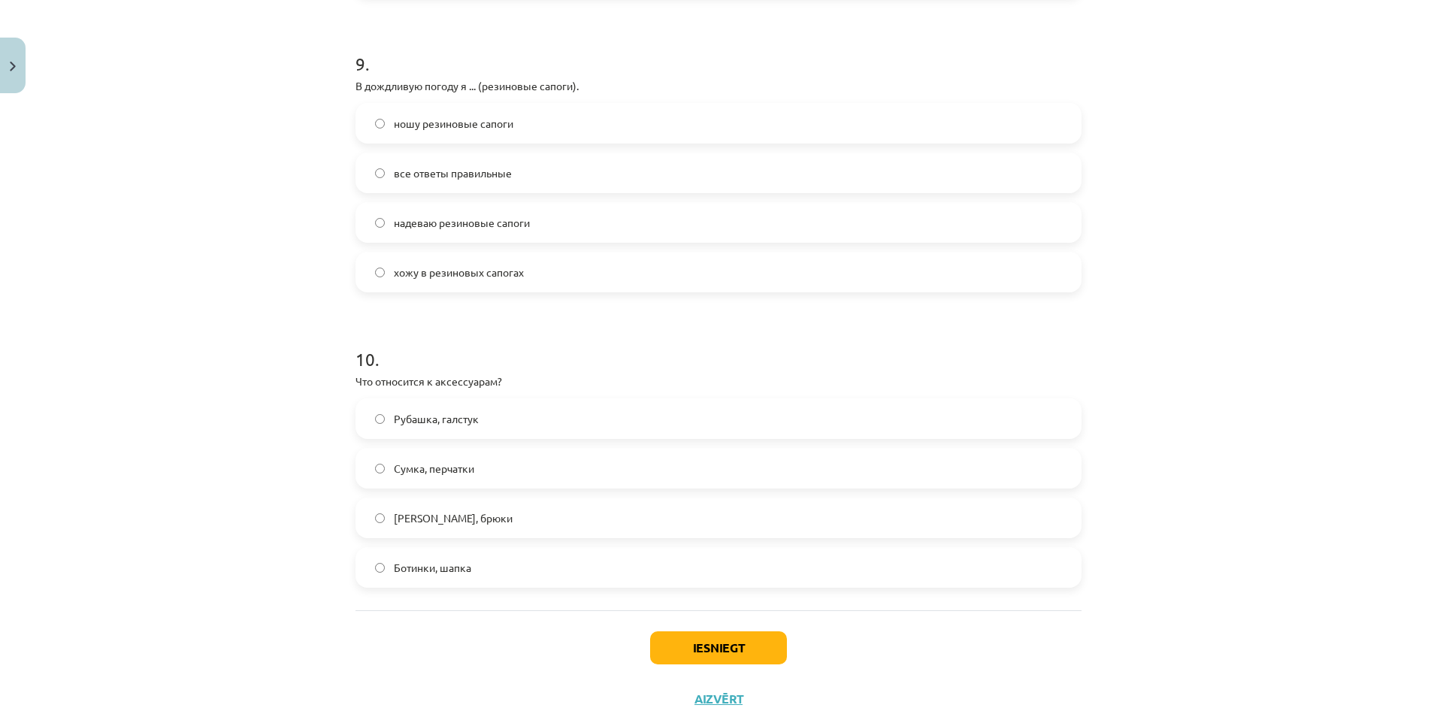
scroll to position [2681, 0]
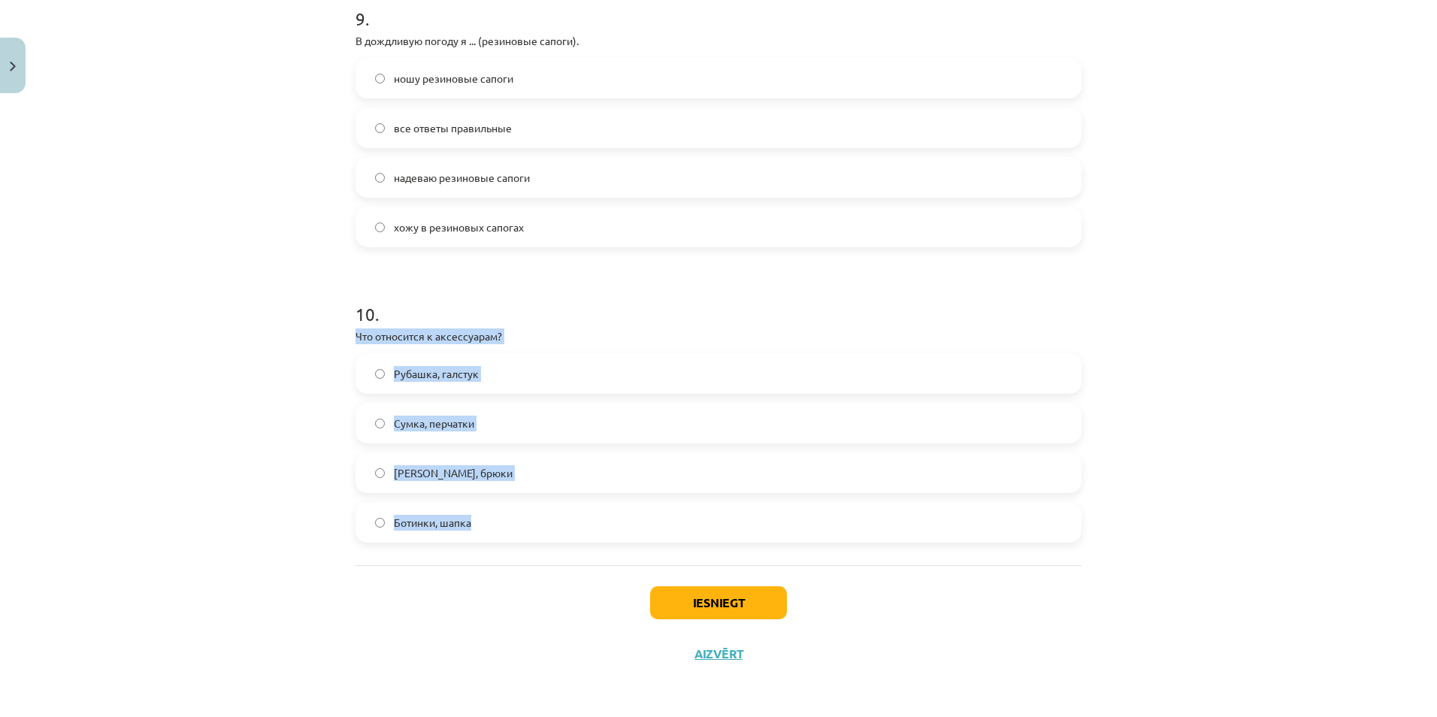
drag, startPoint x: 342, startPoint y: 333, endPoint x: 490, endPoint y: 529, distance: 245.8
drag, startPoint x: 444, startPoint y: 431, endPoint x: 457, endPoint y: 433, distance: 13.6
click at [445, 431] on label "Сумка, перчатки" at bounding box center [718, 423] width 723 height 38
click at [684, 601] on button "Iesniegt" at bounding box center [718, 602] width 137 height 33
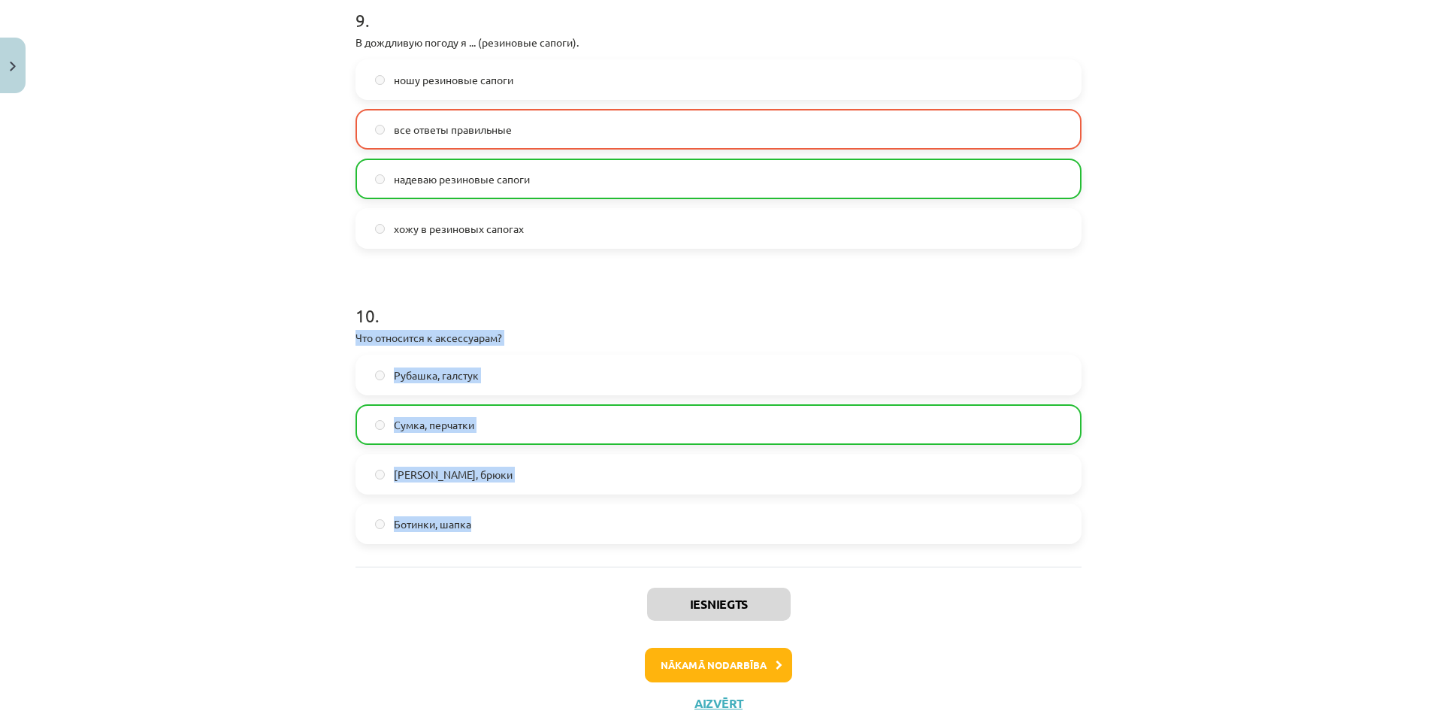
scroll to position [2729, 0]
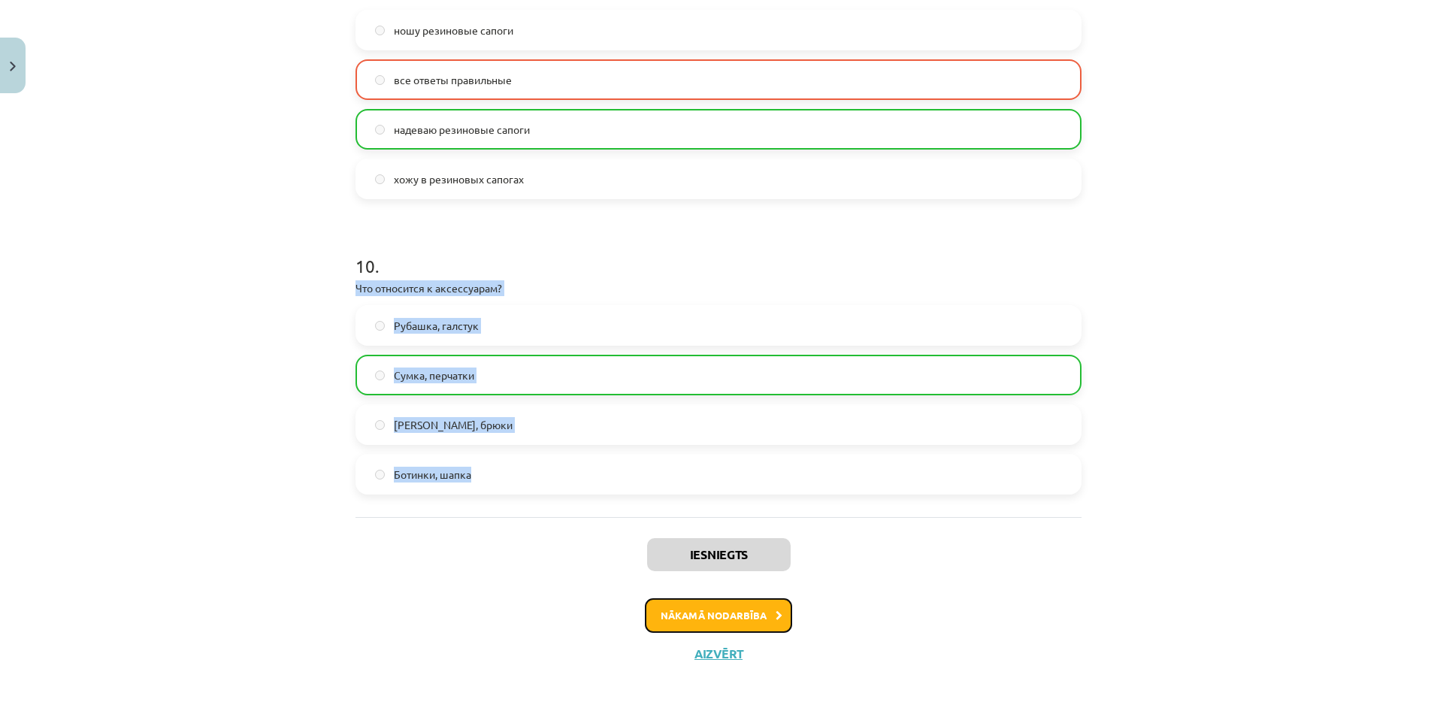
click at [687, 619] on button "Nākamā nodarbība" at bounding box center [718, 615] width 147 height 35
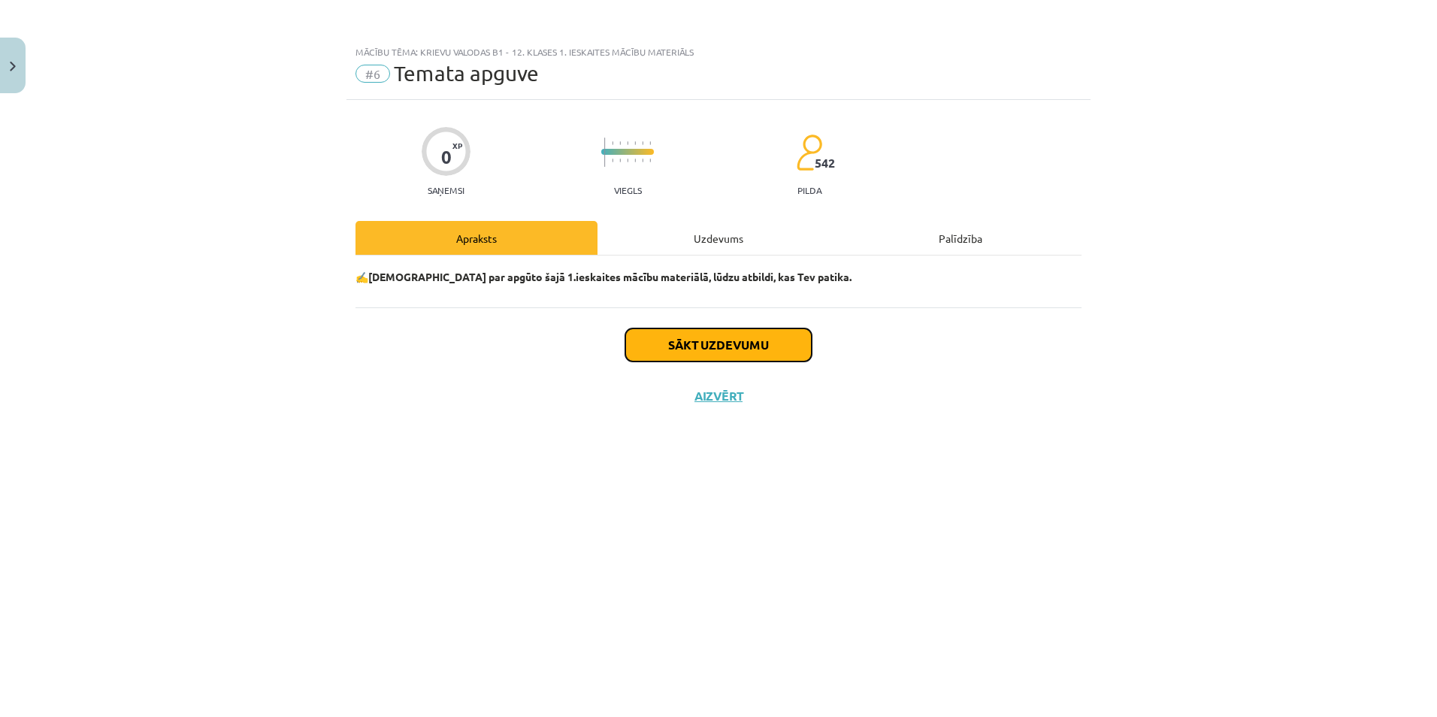
click at [704, 350] on button "Sākt uzdevumu" at bounding box center [718, 345] width 186 height 33
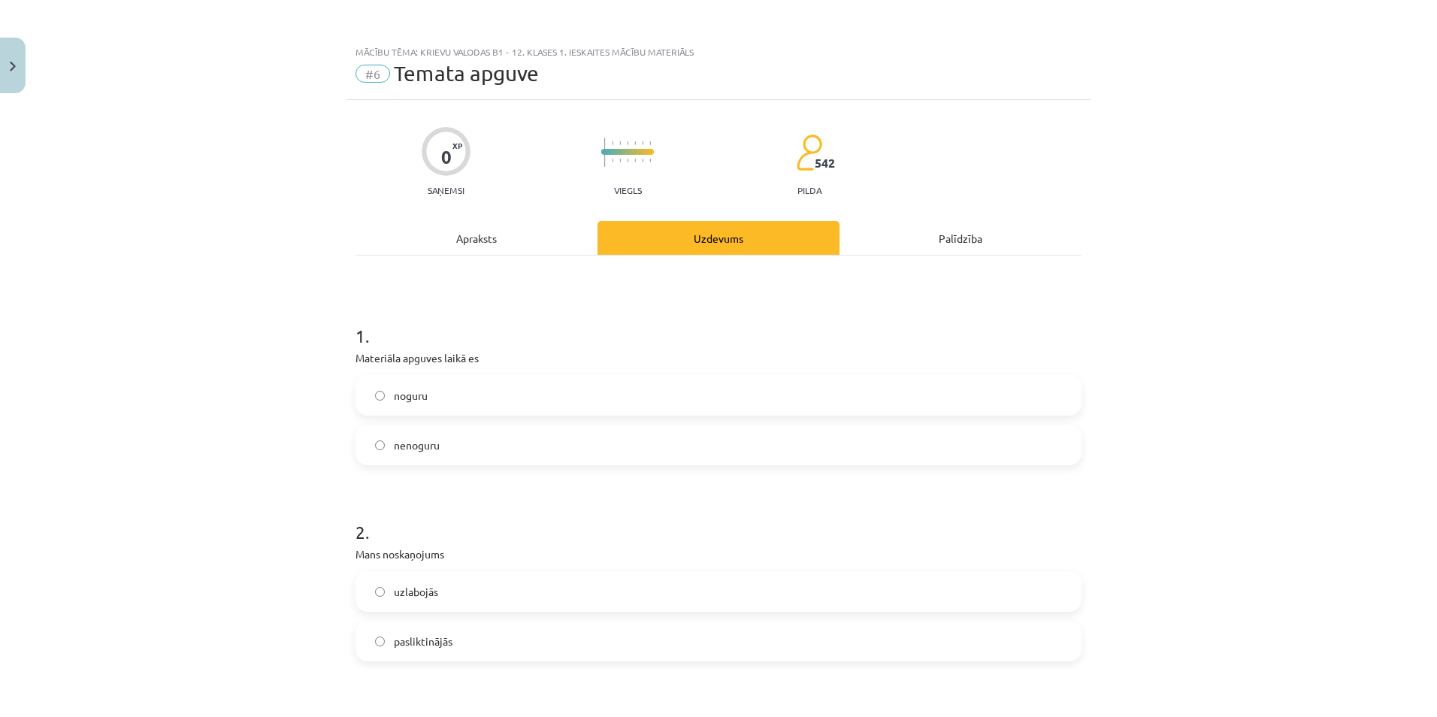
click at [431, 401] on label "noguru" at bounding box center [718, 396] width 723 height 38
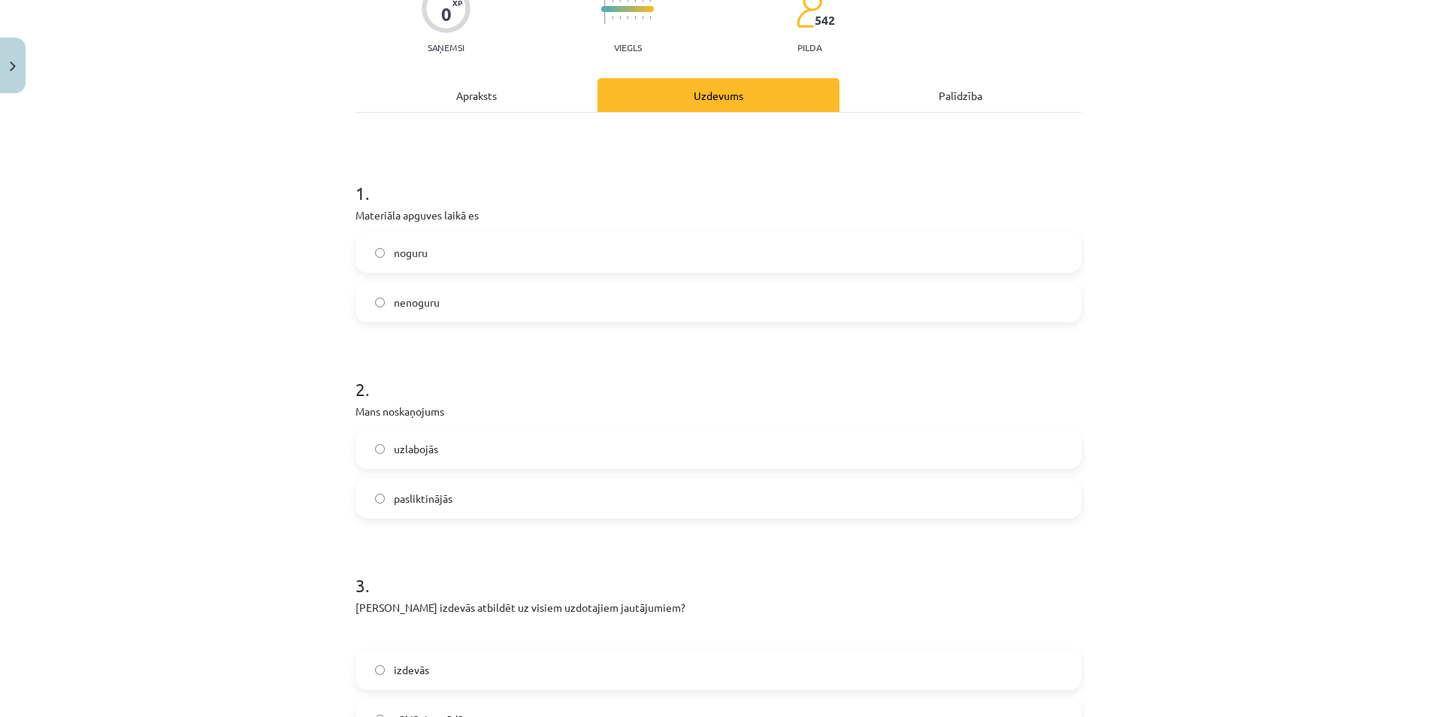
scroll to position [175, 0]
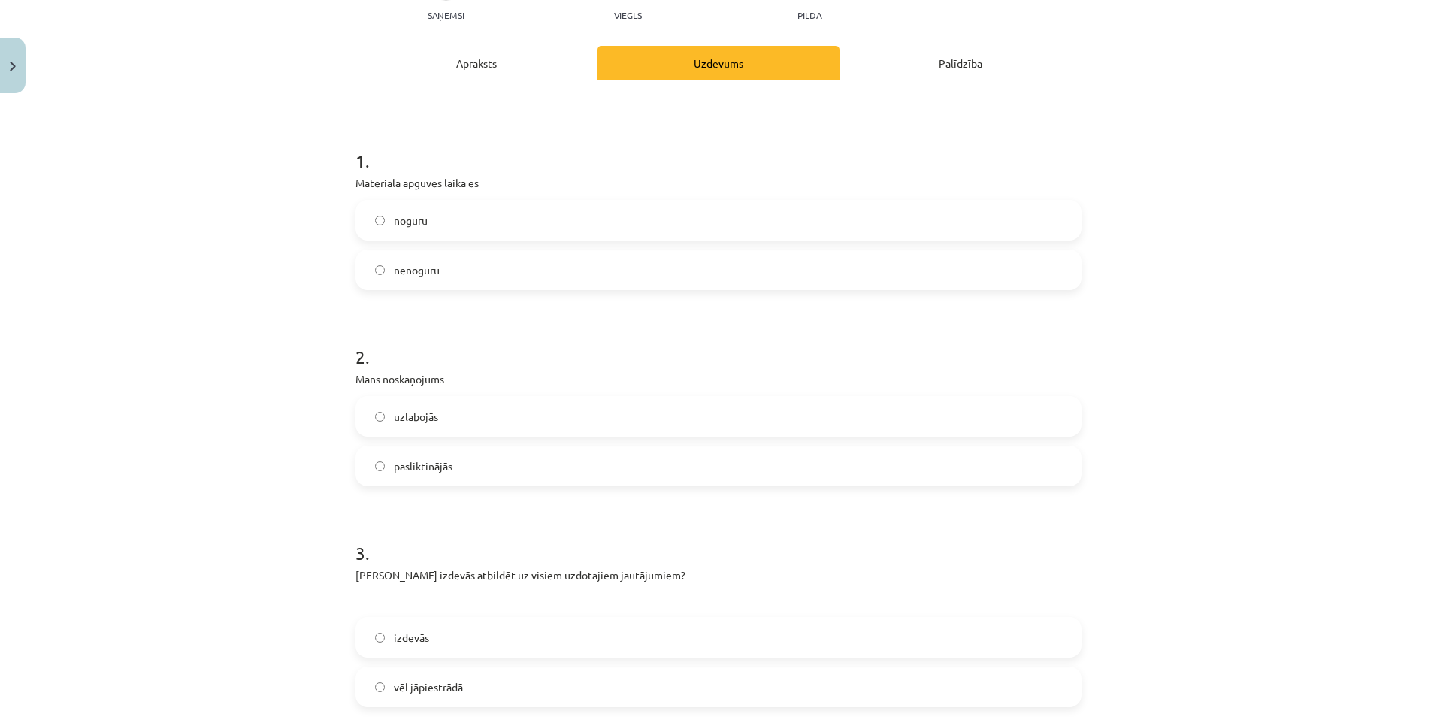
click at [438, 468] on span "pasliktinājās" at bounding box center [423, 467] width 59 height 16
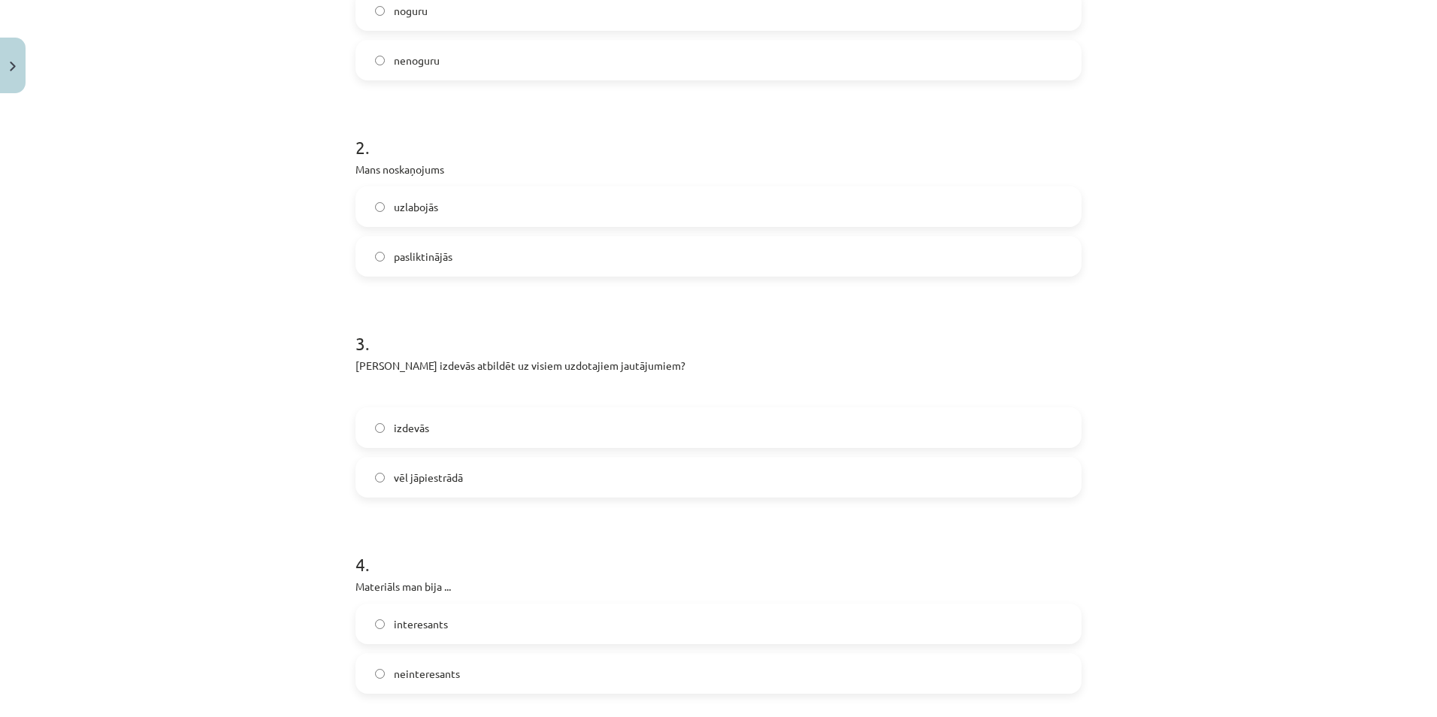
scroll to position [426, 0]
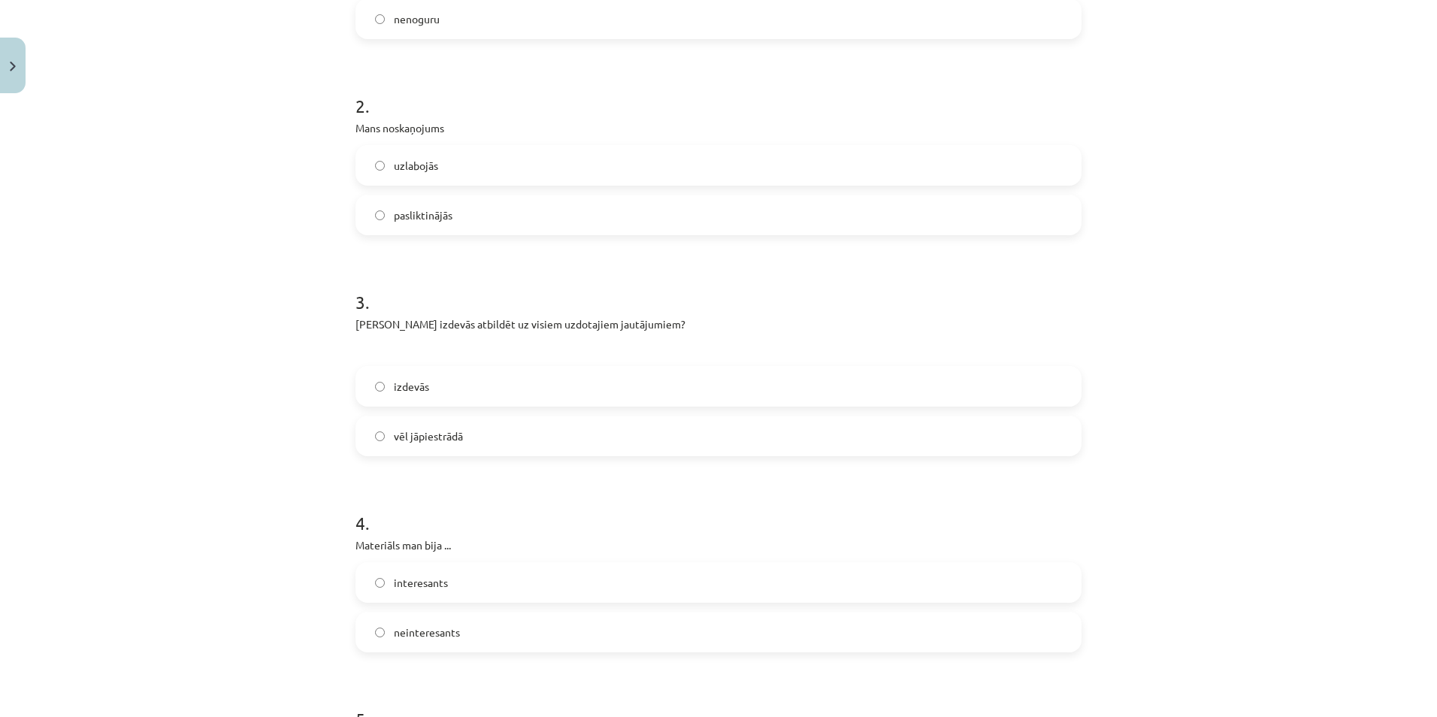
click at [464, 441] on label "vēl jāpiestrādā" at bounding box center [718, 436] width 723 height 38
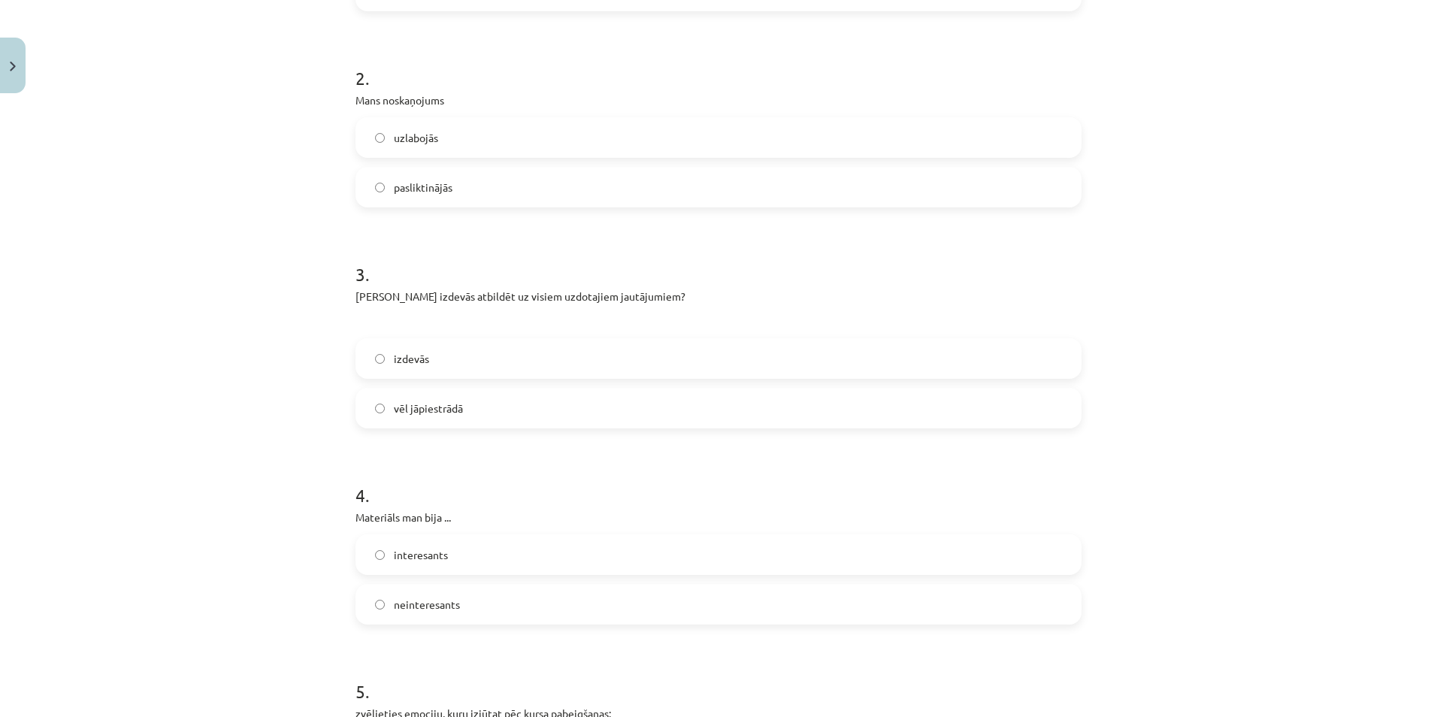
scroll to position [577, 0]
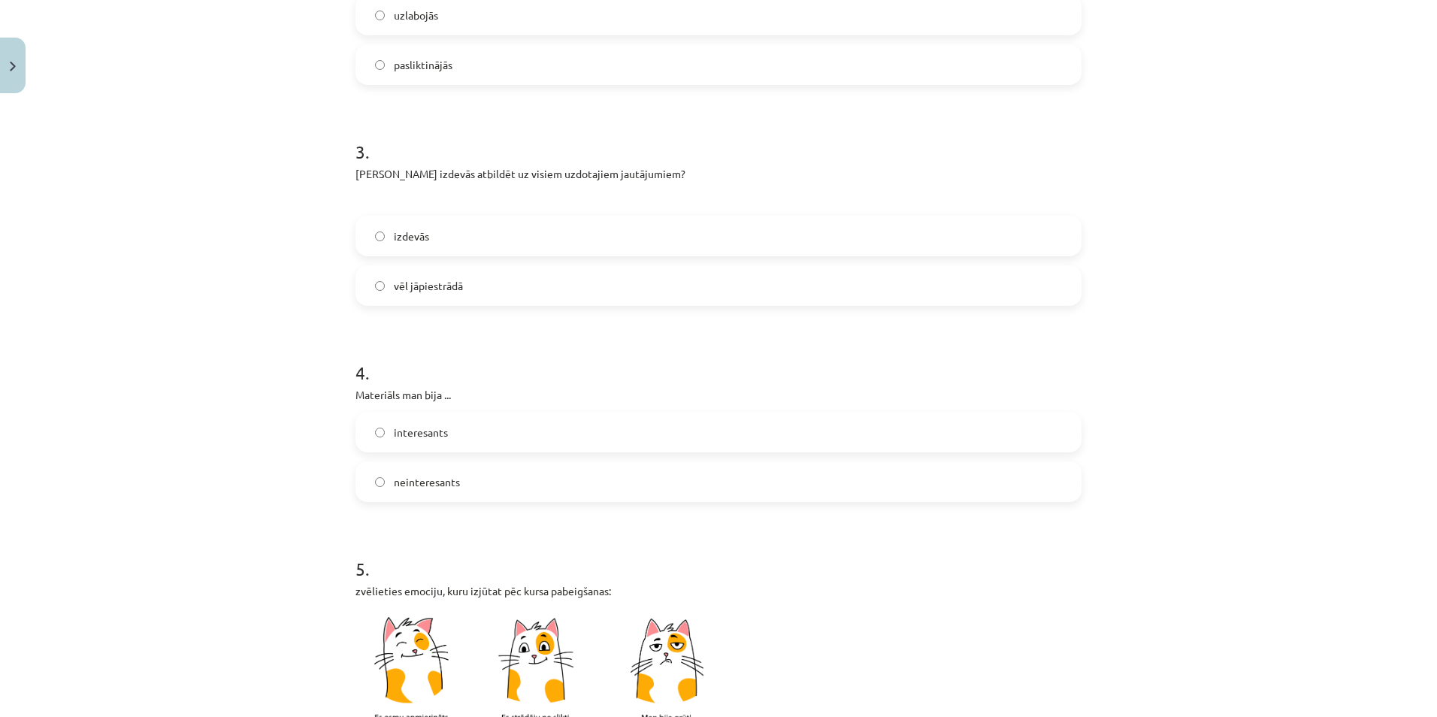
click at [458, 483] on label "neinteresants" at bounding box center [718, 482] width 723 height 38
click at [456, 489] on label "neinteresants" at bounding box center [718, 482] width 723 height 38
click at [380, 484] on label "neinteresants" at bounding box center [718, 482] width 723 height 38
click at [380, 441] on label "interesants" at bounding box center [718, 432] width 723 height 38
click at [380, 463] on label "neinteresants" at bounding box center [718, 482] width 723 height 38
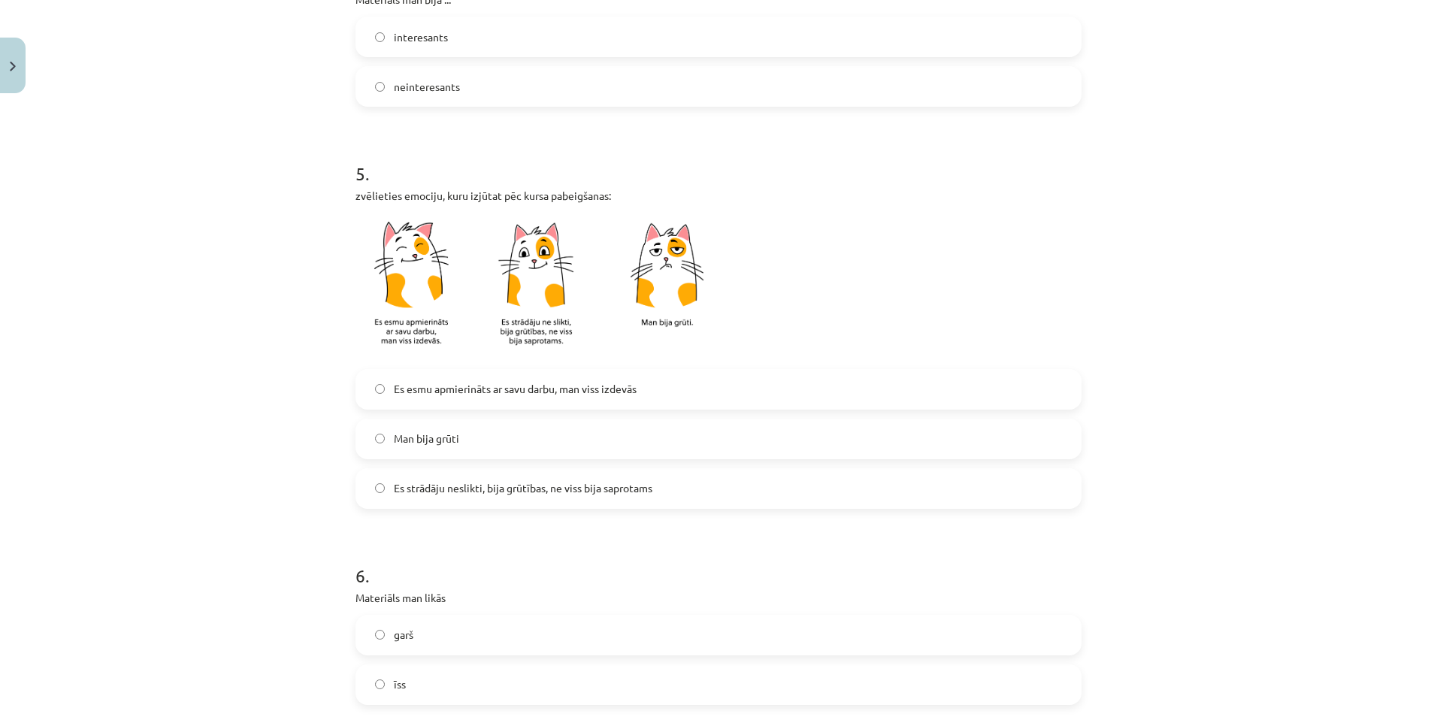
scroll to position [1002, 0]
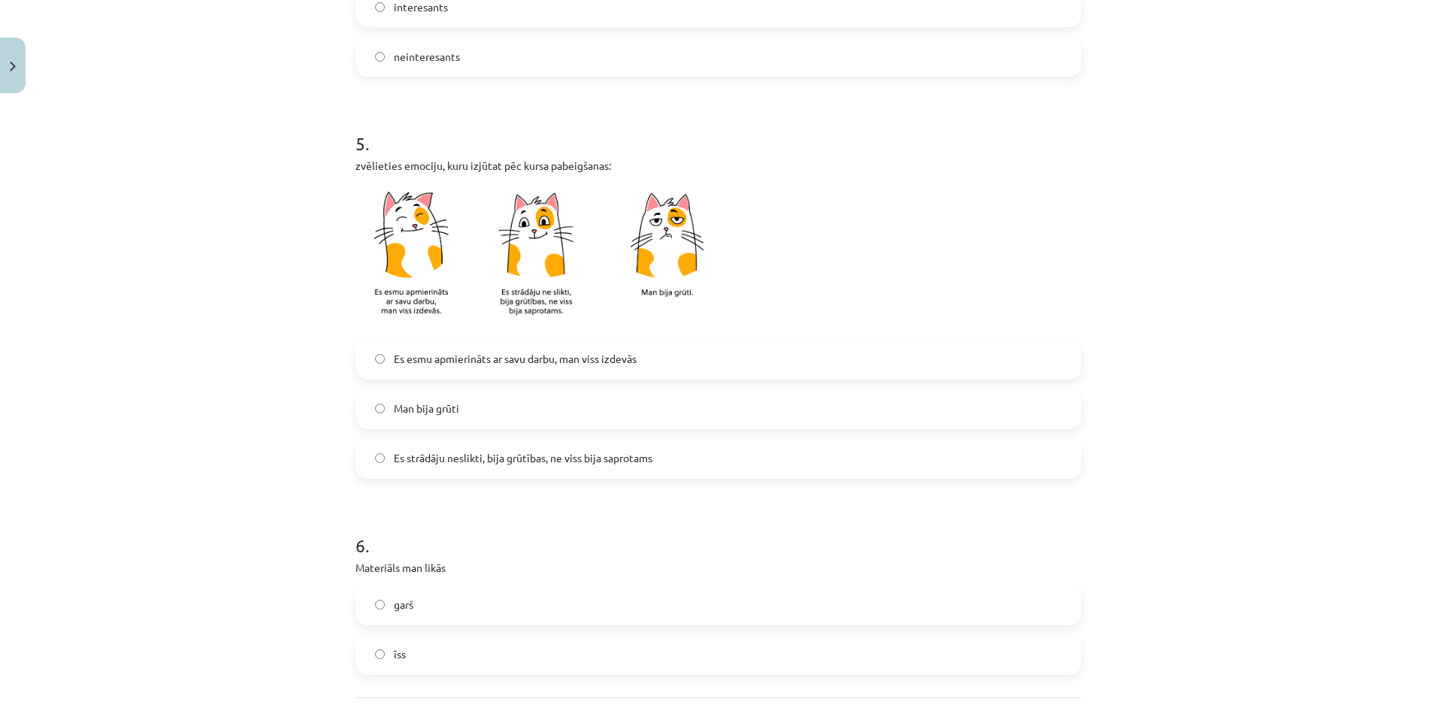
click at [444, 362] on span "Es esmu apmierināts ar savu darbu, man viss izdevās" at bounding box center [515, 359] width 243 height 16
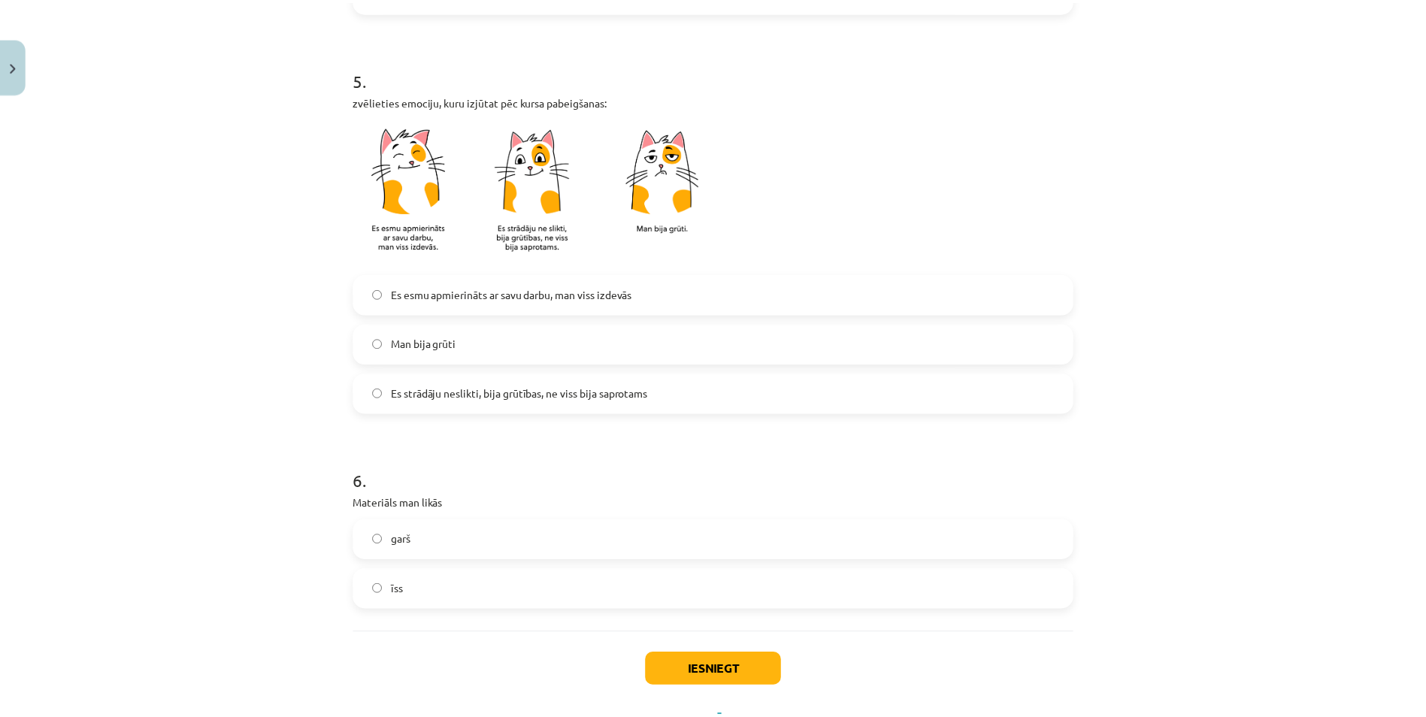
scroll to position [1134, 0]
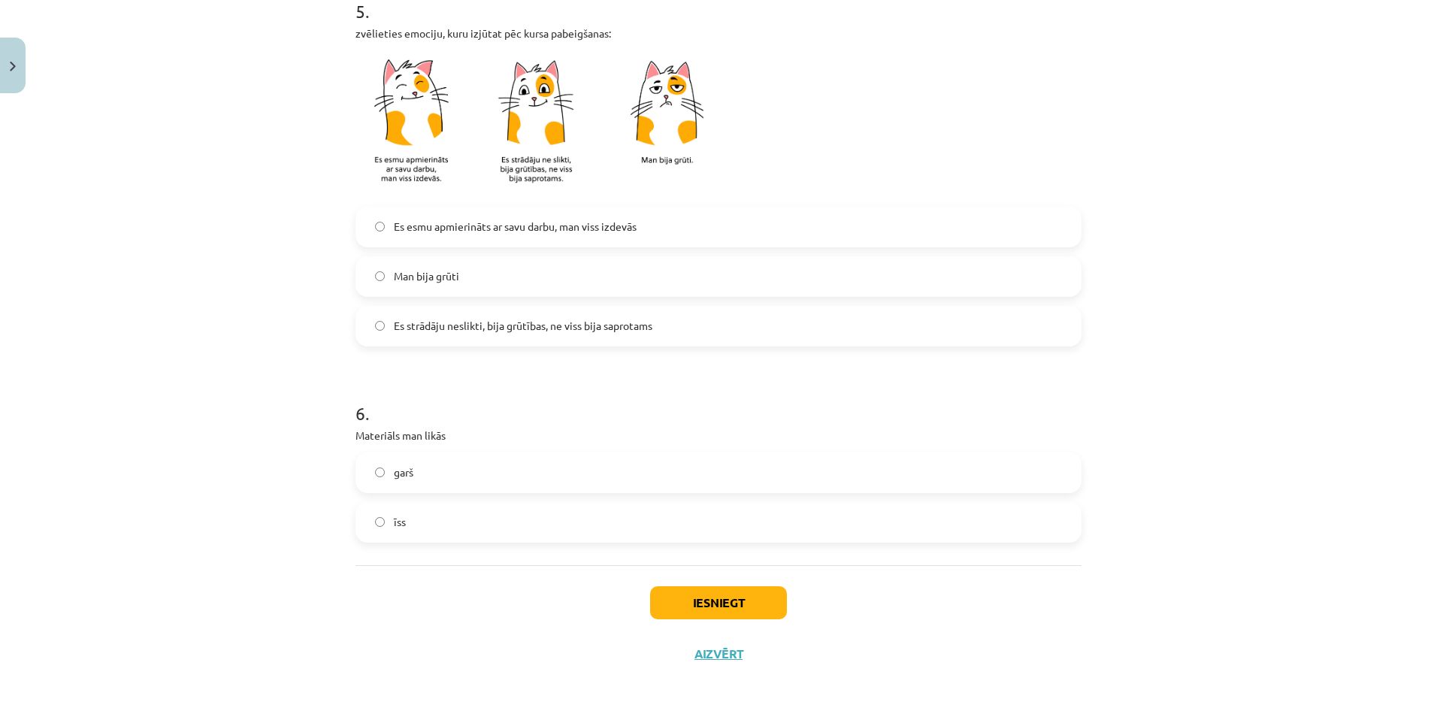
click at [431, 483] on label "garš" at bounding box center [718, 473] width 723 height 38
drag, startPoint x: 757, startPoint y: 630, endPoint x: 757, endPoint y: 619, distance: 11.3
click at [758, 628] on div "Iesniegt Aizvērt" at bounding box center [719, 617] width 726 height 105
click at [752, 613] on button "Iesniegt" at bounding box center [718, 602] width 137 height 33
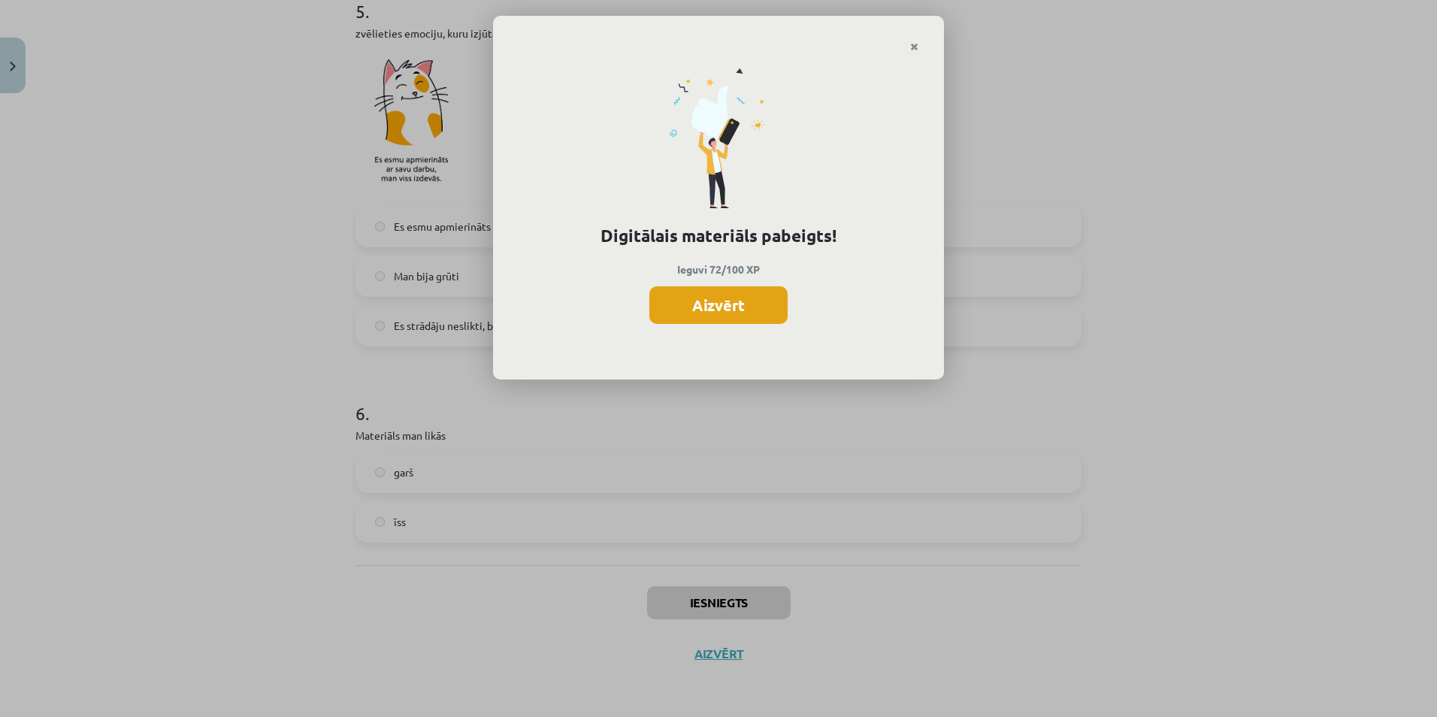
click at [749, 308] on button "Aizvērt" at bounding box center [718, 305] width 138 height 38
